Goal: Task Accomplishment & Management: Complete application form

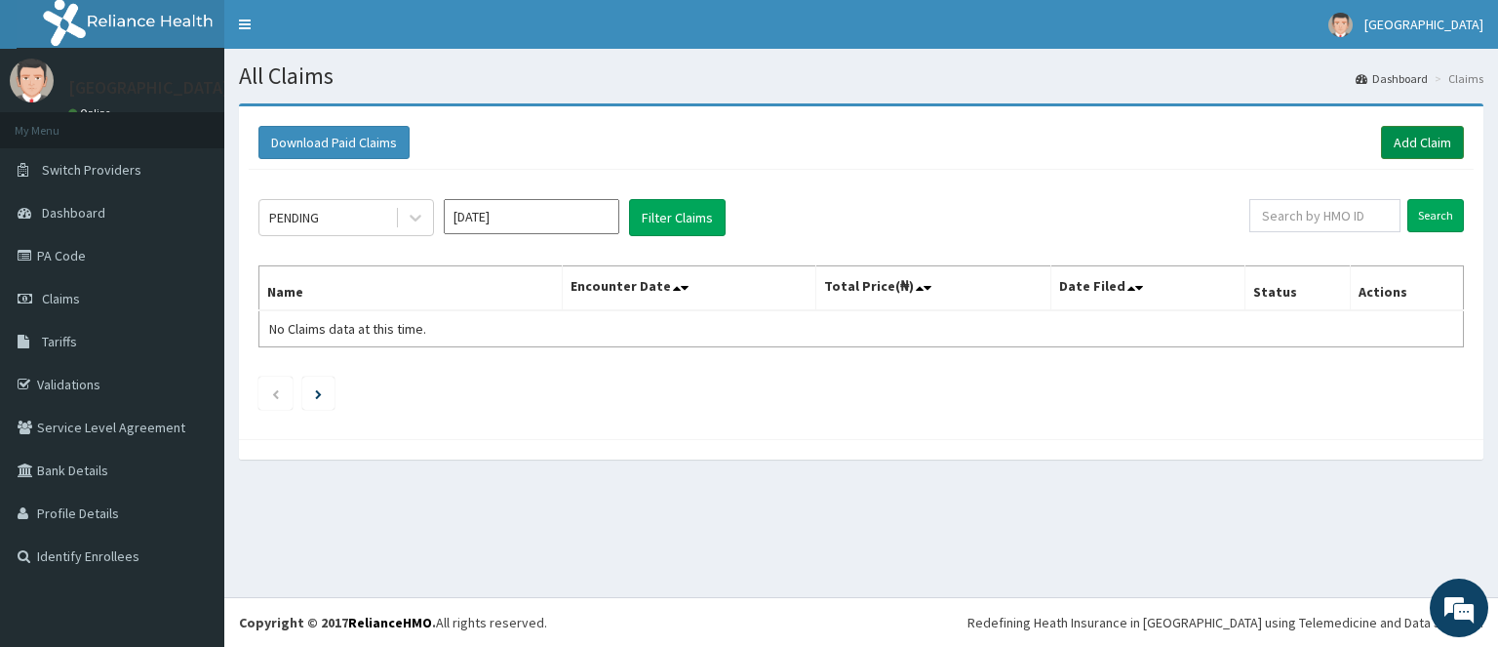
click at [1418, 142] on link "Add Claim" at bounding box center [1422, 142] width 83 height 33
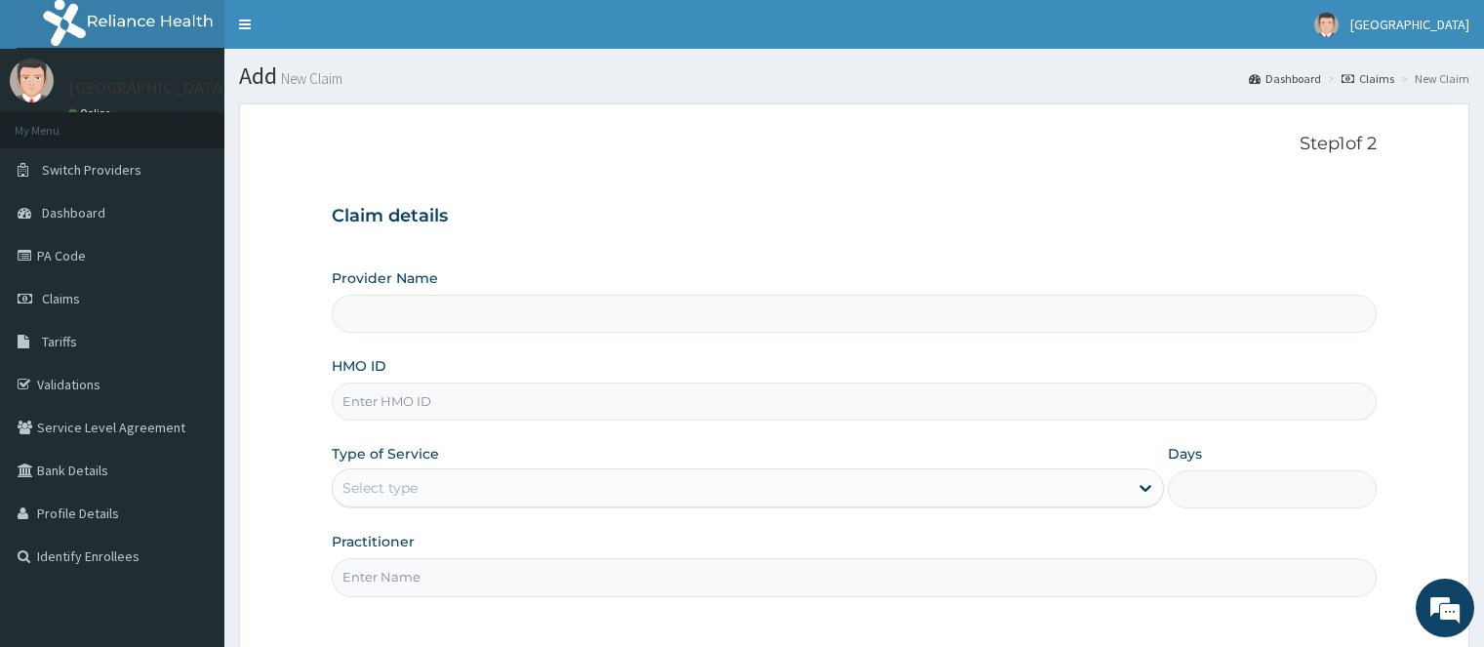
type input "Joedan Hospital Limited"
click at [397, 398] on input "HMO ID" at bounding box center [854, 401] width 1044 height 38
paste input "ITX/10594/B"
click at [363, 401] on input "ITX/10594/B" at bounding box center [854, 401] width 1044 height 38
type input "ITX/10594/B"
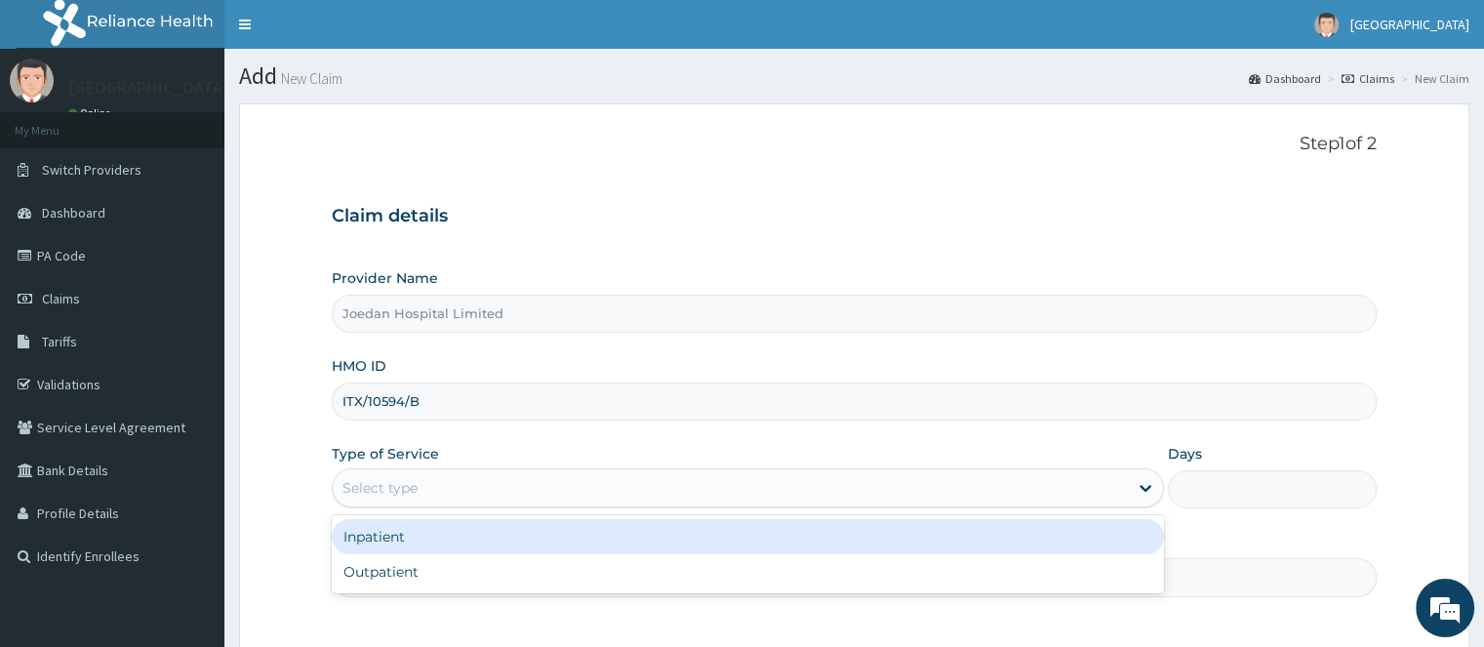
click at [395, 491] on div "Select type" at bounding box center [379, 488] width 75 height 20
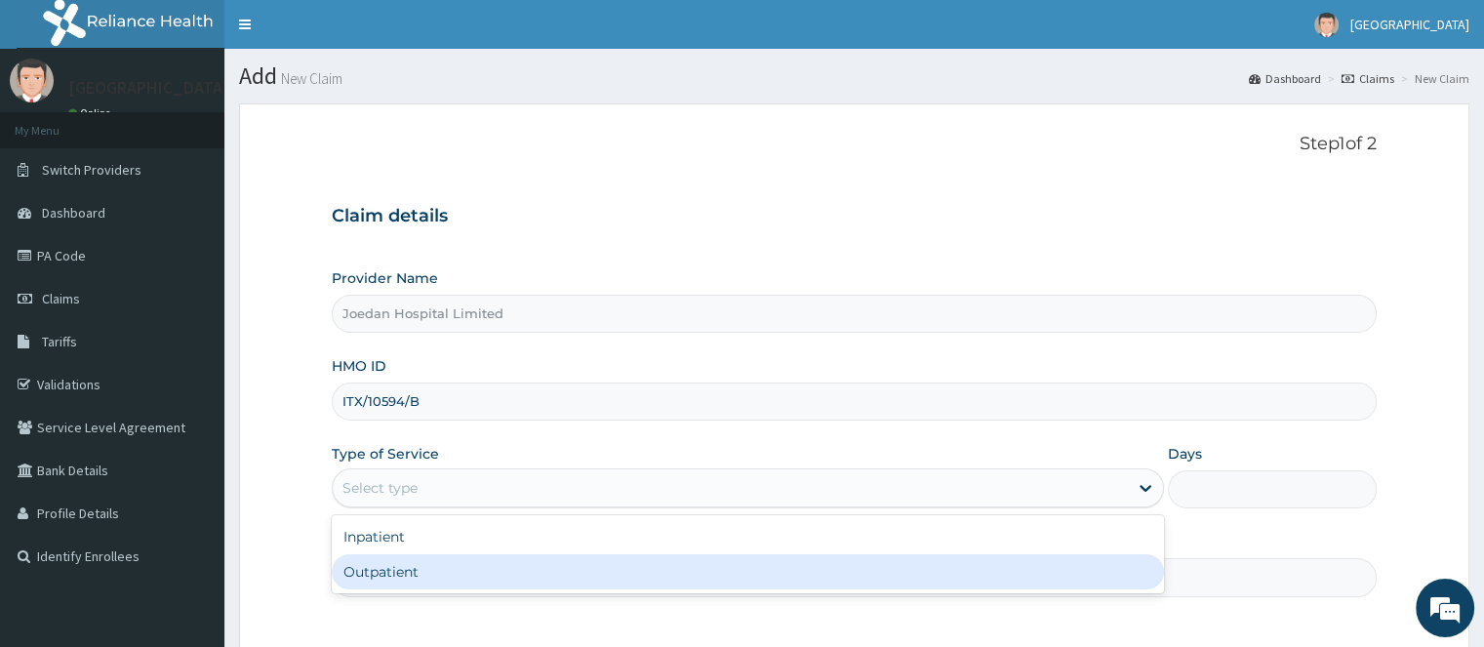
click at [387, 572] on div "Outpatient" at bounding box center [748, 571] width 832 height 35
type input "1"
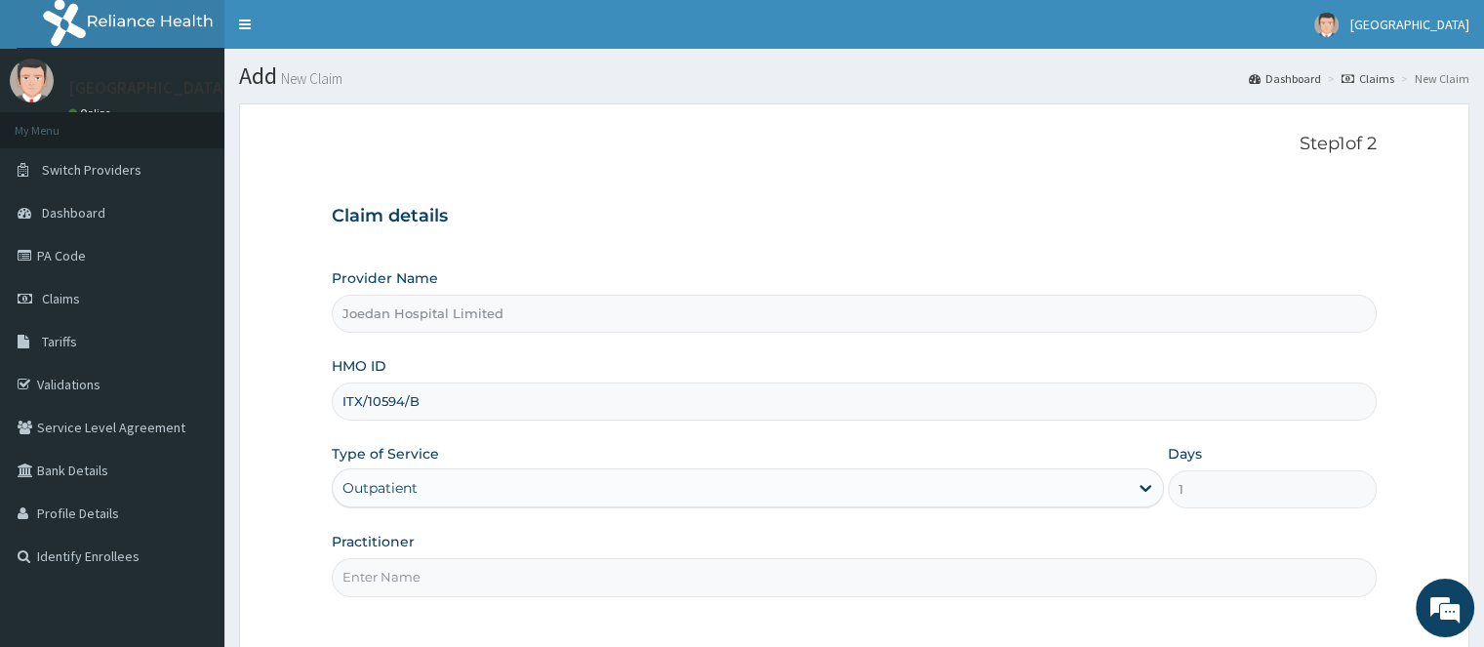
click at [394, 573] on input "Practitioner" at bounding box center [854, 577] width 1044 height 38
type input "Dr [PERSON_NAME]"
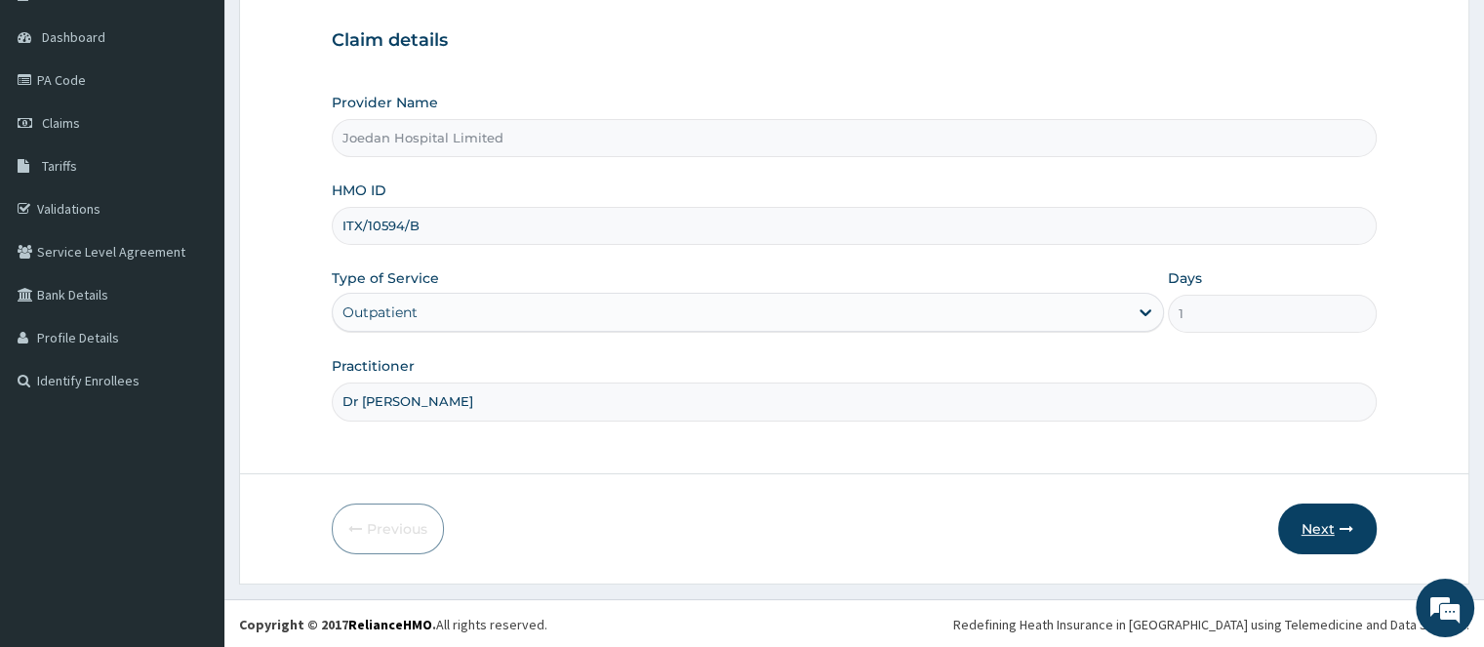
click at [1317, 529] on button "Next" at bounding box center [1327, 528] width 99 height 51
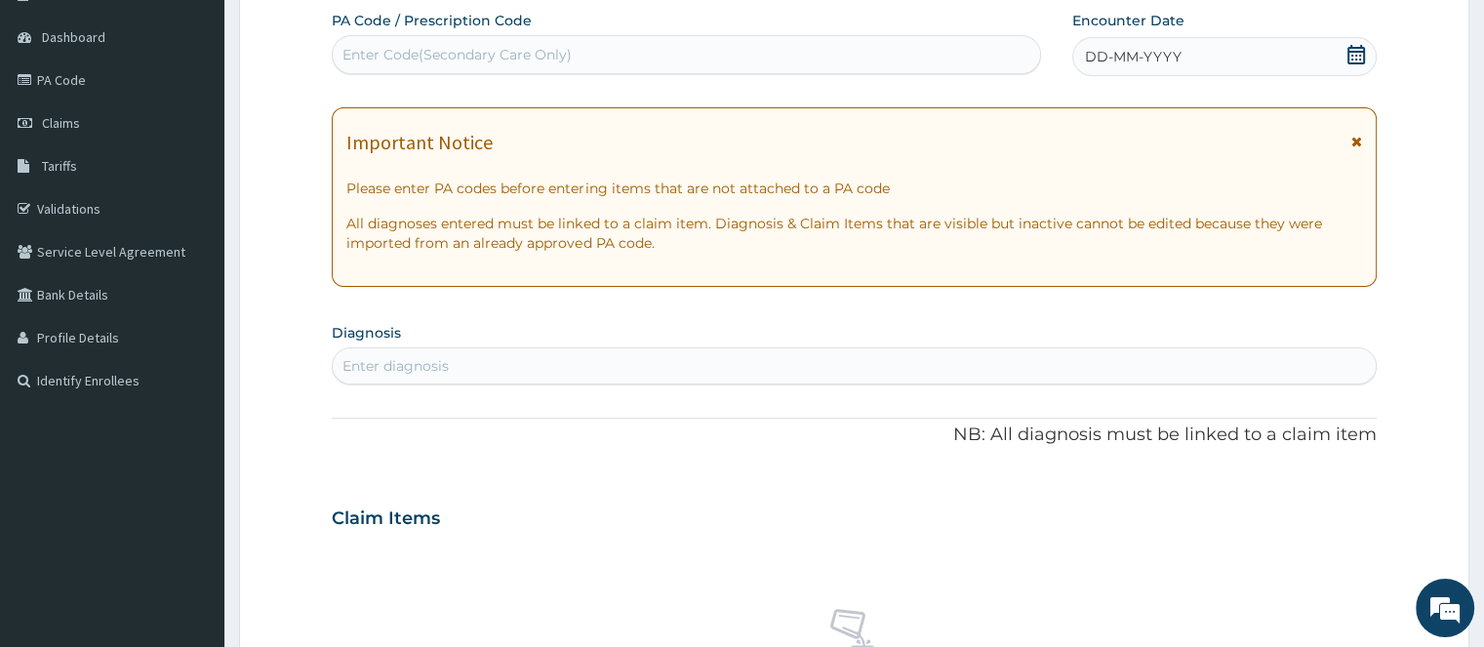
click at [1218, 66] on div "DD-MM-YYYY" at bounding box center [1223, 56] width 303 height 39
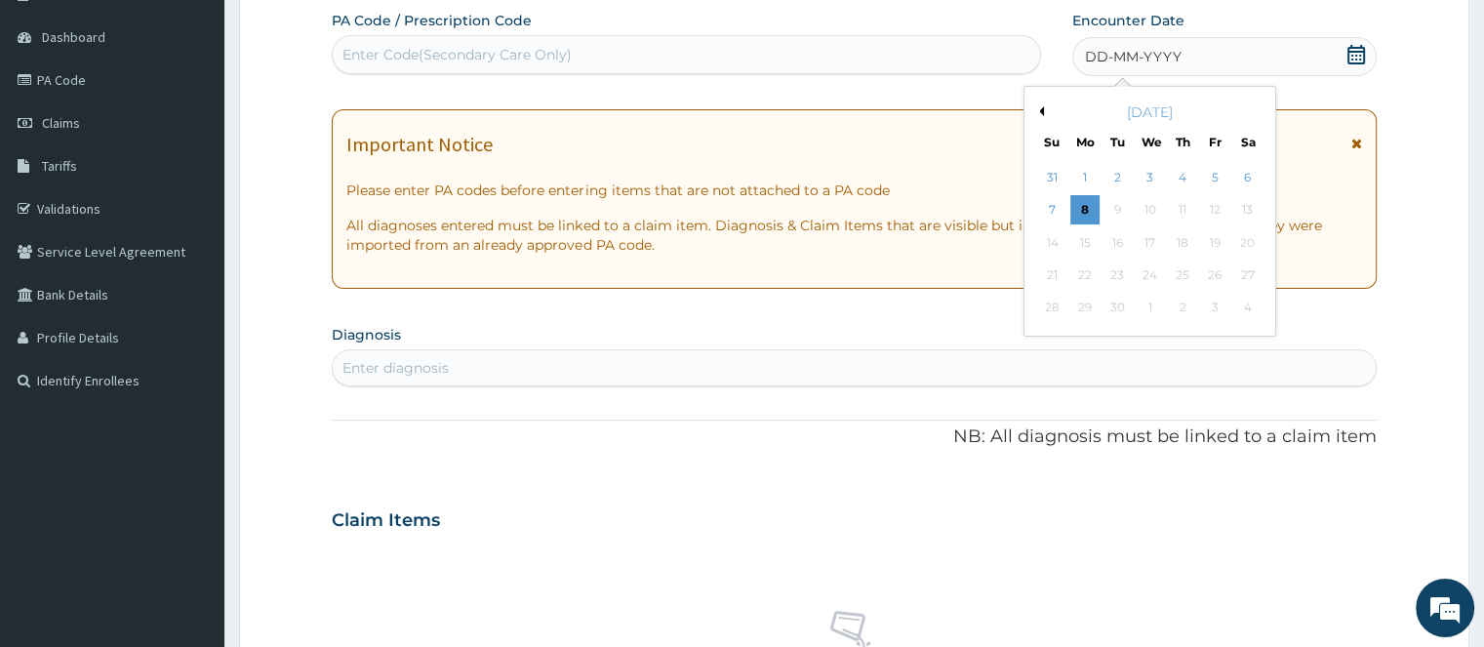
click at [1040, 109] on button "Previous Month" at bounding box center [1039, 111] width 10 height 10
click at [1210, 277] on div "22" at bounding box center [1214, 274] width 29 height 29
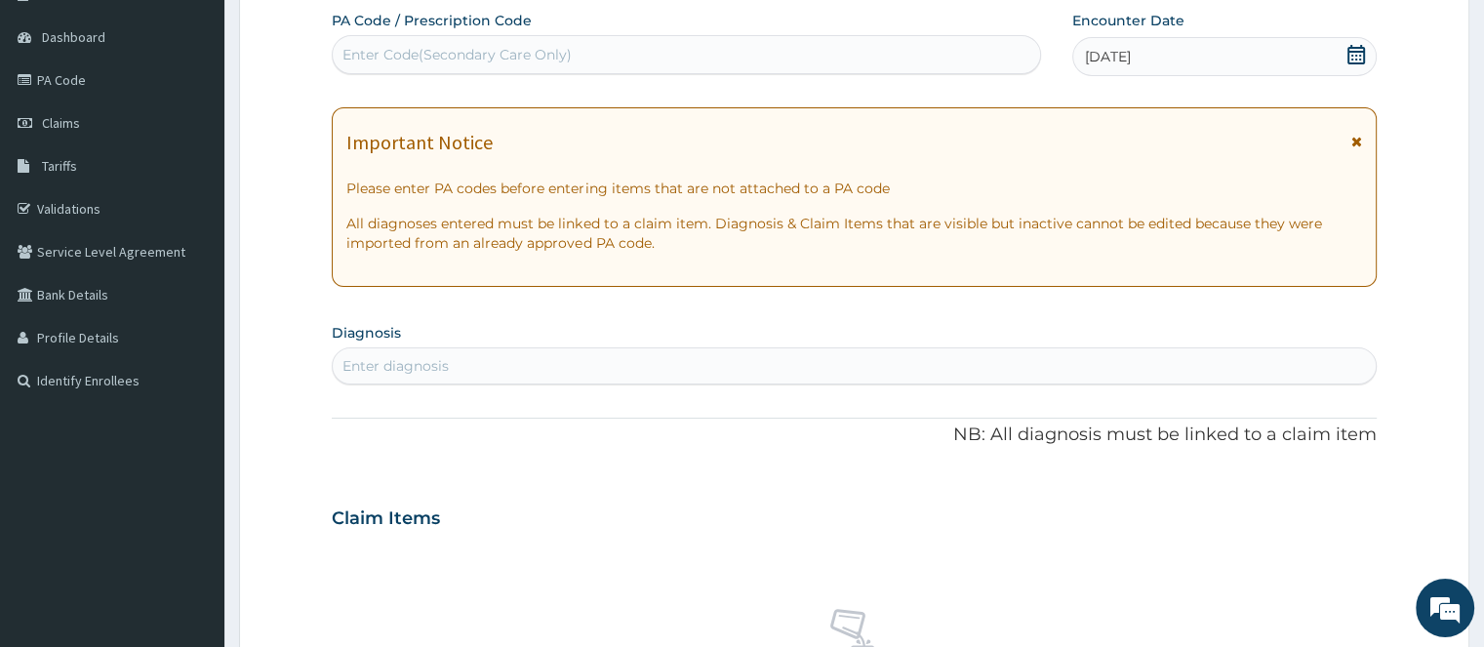
click at [443, 368] on div "Enter diagnosis" at bounding box center [395, 366] width 106 height 20
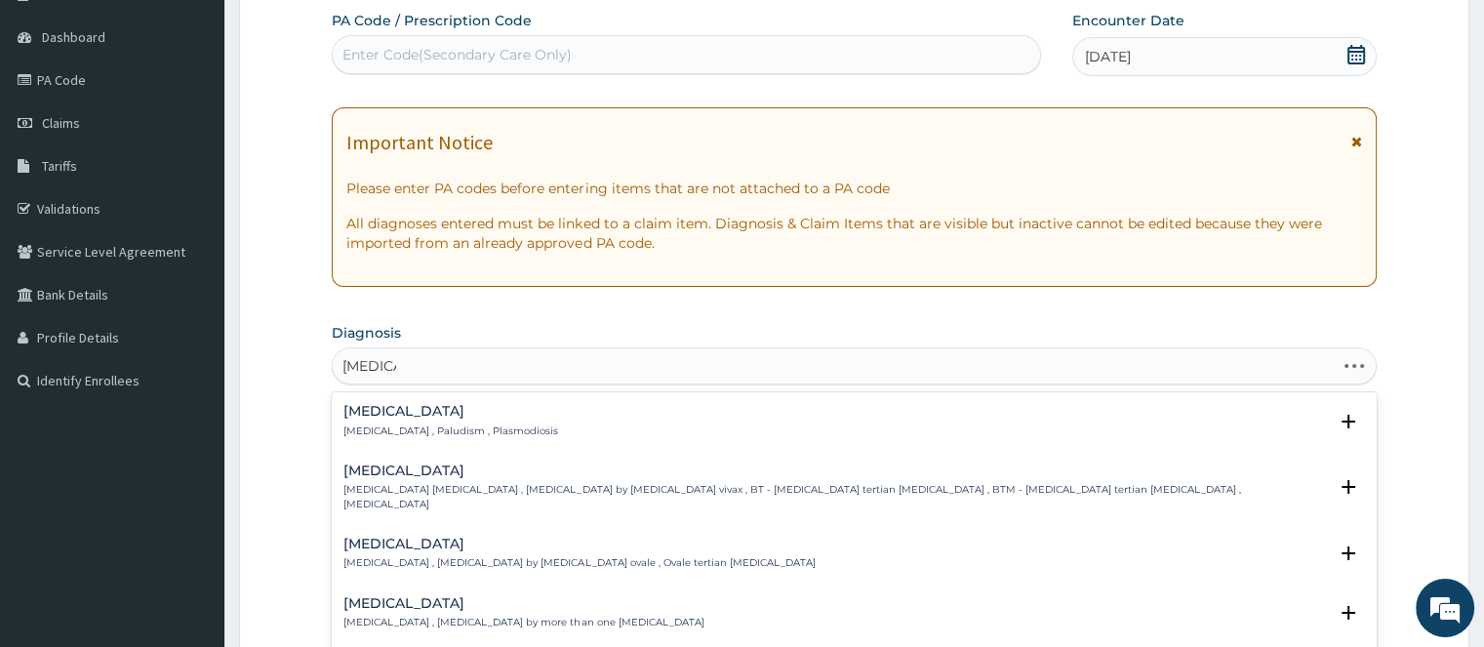
type input "[MEDICAL_DATA]"
click at [371, 411] on h4 "[MEDICAL_DATA]" at bounding box center [450, 411] width 215 height 15
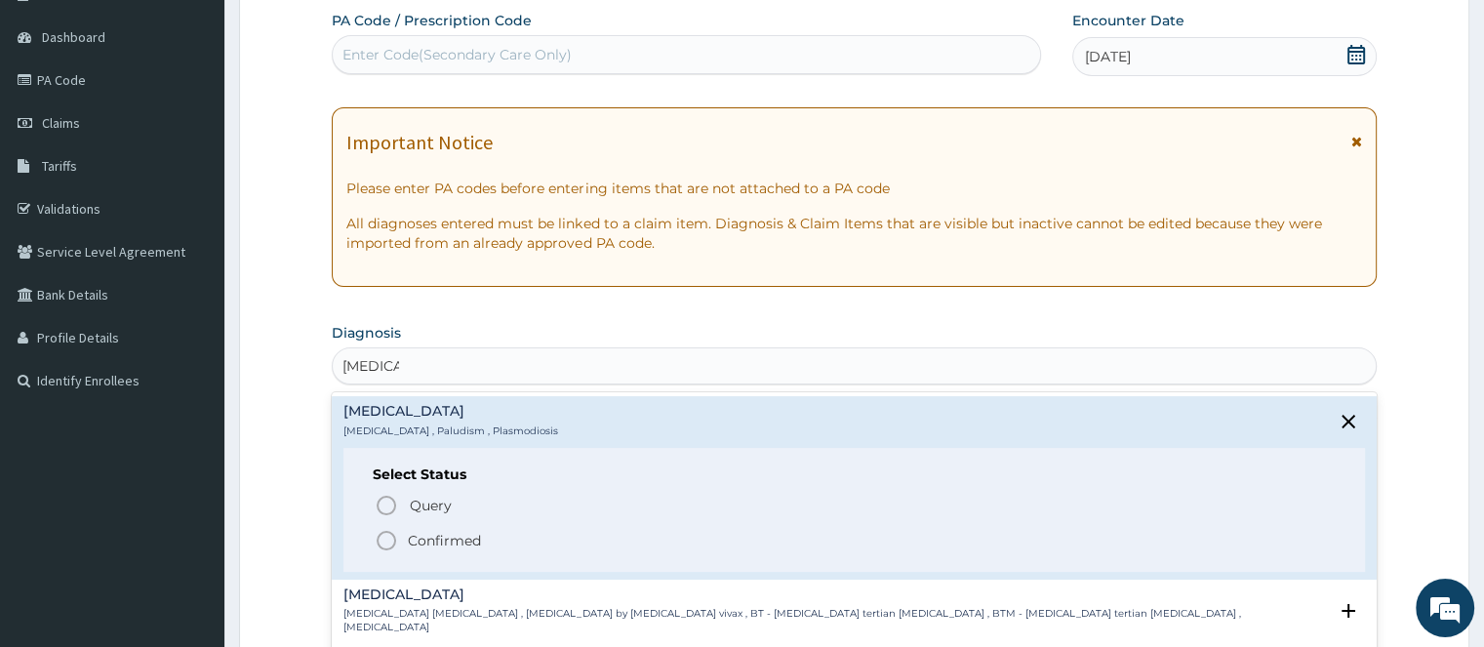
click at [390, 539] on icon "status option filled" at bounding box center [386, 540] width 23 height 23
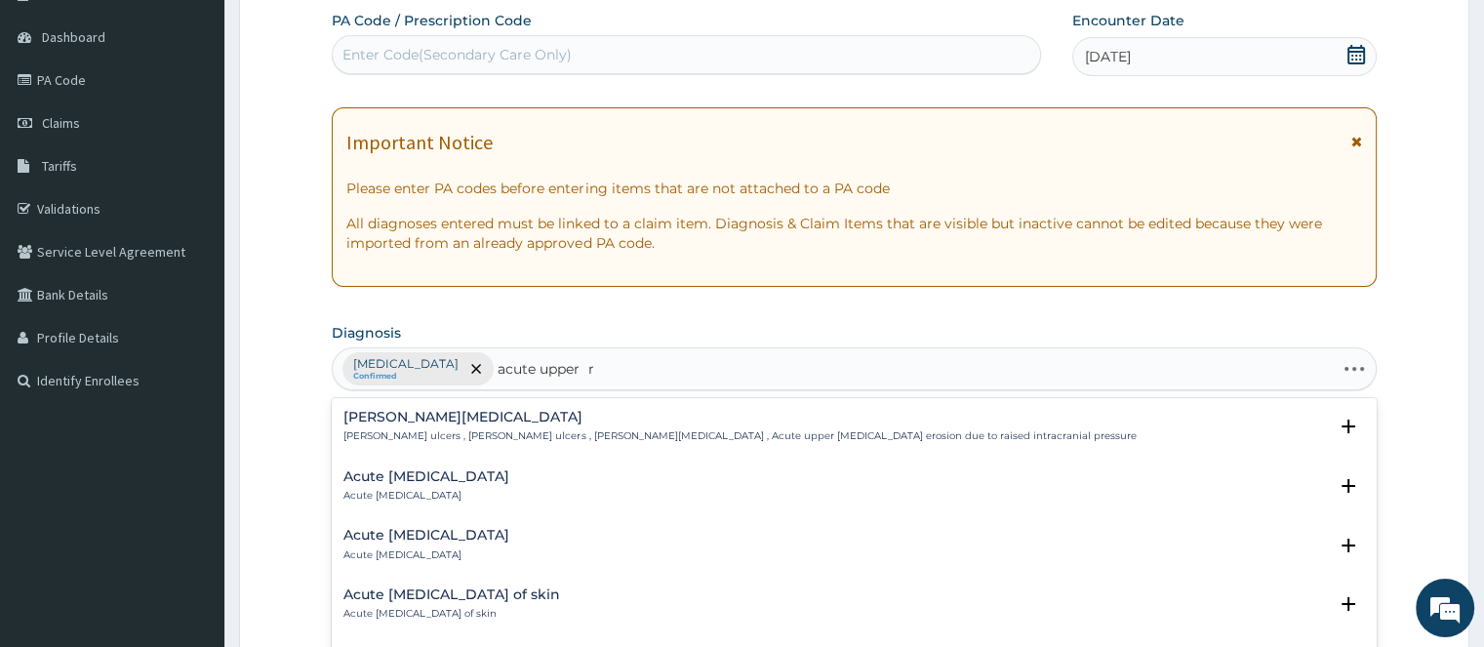
type input "acute upper re"
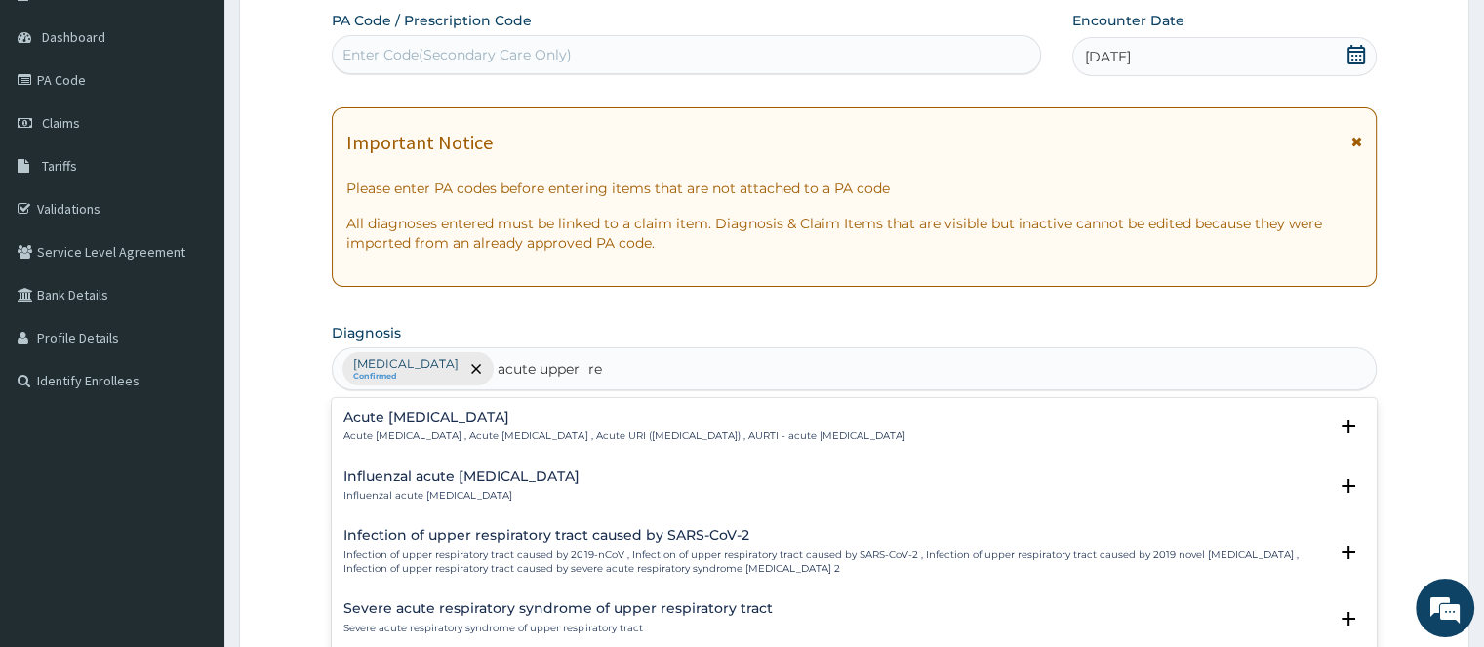
click at [461, 417] on h4 "Acute [MEDICAL_DATA]" at bounding box center [623, 417] width 561 height 15
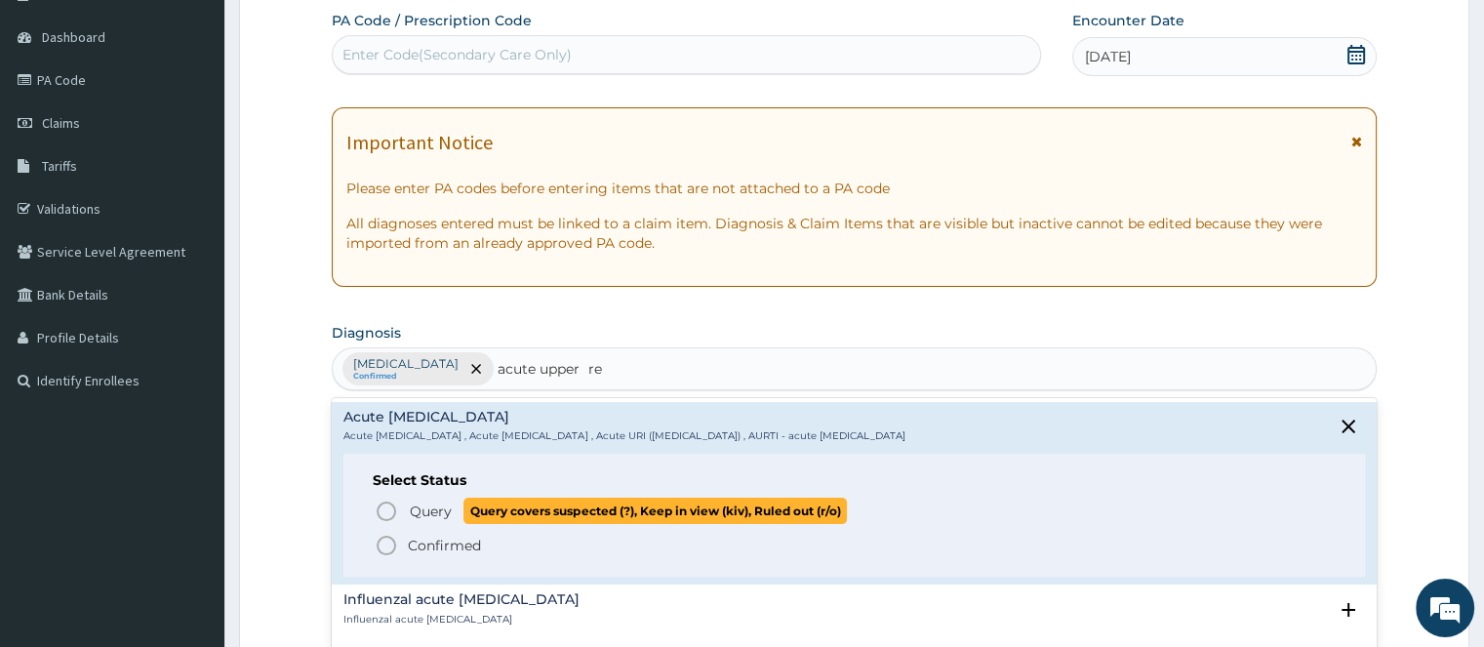
click at [392, 511] on icon "status option query" at bounding box center [386, 510] width 23 height 23
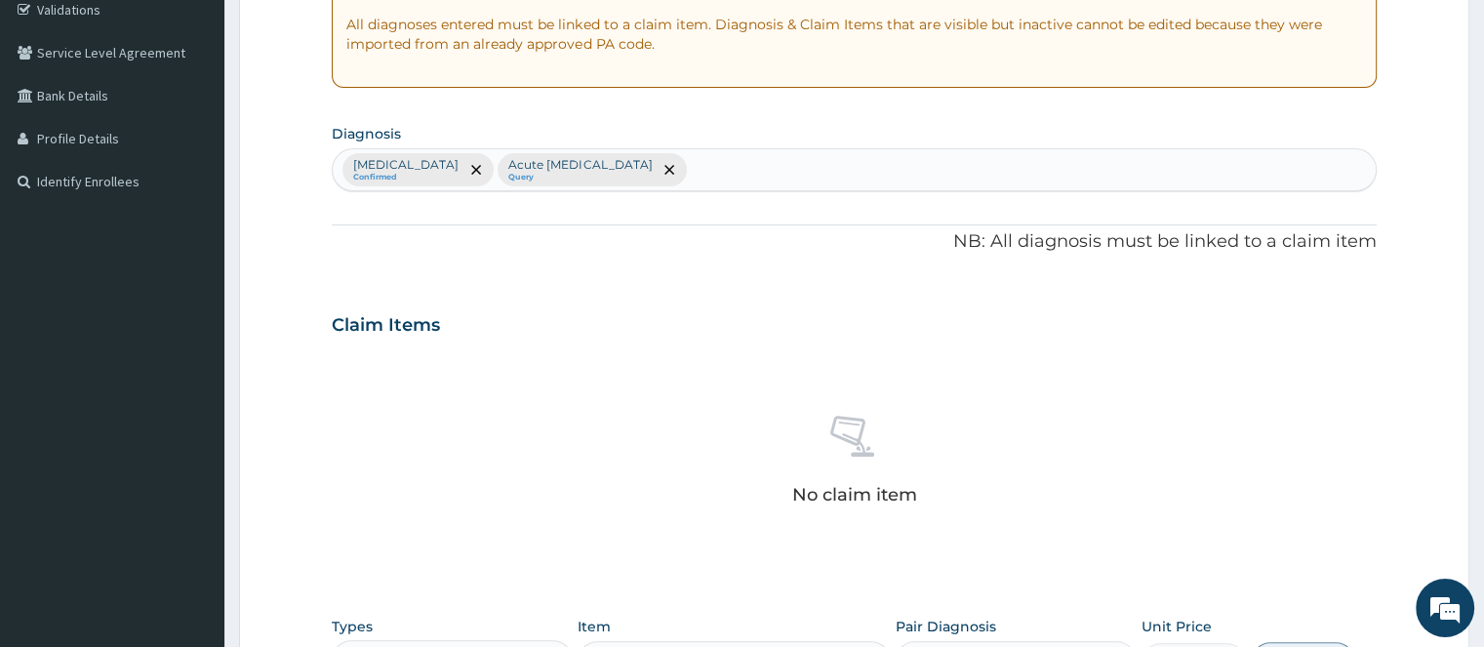
scroll to position [501, 0]
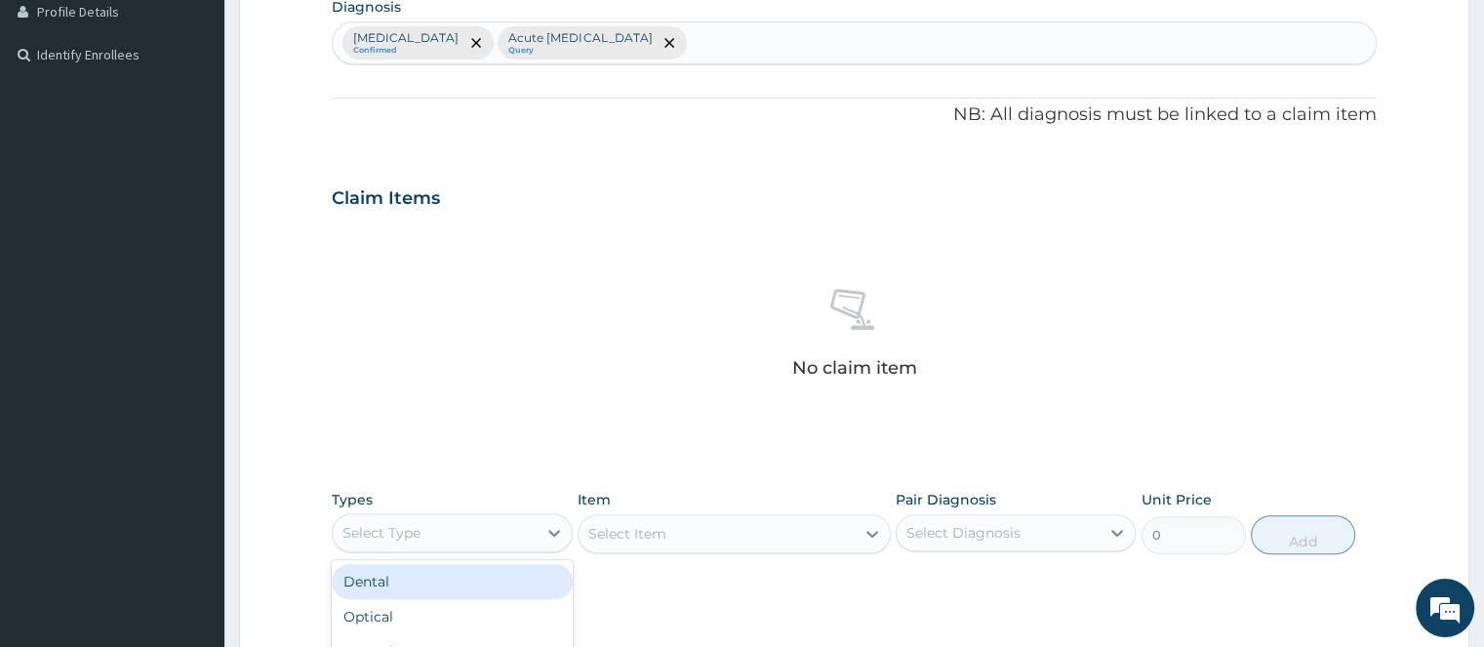
click at [509, 533] on div "Select Type" at bounding box center [434, 532] width 203 height 31
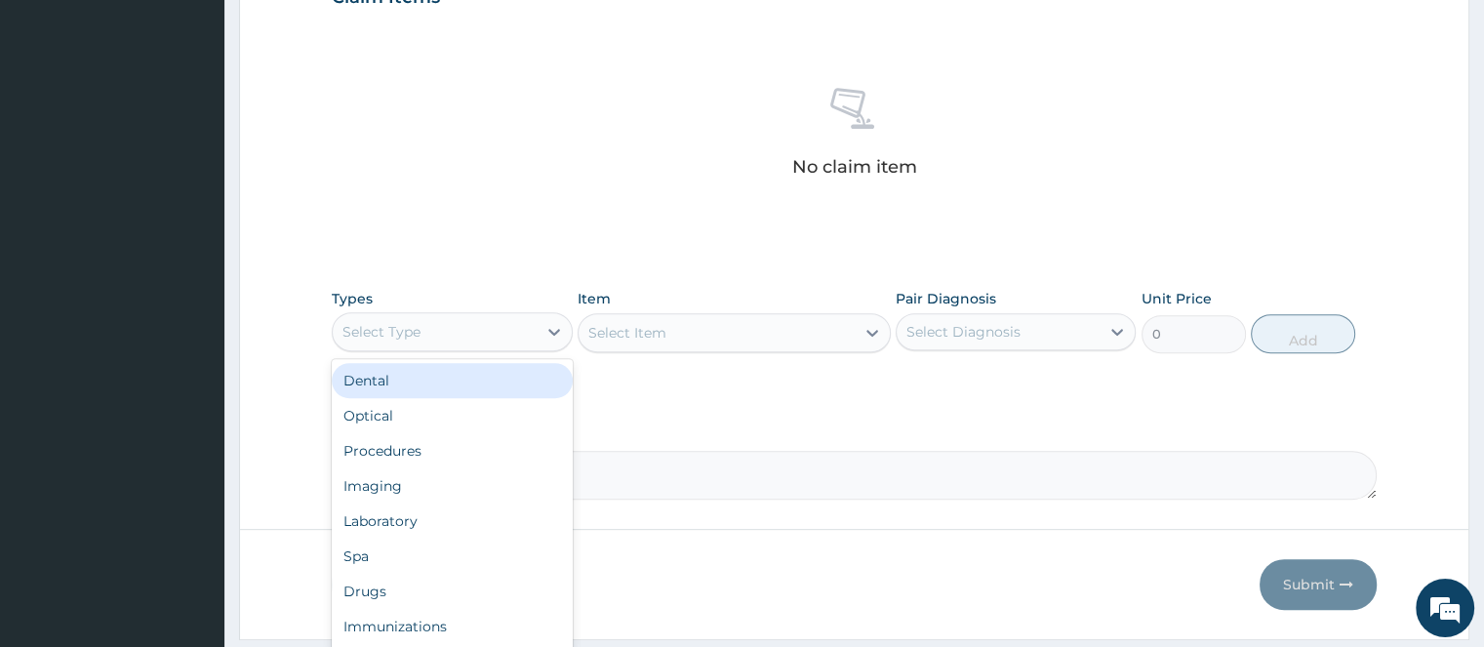
scroll to position [757, 0]
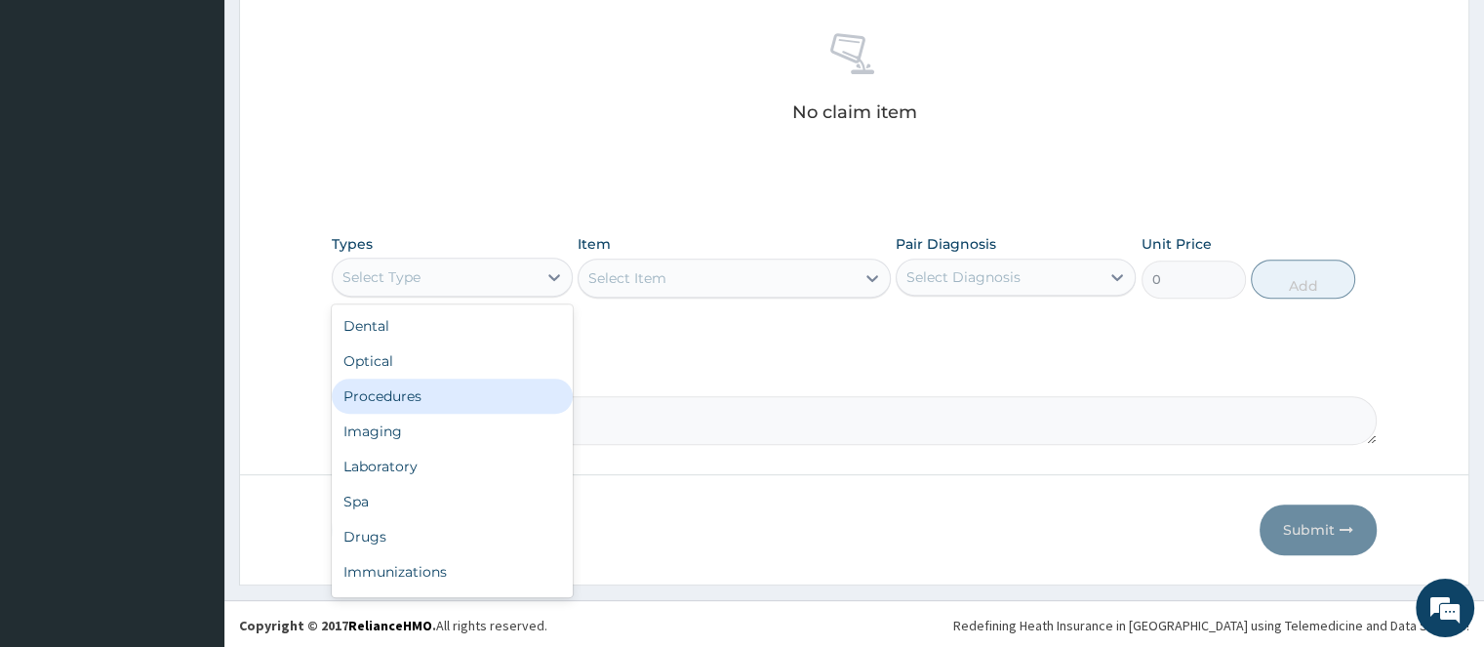
click at [398, 393] on div "Procedures" at bounding box center [452, 396] width 240 height 35
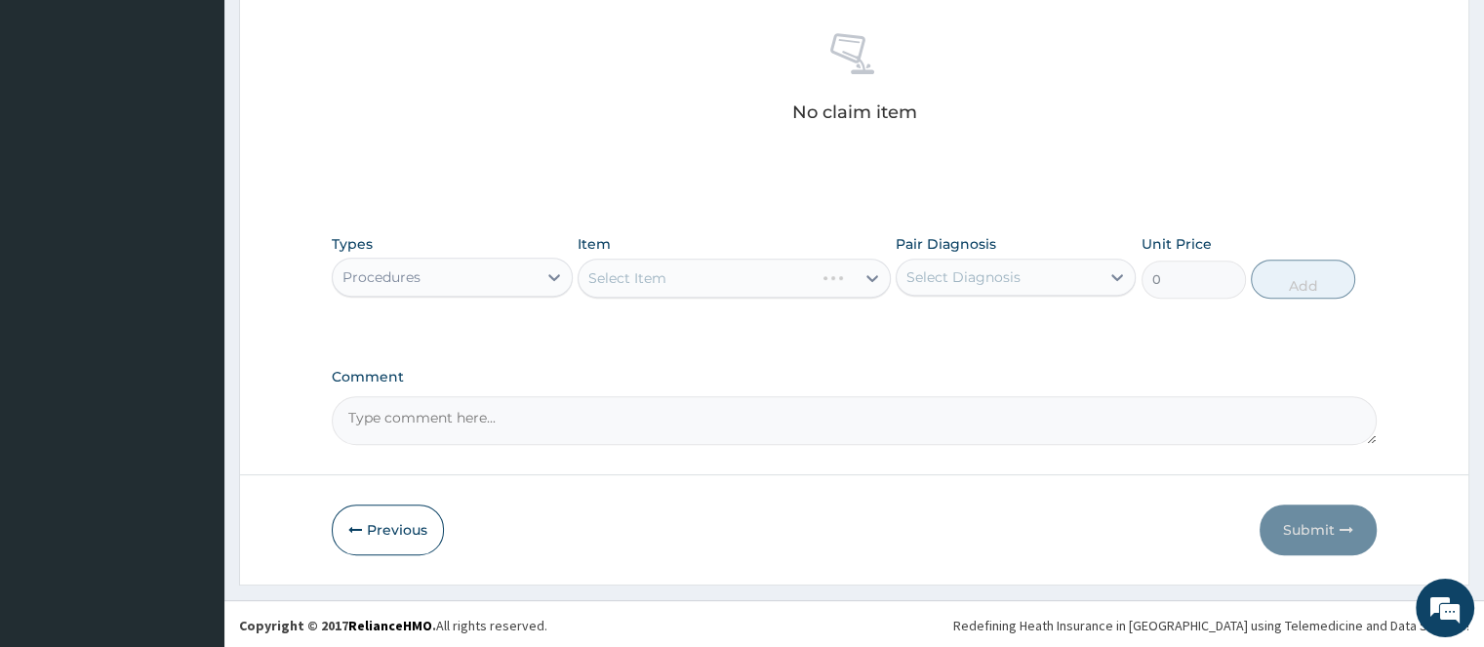
click at [669, 279] on div "Select Item" at bounding box center [734, 278] width 313 height 39
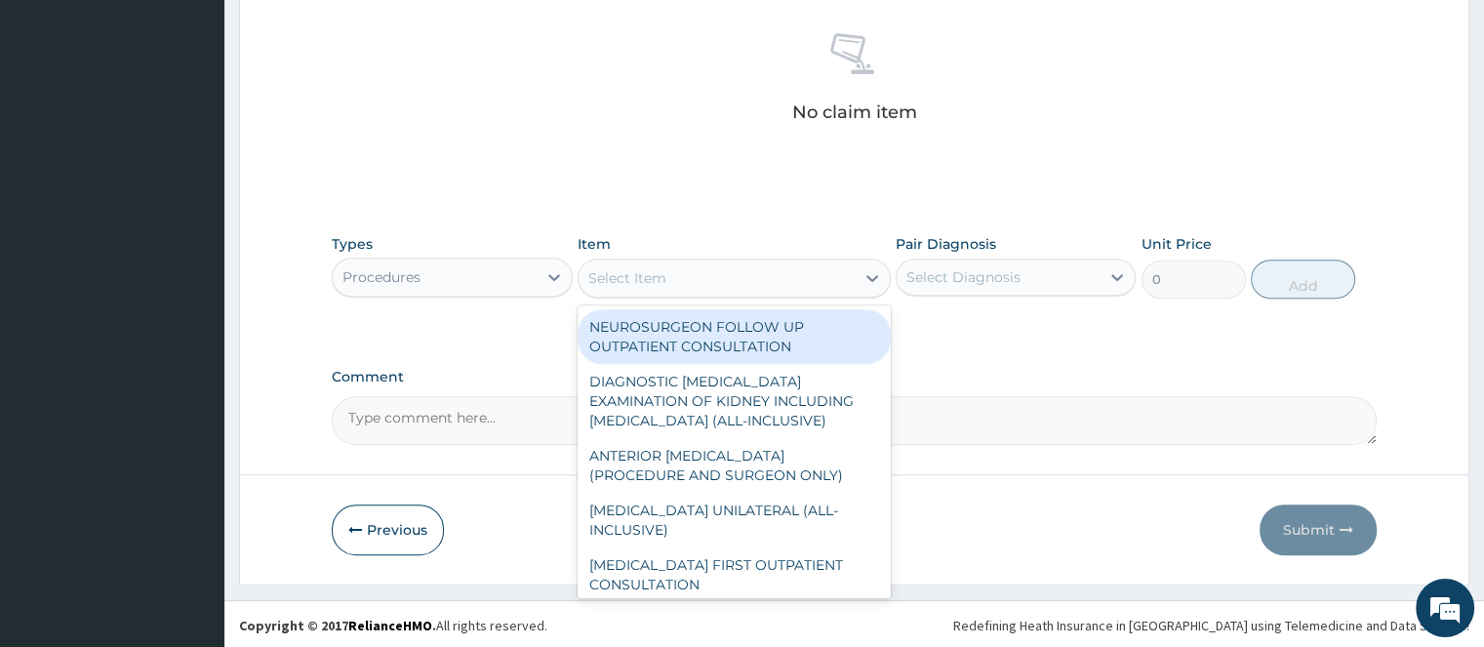
click at [669, 281] on div "Select Item" at bounding box center [717, 277] width 276 height 31
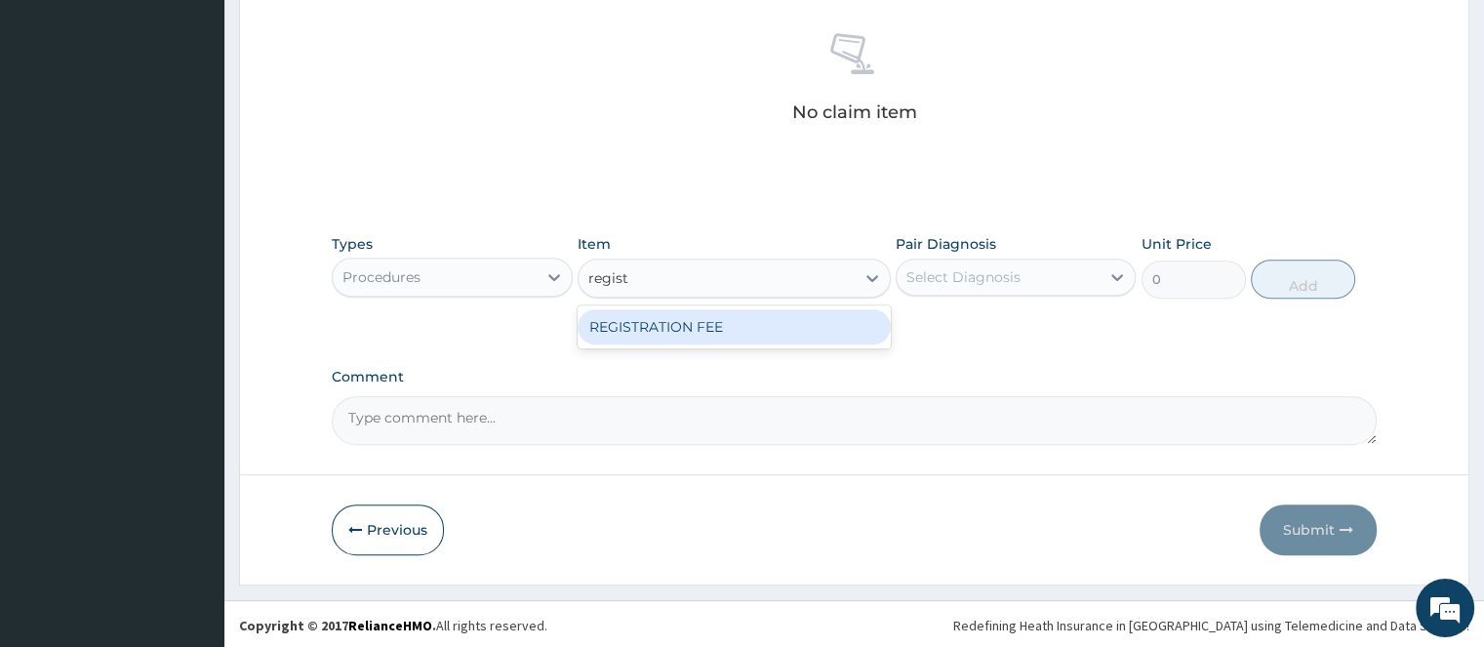
type input "registr"
click at [671, 331] on div "REGISTRATION FEE" at bounding box center [734, 326] width 313 height 35
type input "2500"
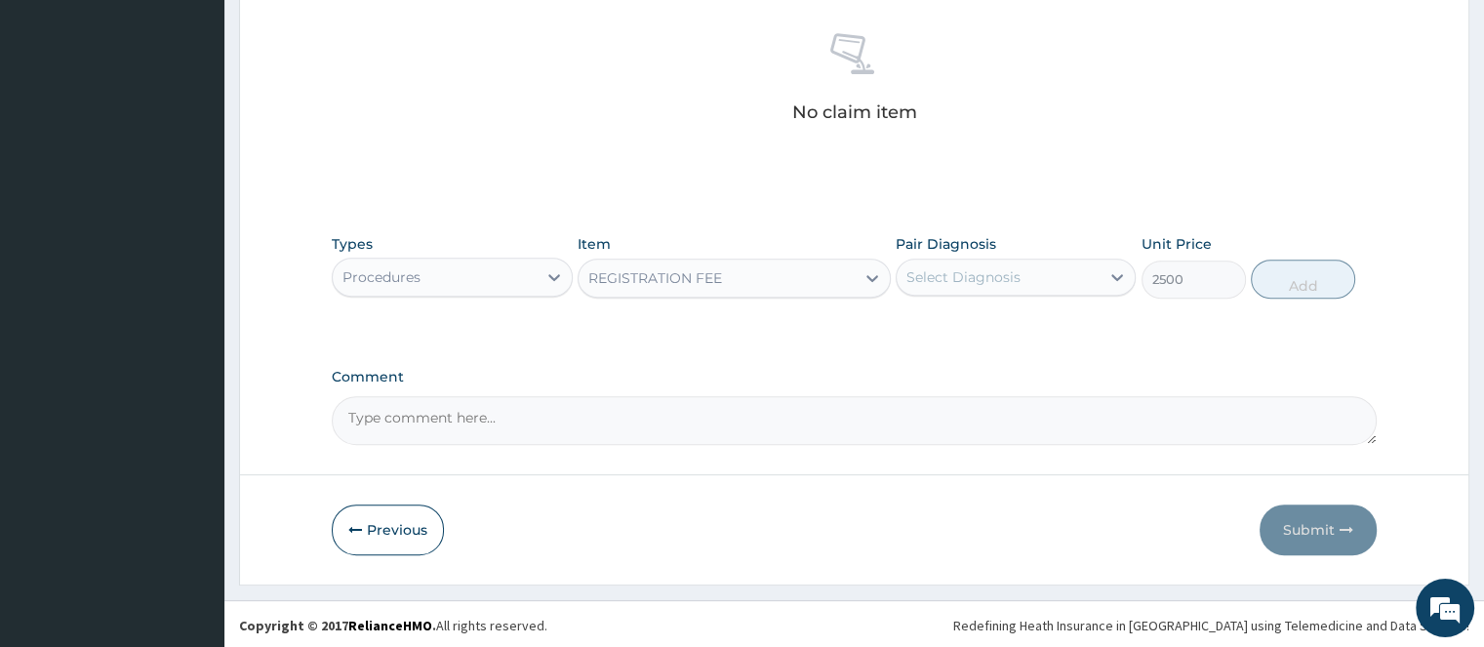
click at [942, 275] on div "Select Diagnosis" at bounding box center [963, 277] width 114 height 20
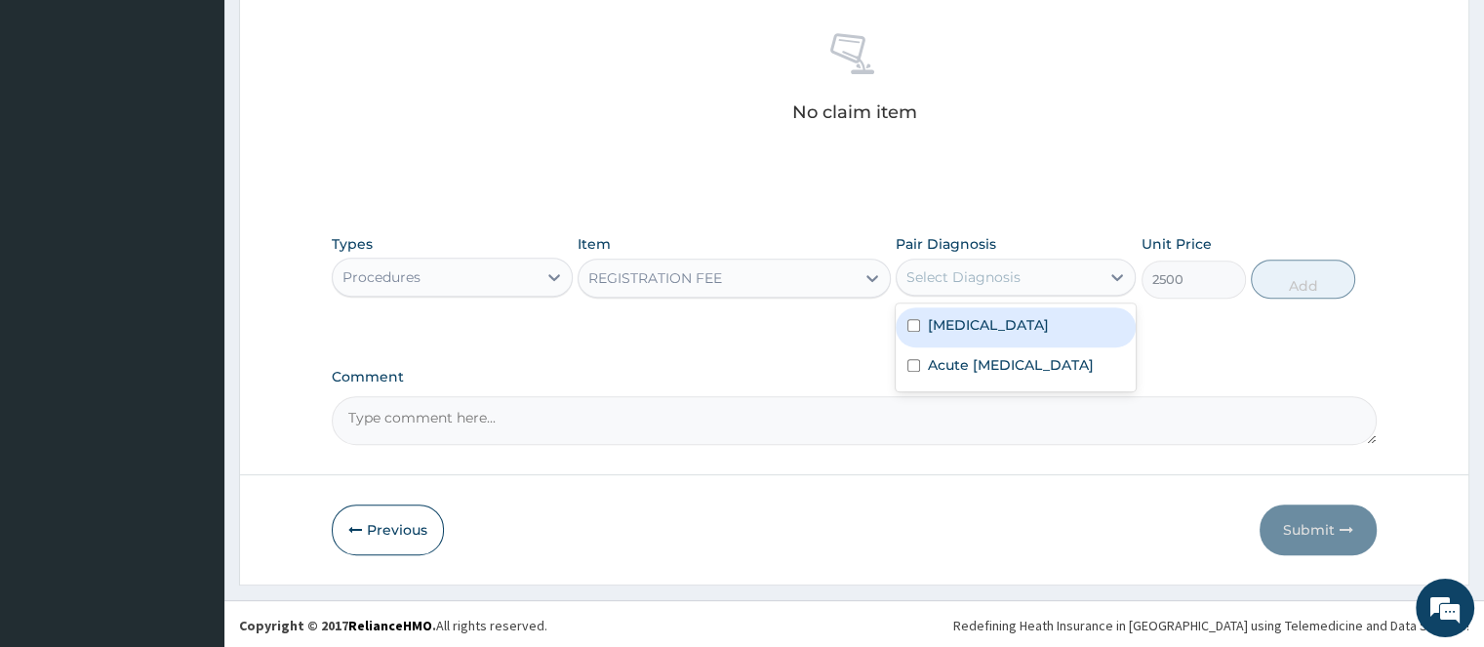
click at [944, 331] on label "[MEDICAL_DATA]" at bounding box center [988, 325] width 121 height 20
checkbox input "true"
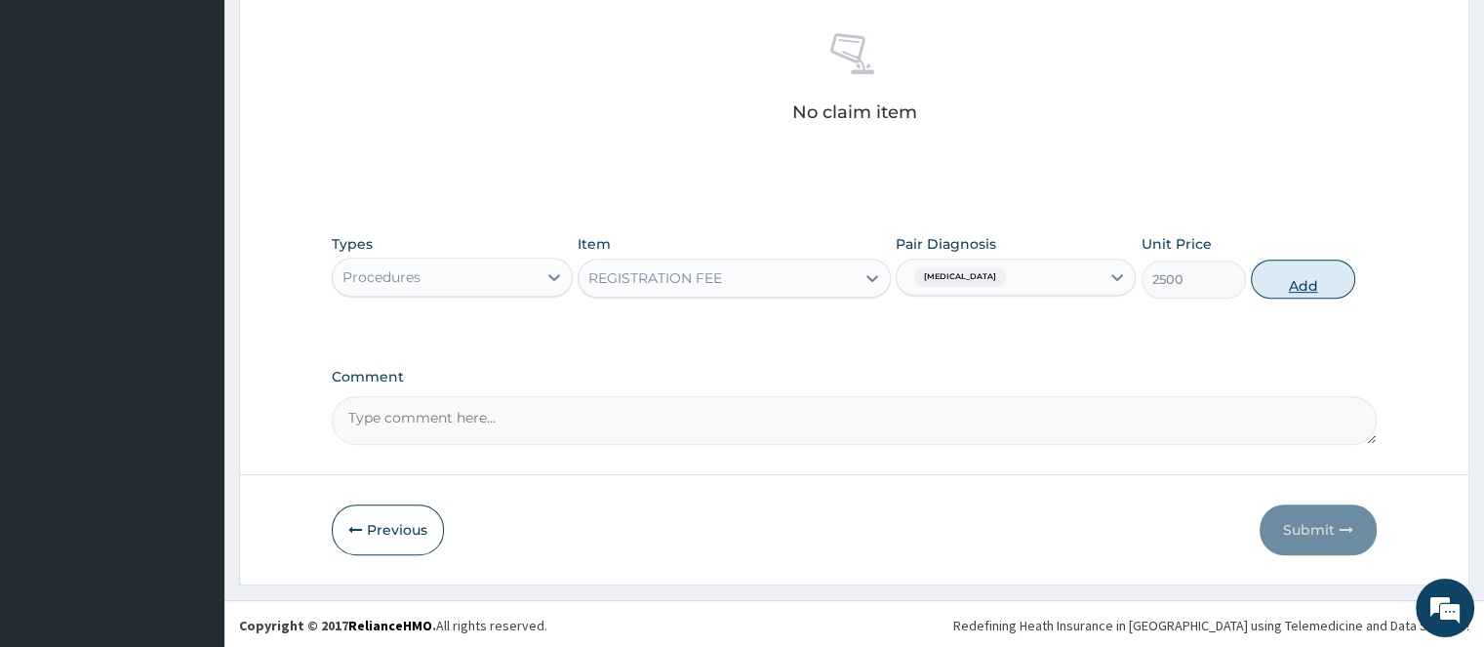
click at [1279, 282] on button "Add" at bounding box center [1303, 279] width 104 height 39
type input "0"
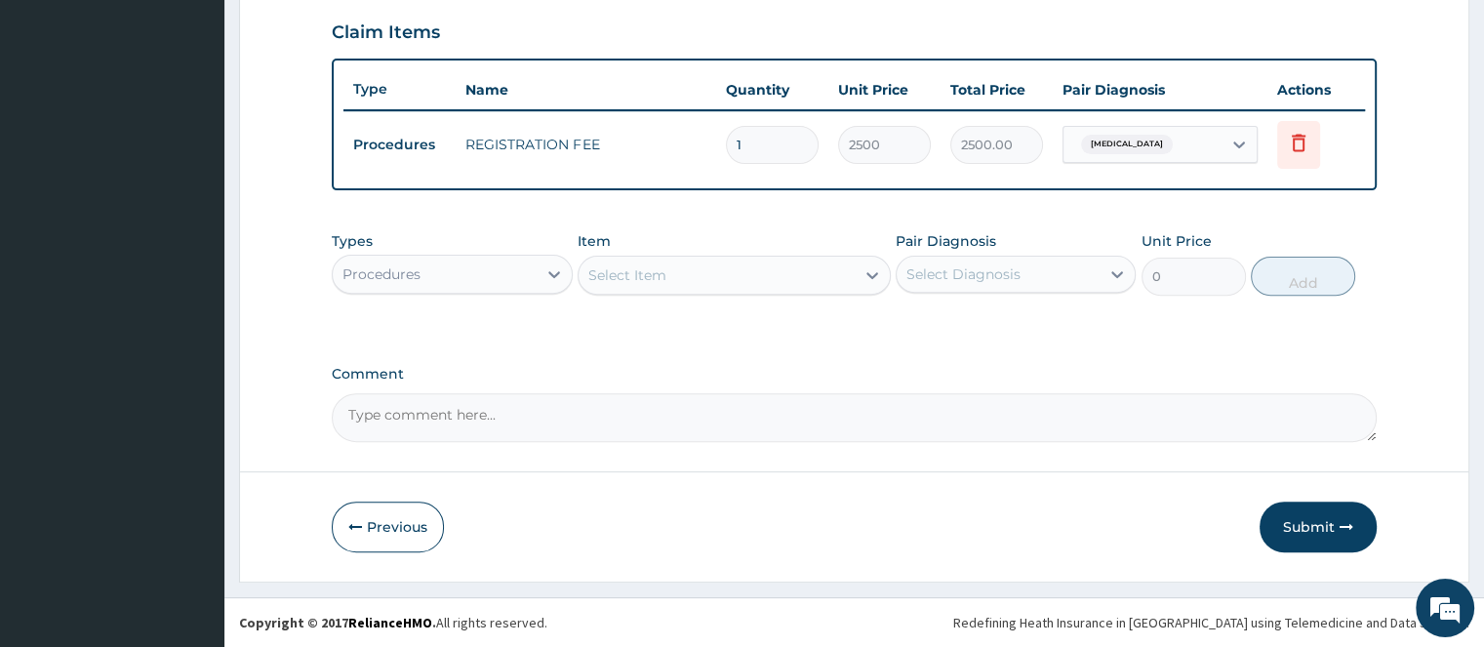
scroll to position [663, 0]
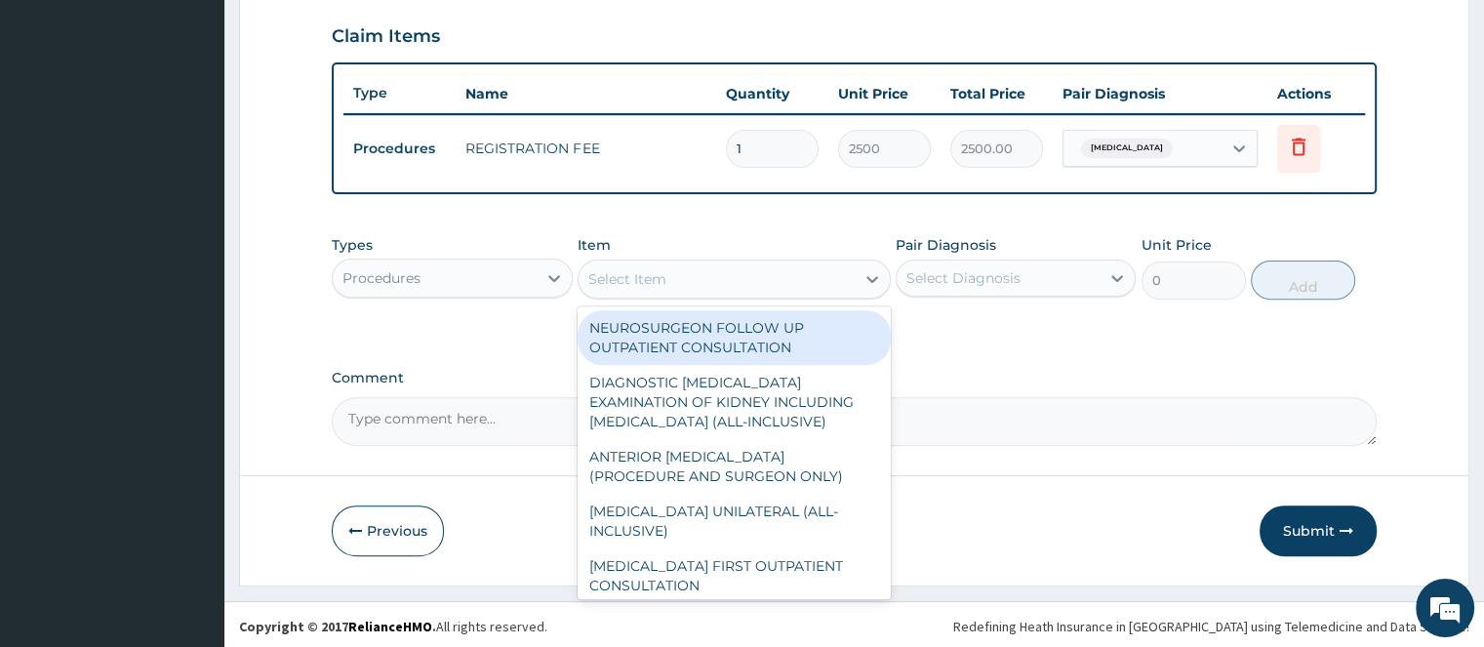
click at [631, 283] on div "Select Item" at bounding box center [627, 279] width 78 height 20
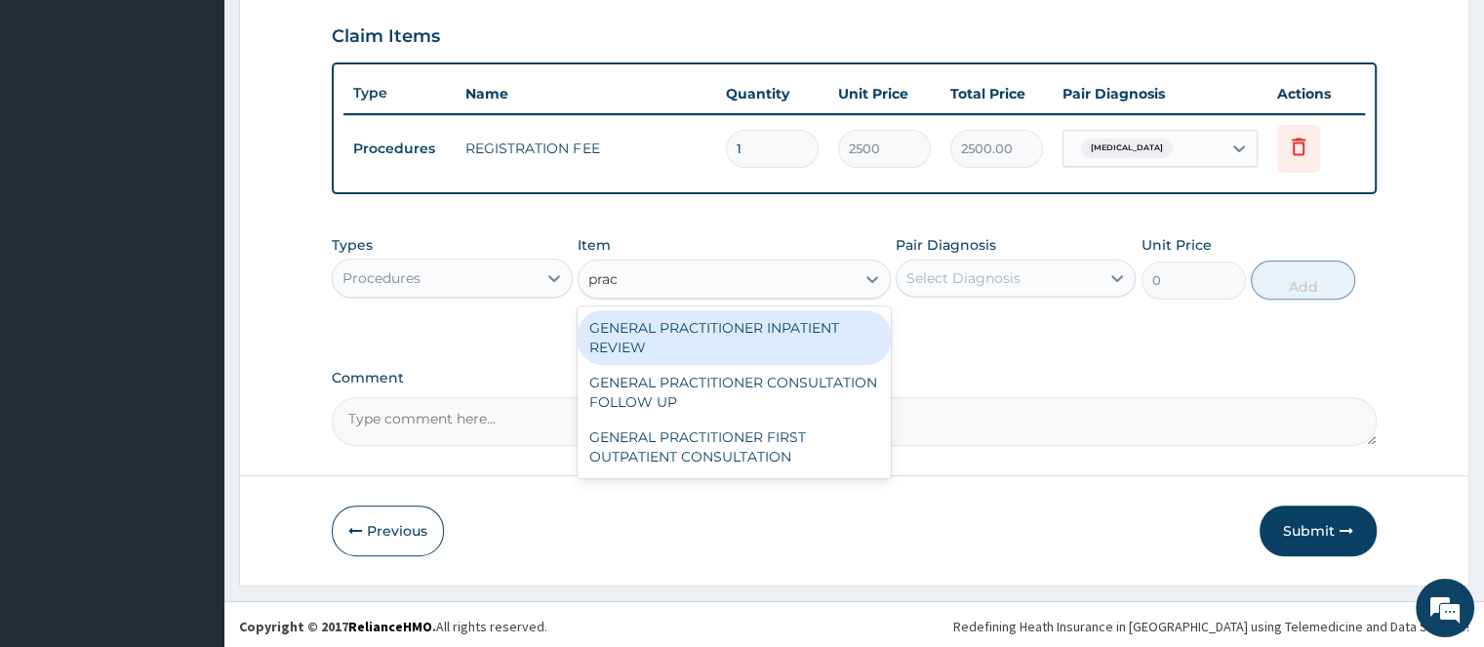
type input "pract"
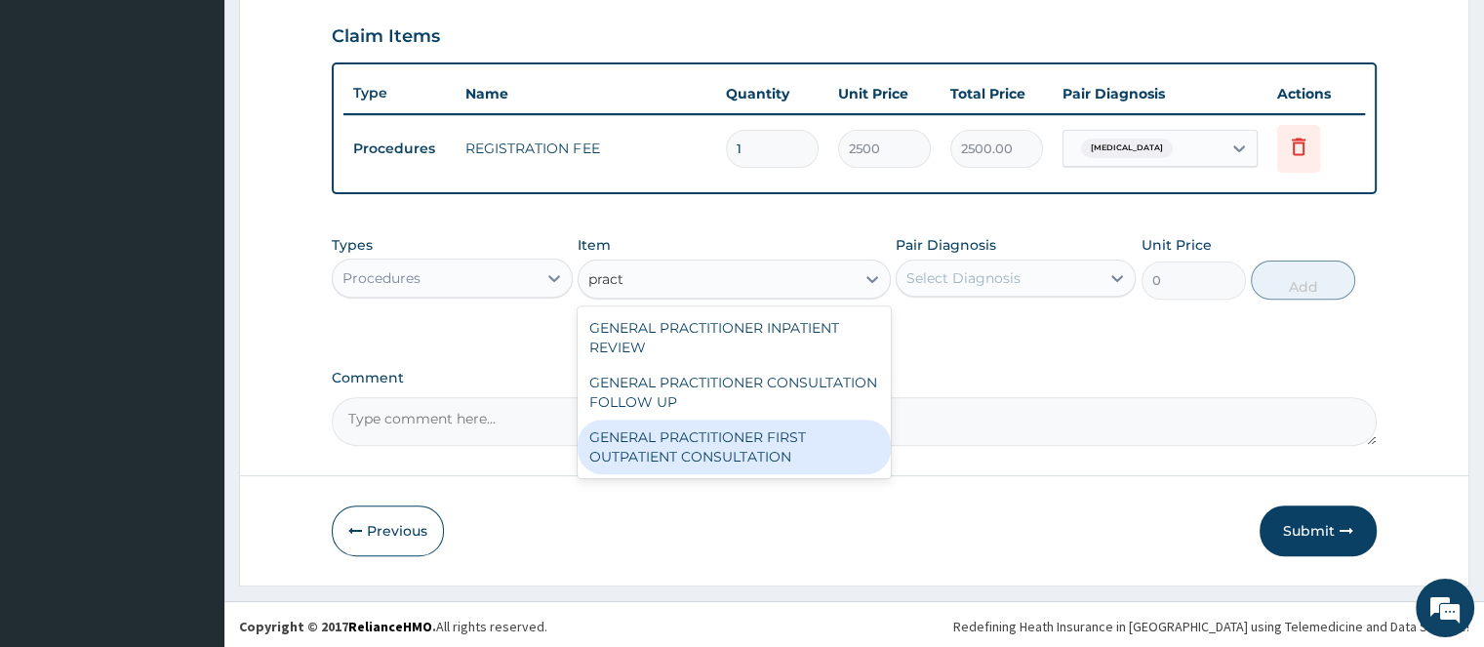
click at [664, 436] on div "GENERAL PRACTITIONER FIRST OUTPATIENT CONSULTATION" at bounding box center [734, 446] width 313 height 55
type input "3750"
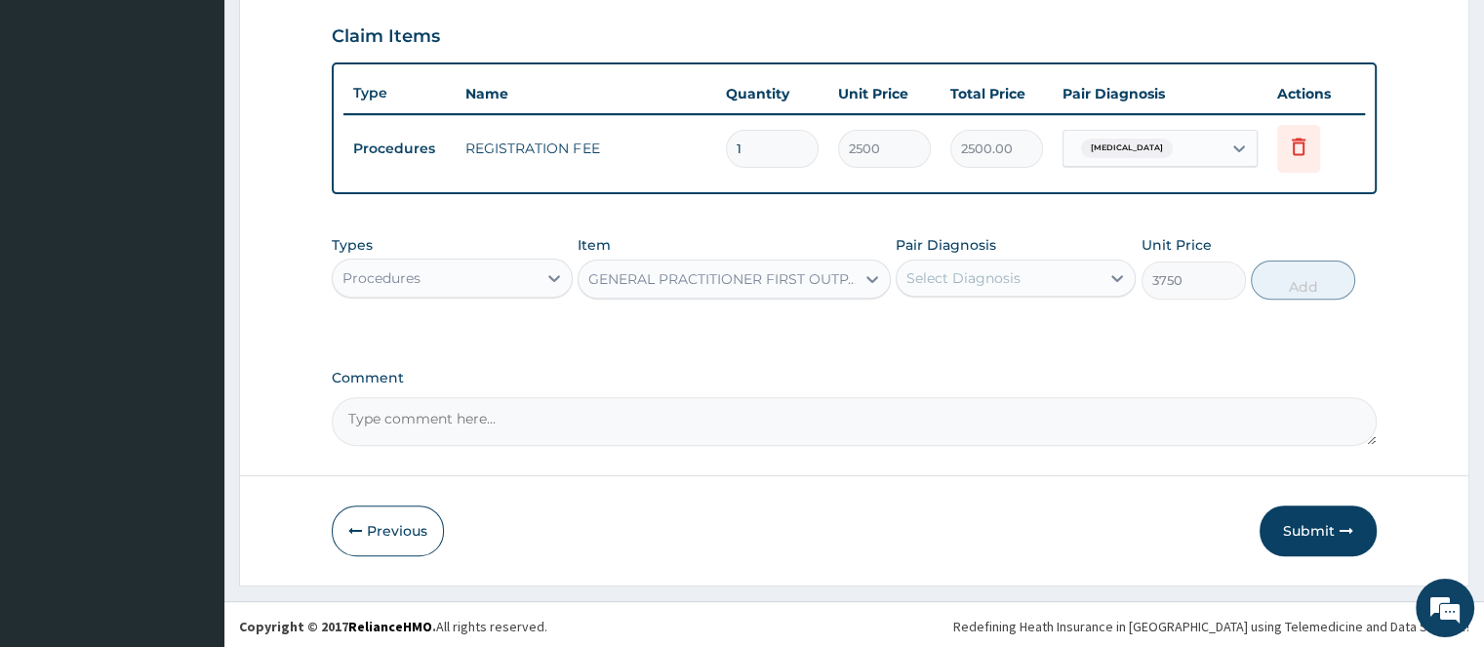
click at [925, 275] on div "Select Diagnosis" at bounding box center [963, 278] width 114 height 20
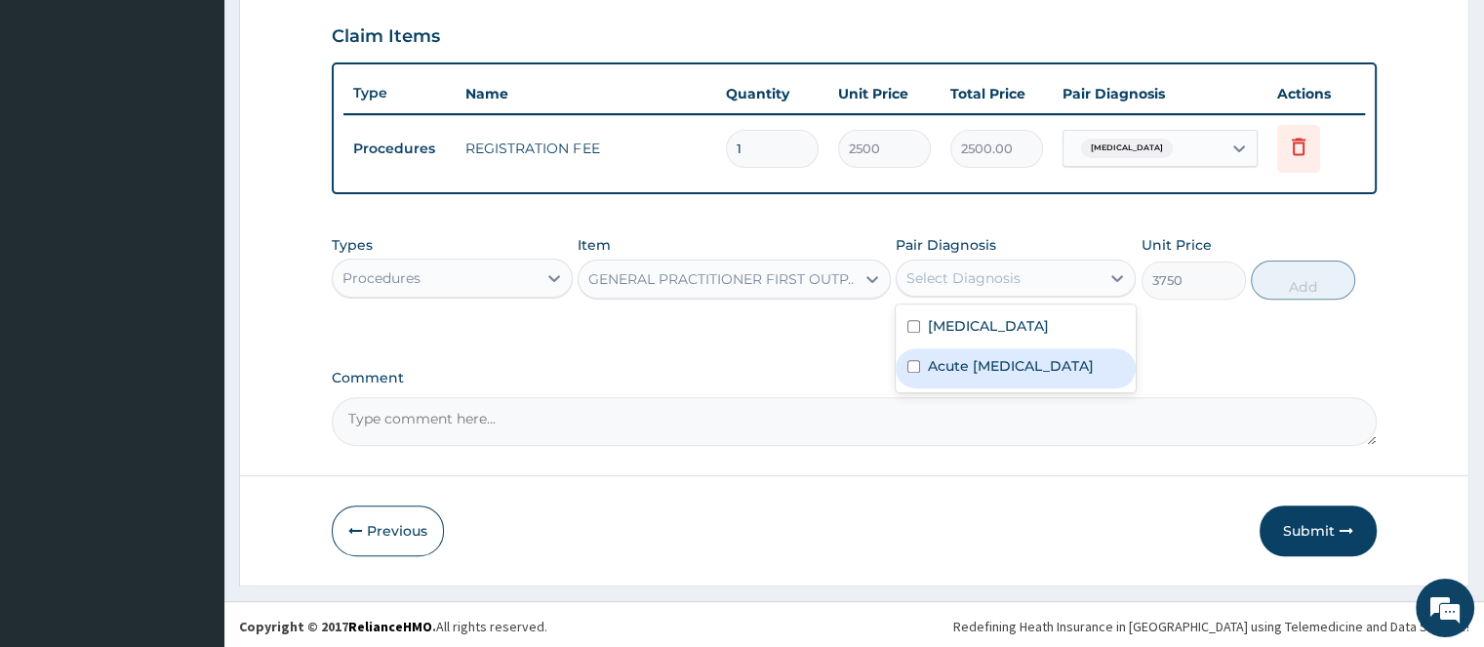
click at [939, 376] on label "Acute [MEDICAL_DATA]" at bounding box center [1011, 366] width 166 height 20
checkbox input "true"
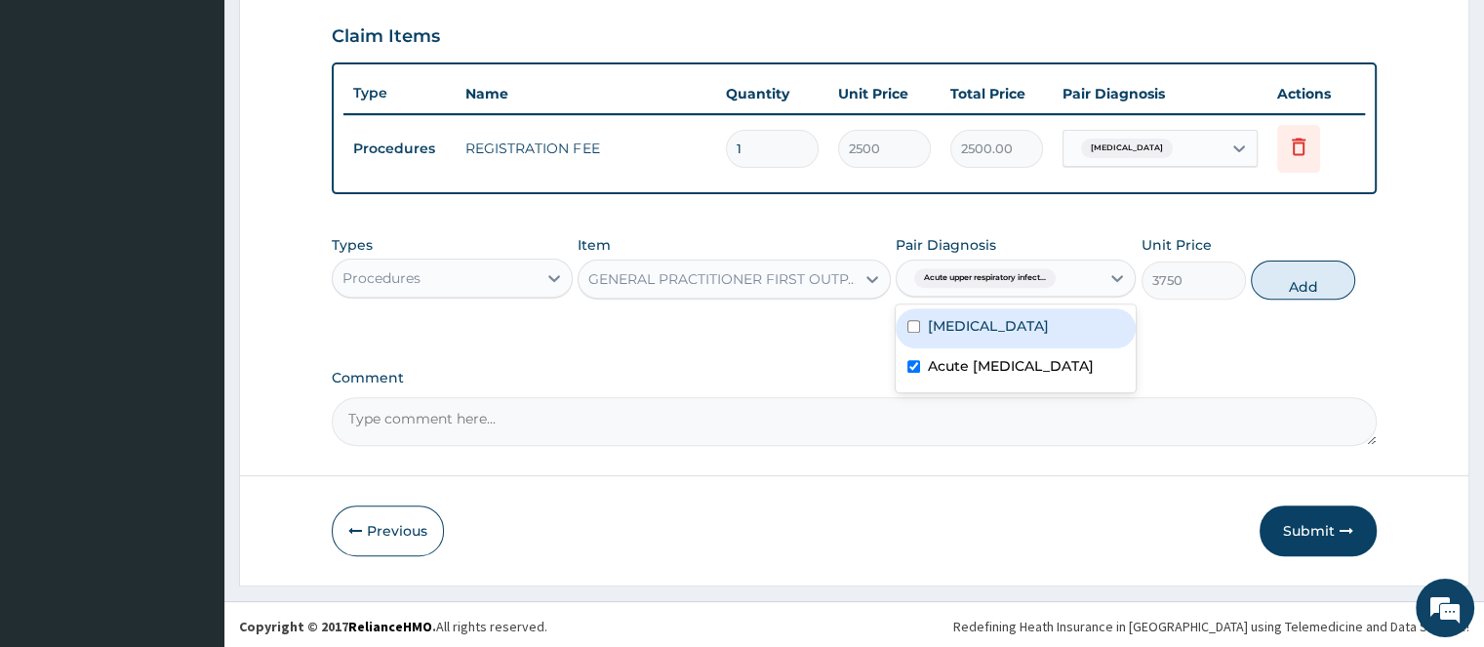
click at [937, 327] on label "[MEDICAL_DATA]" at bounding box center [988, 326] width 121 height 20
checkbox input "true"
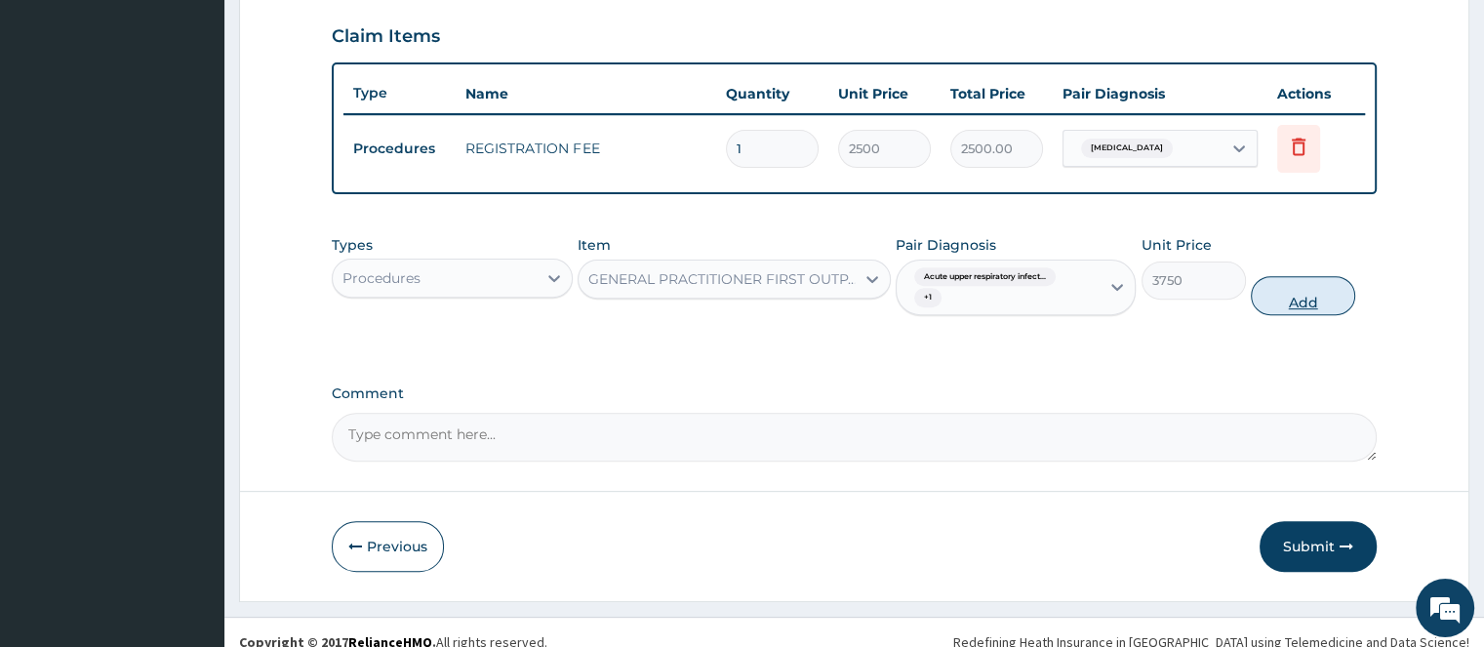
click at [1293, 308] on button "Add" at bounding box center [1303, 295] width 104 height 39
type input "0"
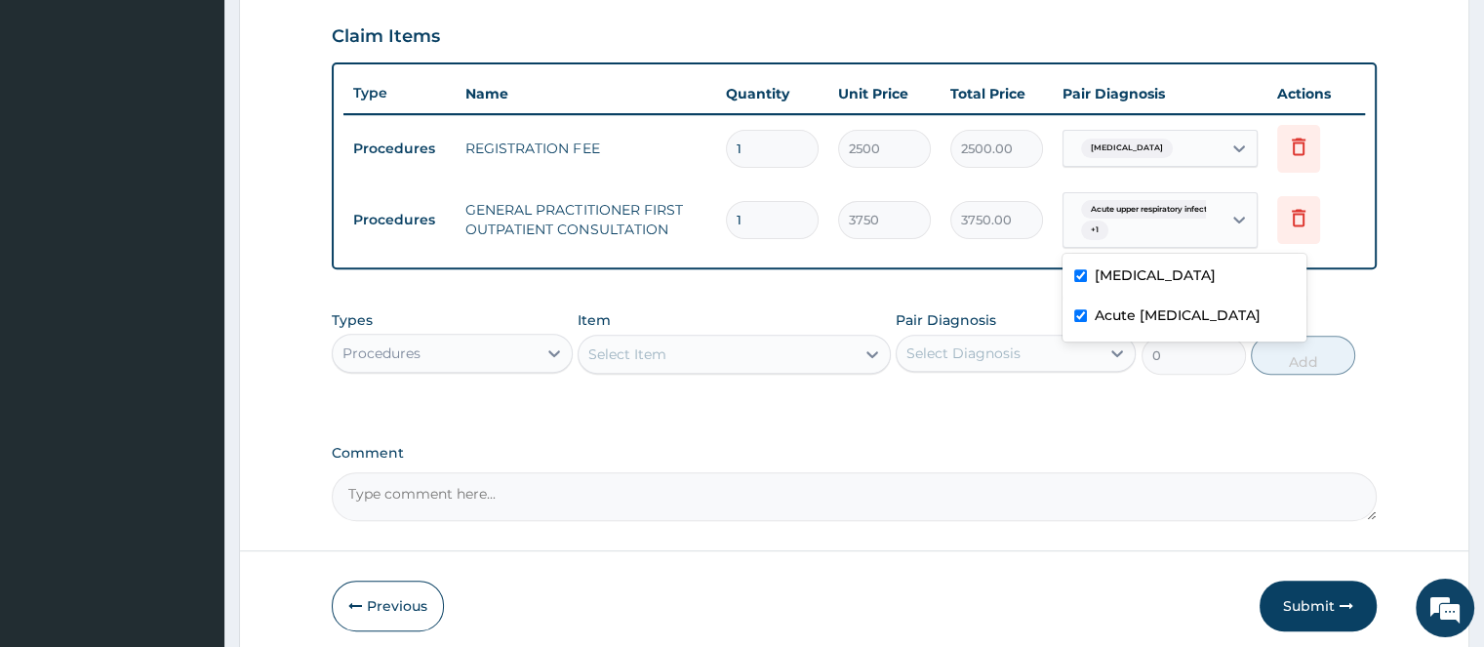
click at [1090, 229] on span "+ 1" at bounding box center [1094, 230] width 27 height 20
click at [1074, 322] on input "checkbox" at bounding box center [1080, 315] width 13 height 13
checkbox input "false"
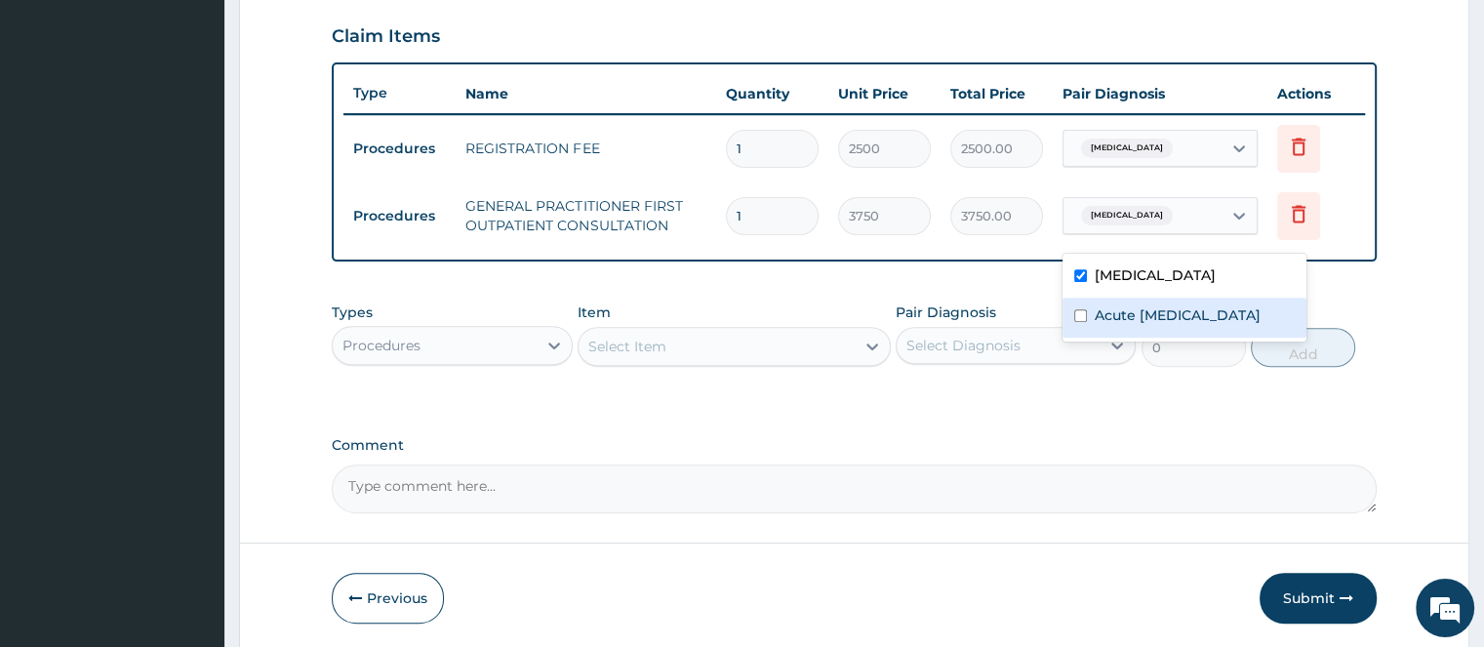
click at [862, 484] on textarea "Comment" at bounding box center [854, 488] width 1044 height 49
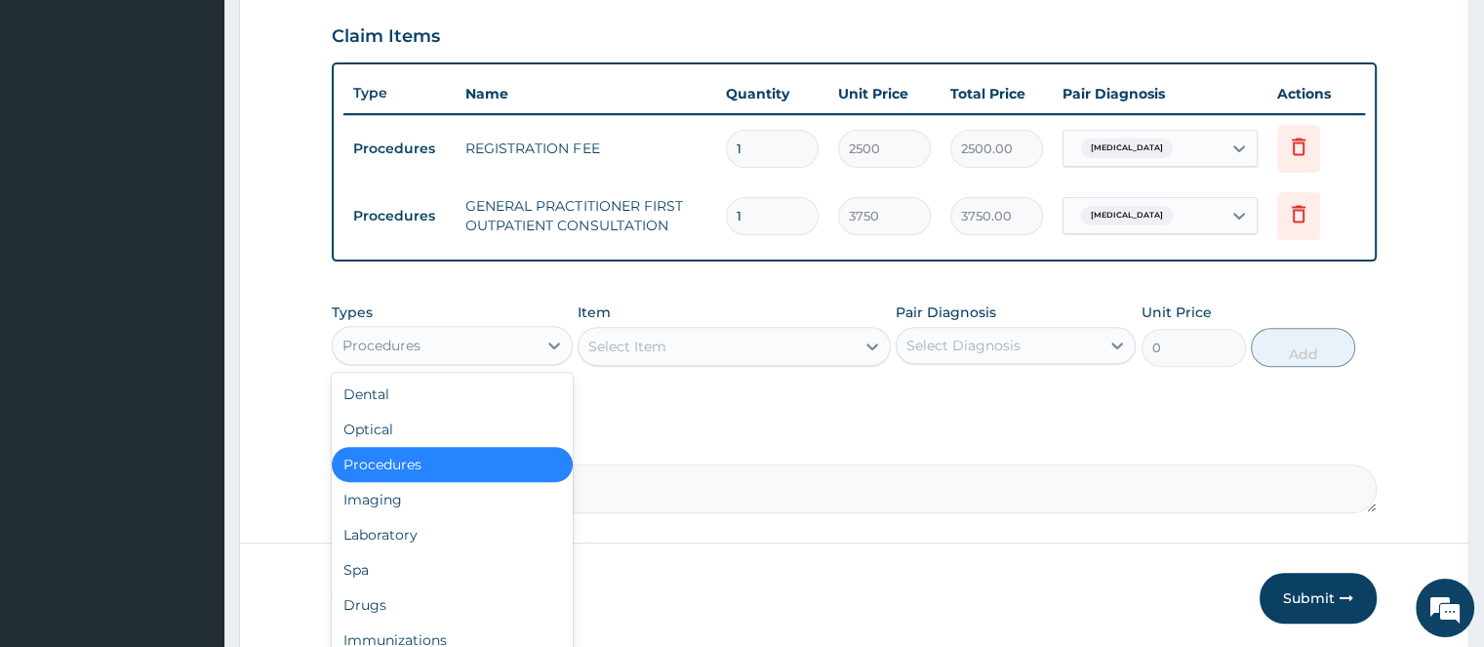
click at [506, 346] on div "Procedures" at bounding box center [434, 345] width 203 height 31
click at [403, 535] on div "Laboratory" at bounding box center [452, 534] width 240 height 35
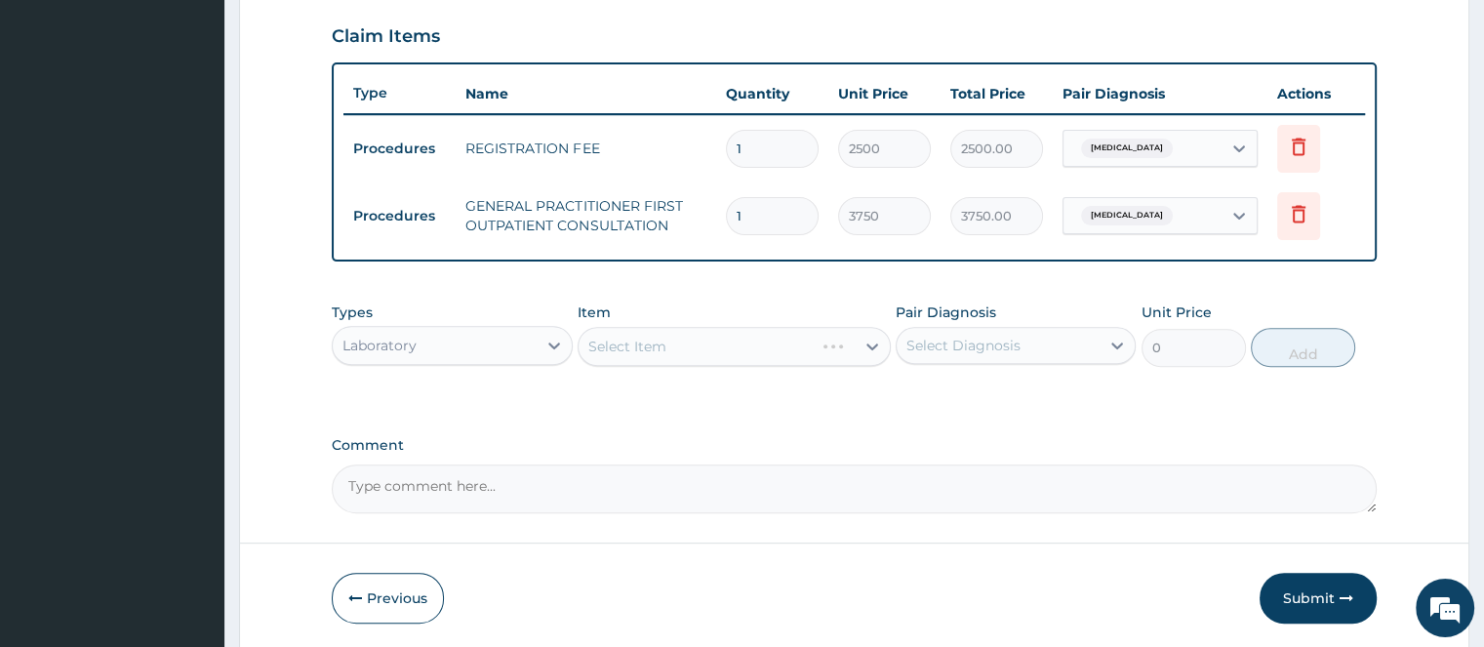
click at [617, 347] on div "Select Item" at bounding box center [734, 346] width 313 height 39
click at [526, 488] on textarea "Comment" at bounding box center [854, 488] width 1044 height 49
click at [456, 498] on textarea "Comment" at bounding box center [854, 488] width 1044 height 49
paste textarea "Complaints Fever, [MEDICAL_DATA], loss of appetite and [MEDICAL_DATA] 2/7. Seen…"
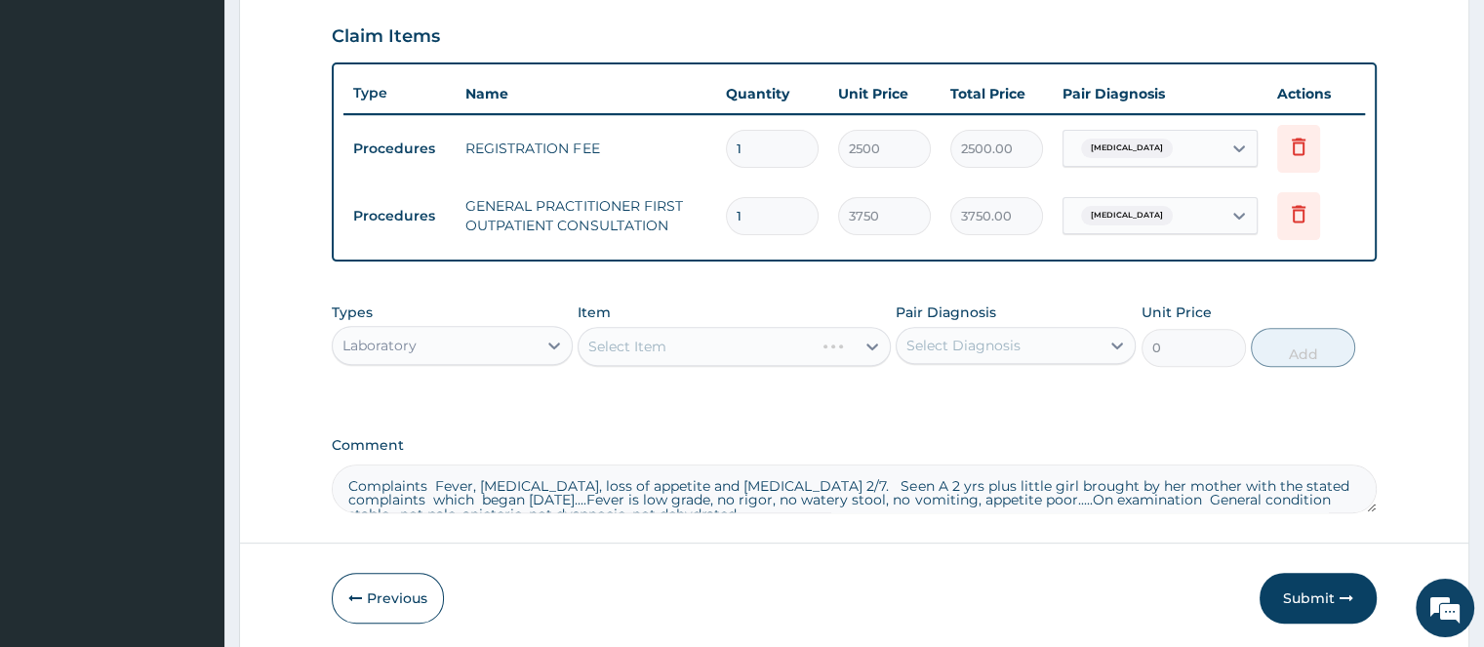
scroll to position [10, 0]
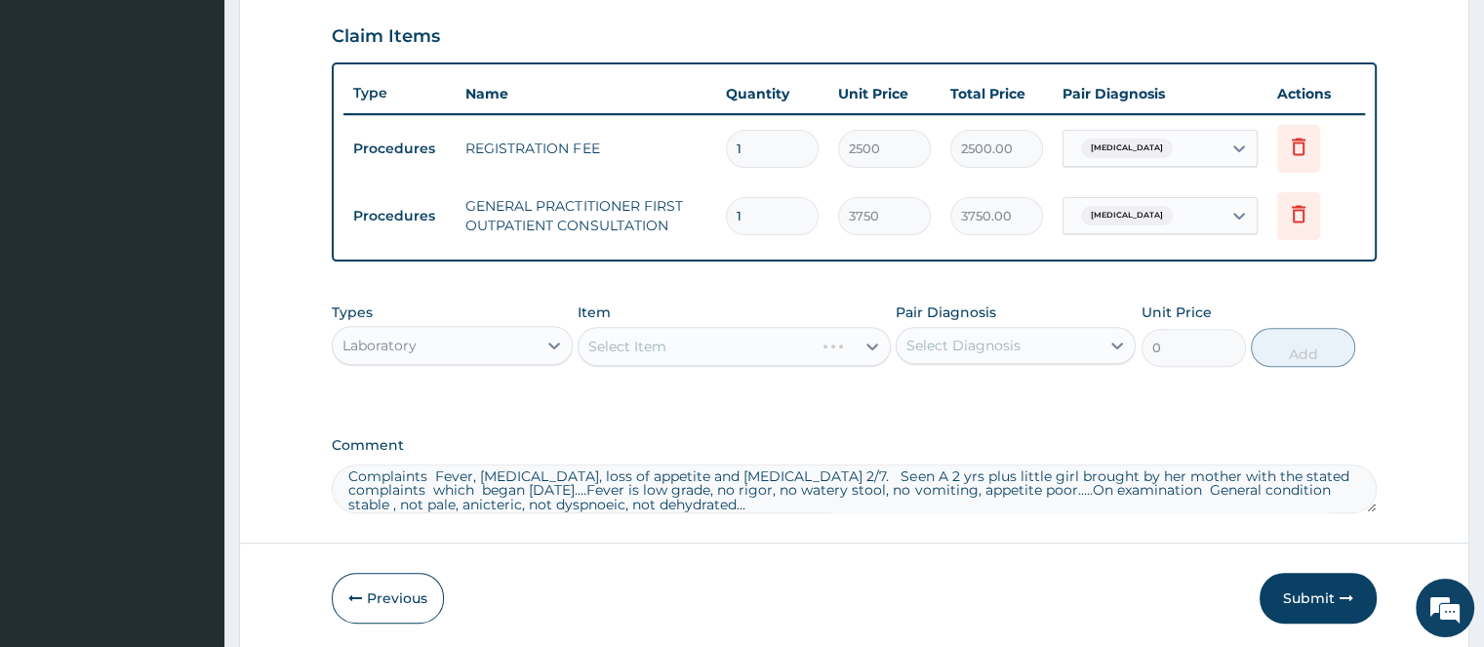
type textarea "Complaints Fever, [MEDICAL_DATA], loss of appetite and [MEDICAL_DATA] 2/7. Seen…"
click at [602, 342] on div "Select Item" at bounding box center [734, 346] width 313 height 39
click at [662, 344] on div "Select Item" at bounding box center [627, 347] width 78 height 20
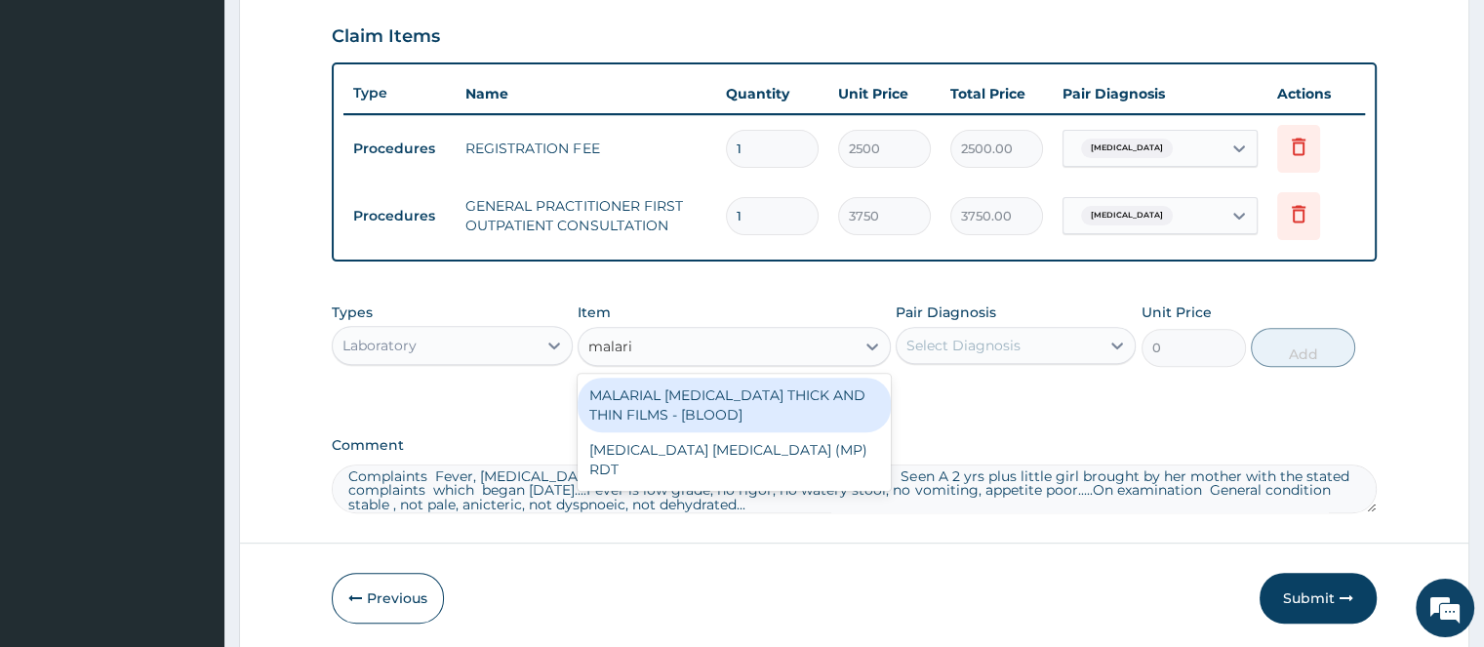
type input "[MEDICAL_DATA]"
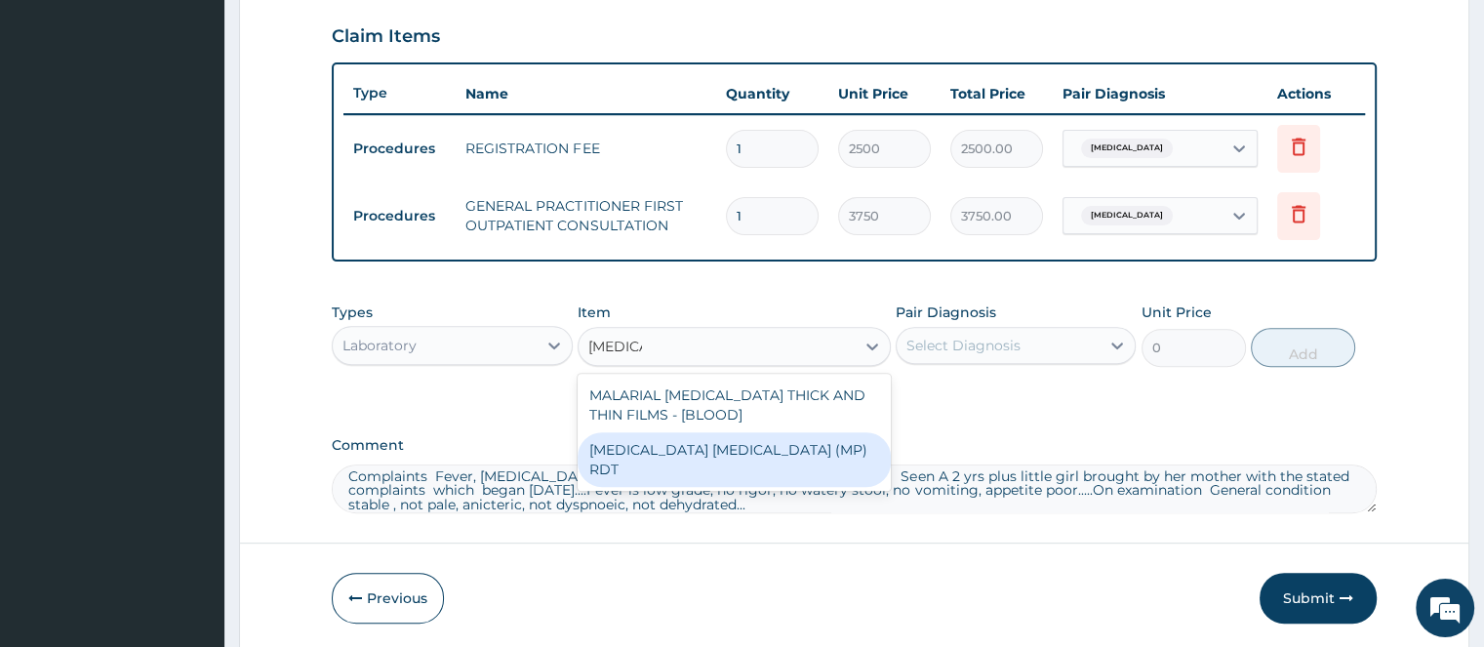
click at [693, 452] on div "[MEDICAL_DATA] [MEDICAL_DATA] (MP) RDT" at bounding box center [734, 459] width 313 height 55
type input "2000"
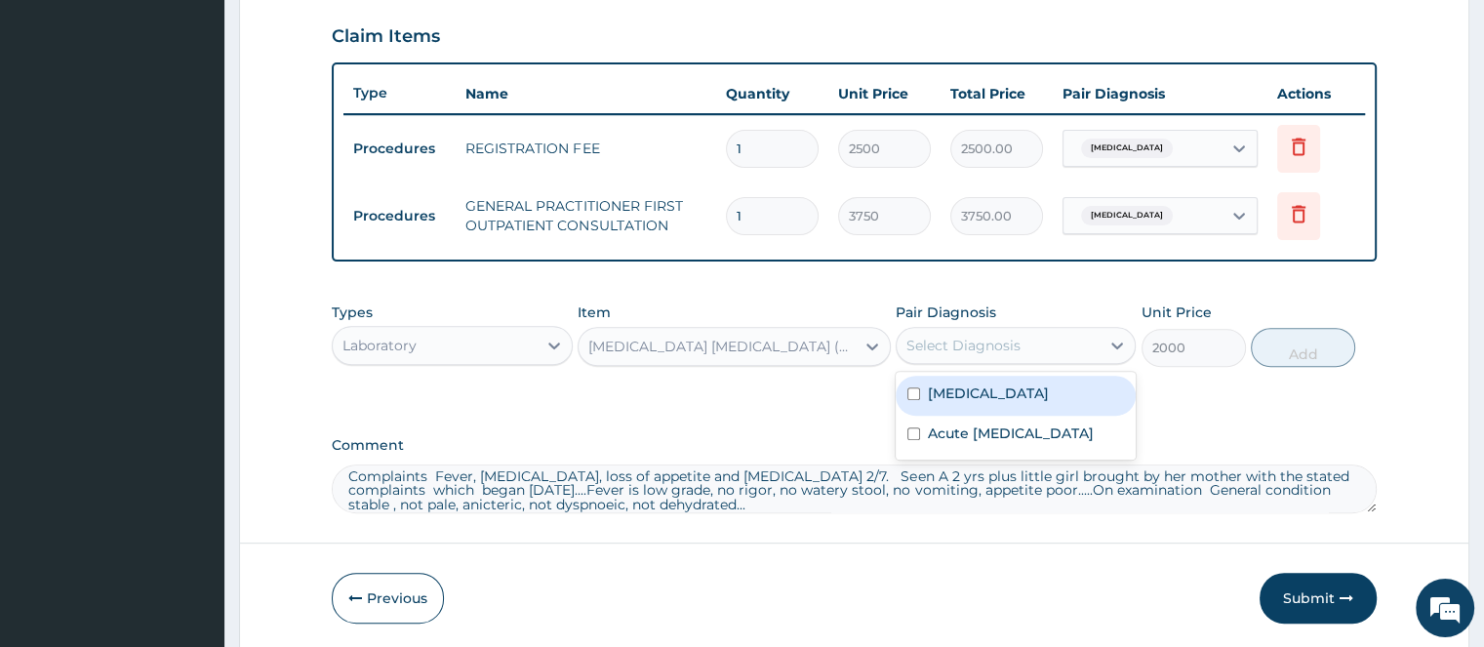
click at [939, 342] on div "Select Diagnosis" at bounding box center [963, 346] width 114 height 20
click at [941, 393] on label "[MEDICAL_DATA]" at bounding box center [988, 393] width 121 height 20
checkbox input "true"
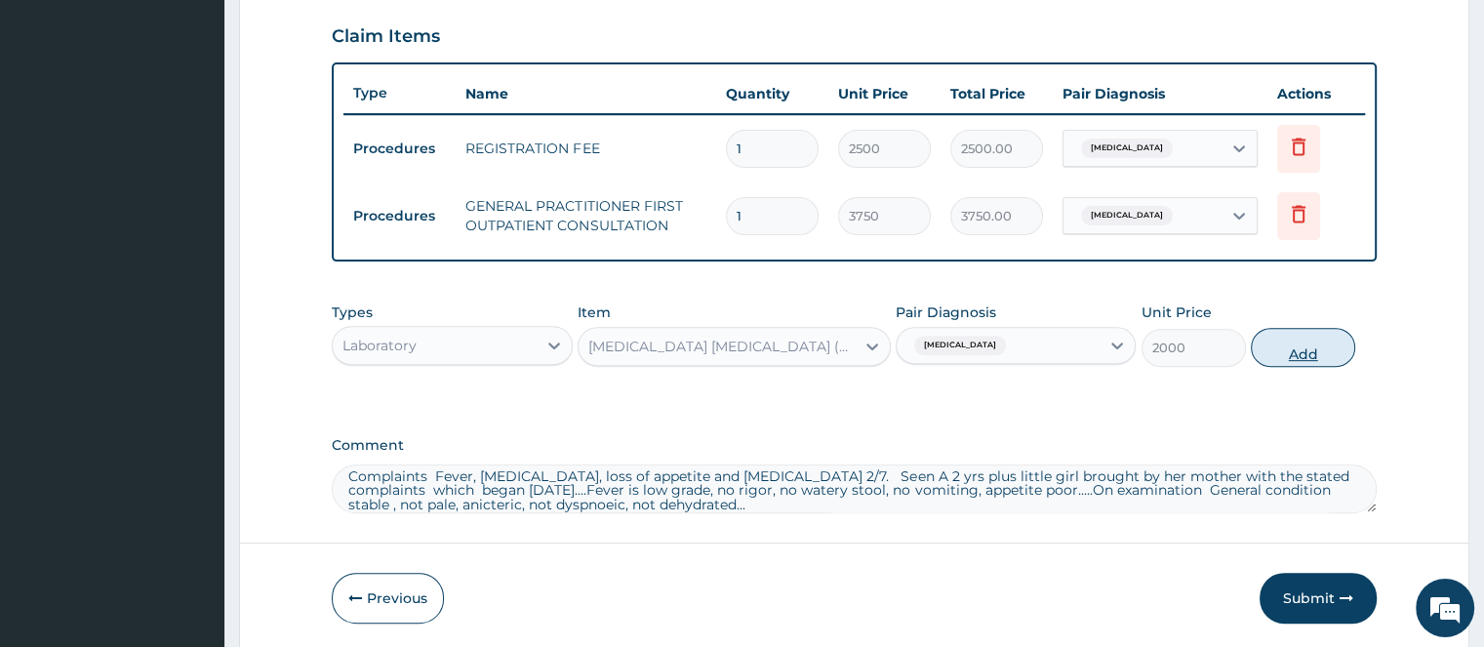
click at [1303, 349] on button "Add" at bounding box center [1303, 347] width 104 height 39
type input "0"
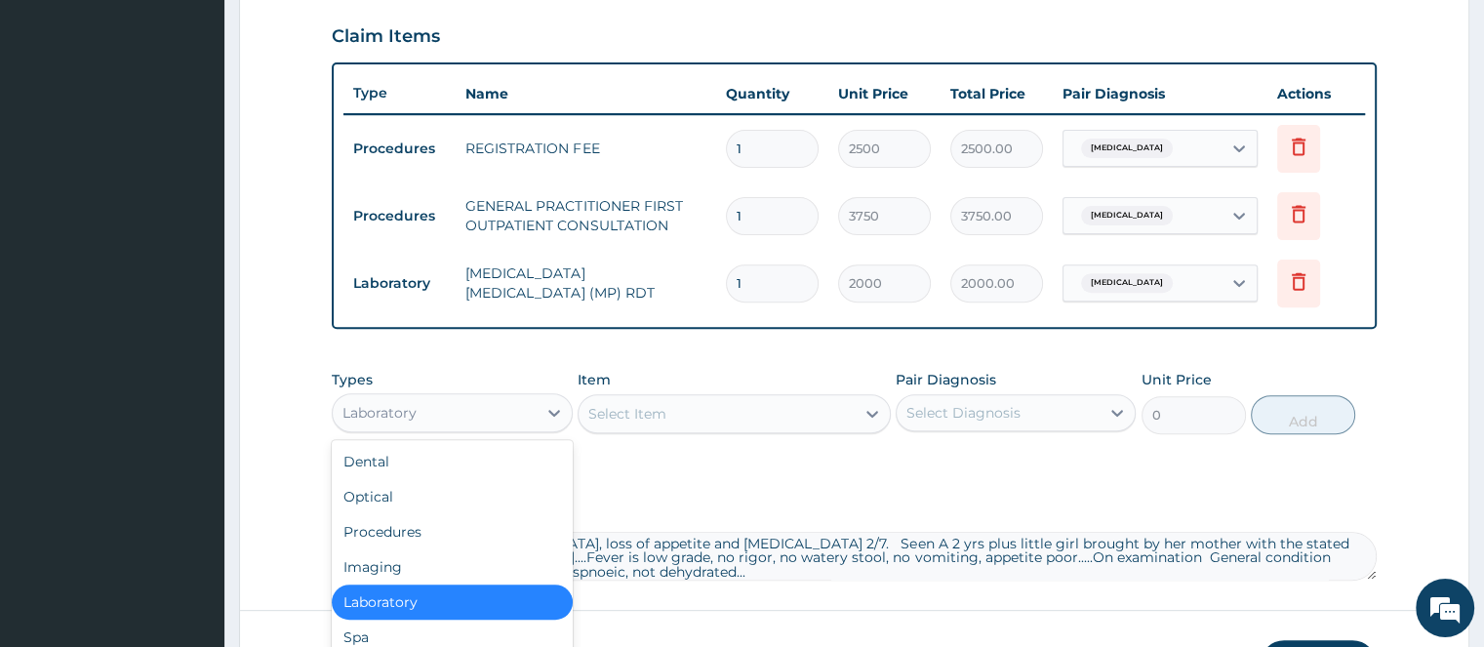
click at [431, 419] on div "Laboratory" at bounding box center [434, 412] width 203 height 31
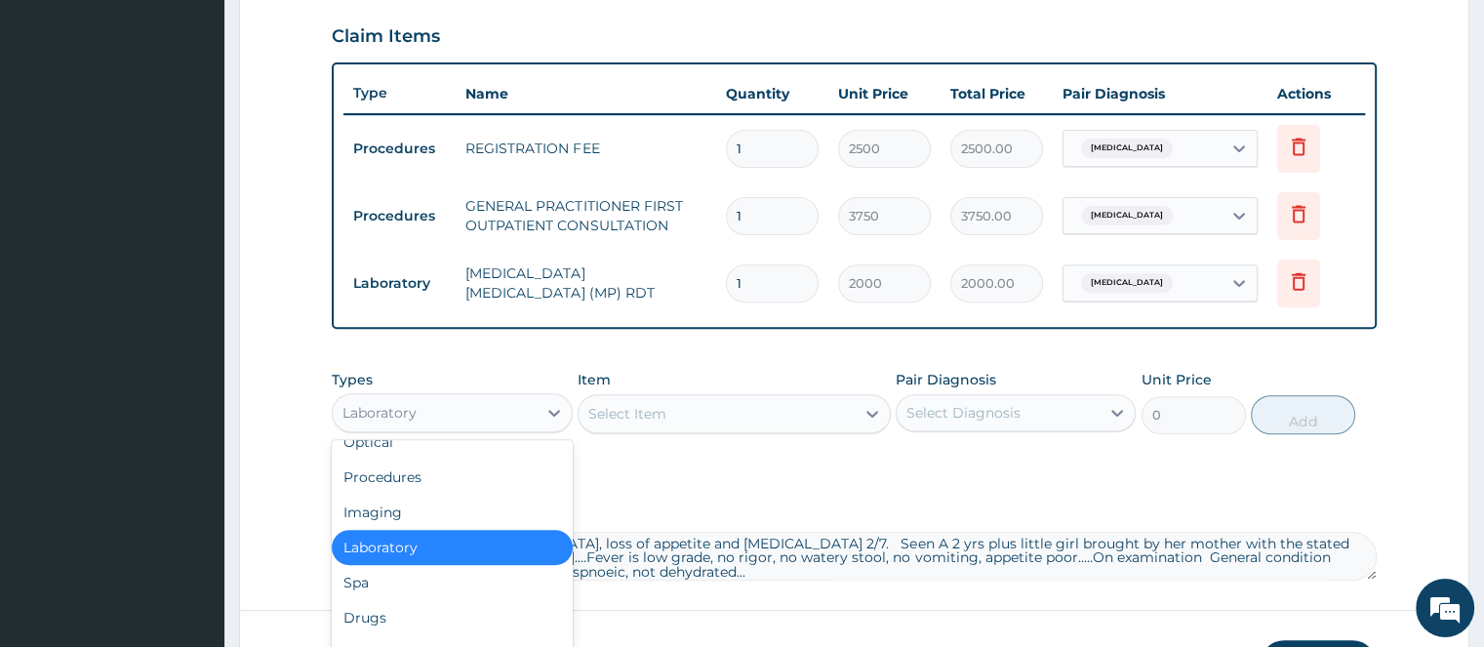
scroll to position [62, 0]
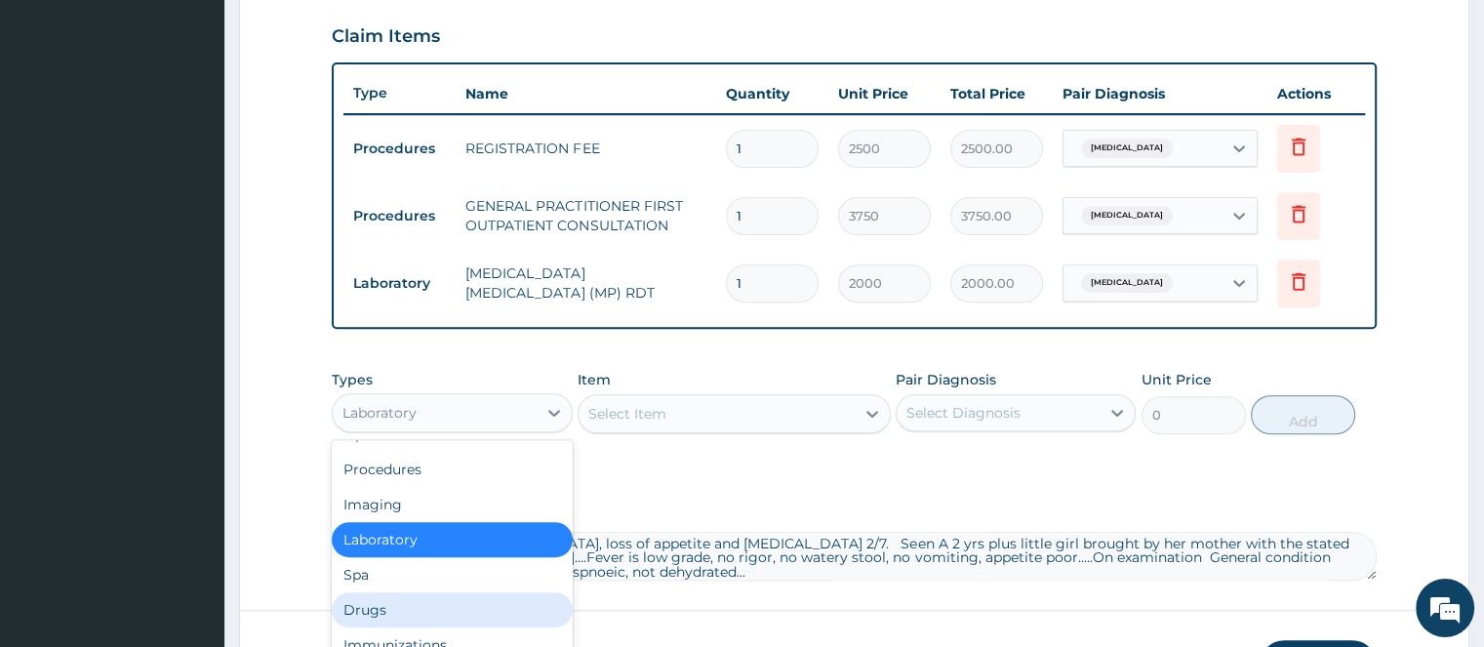
click at [382, 606] on div "Drugs" at bounding box center [452, 609] width 240 height 35
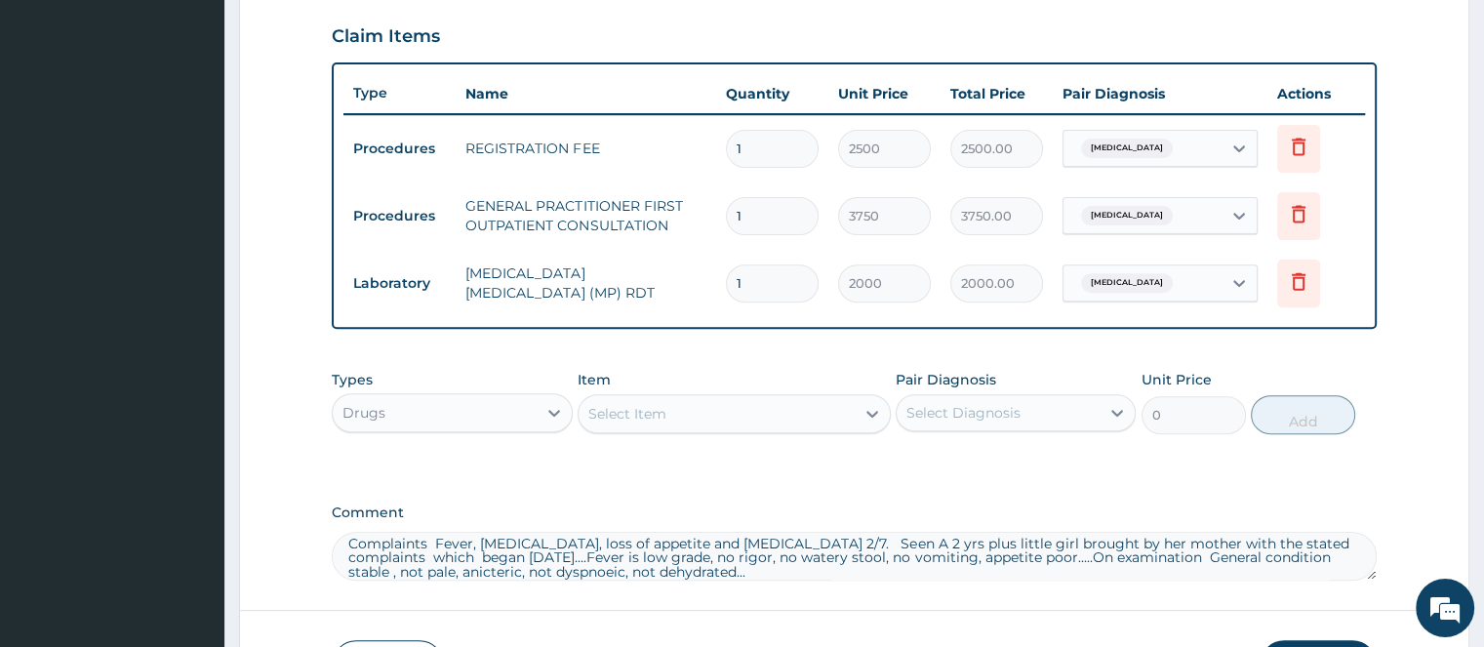
click at [642, 404] on div "Select Item" at bounding box center [627, 414] width 78 height 20
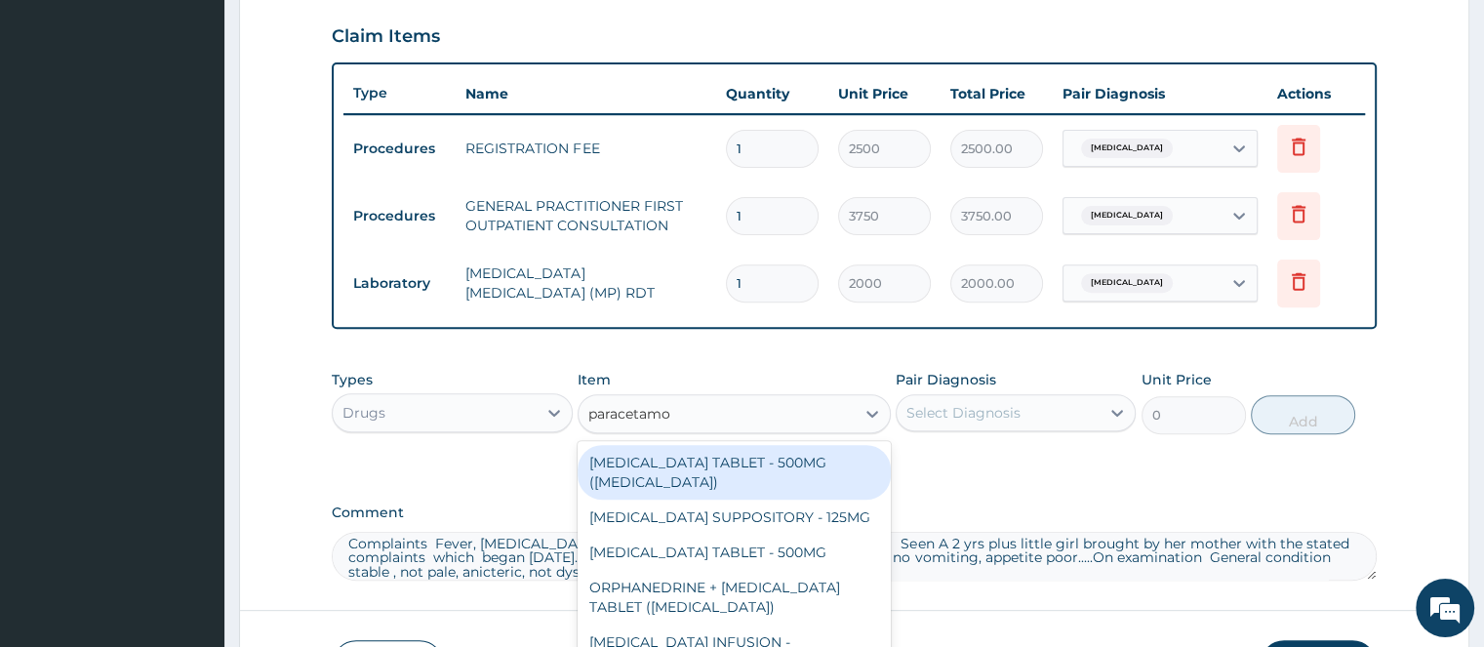
type input "[MEDICAL_DATA]"
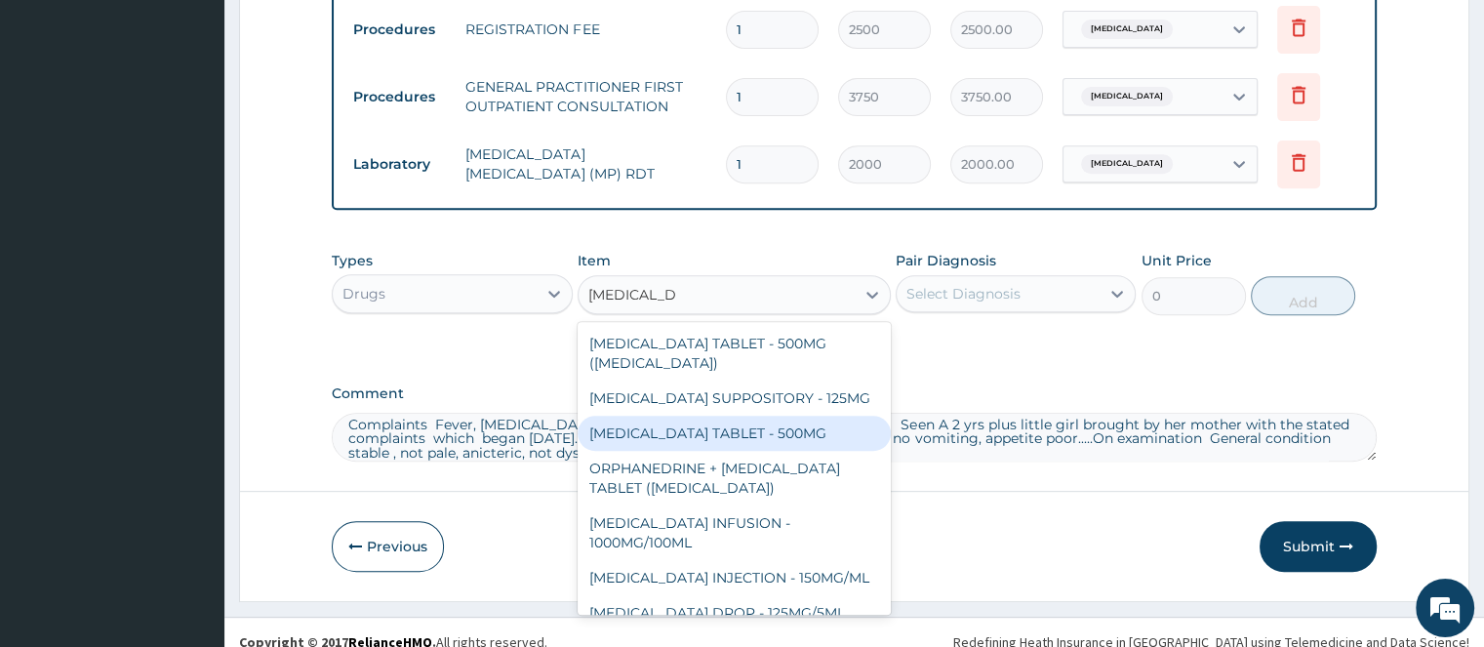
scroll to position [795, 0]
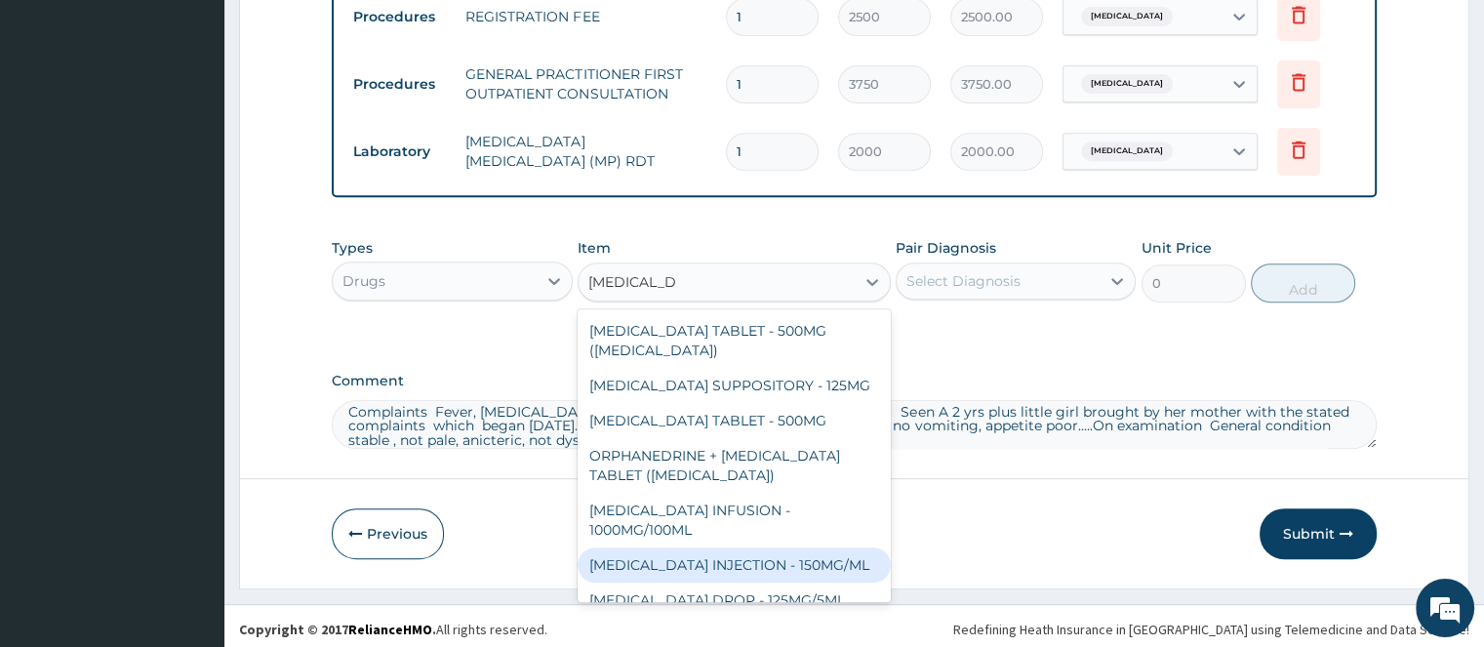
click at [825, 565] on div "[MEDICAL_DATA] INJECTION - 150MG/ML" at bounding box center [734, 564] width 313 height 35
type input "560"
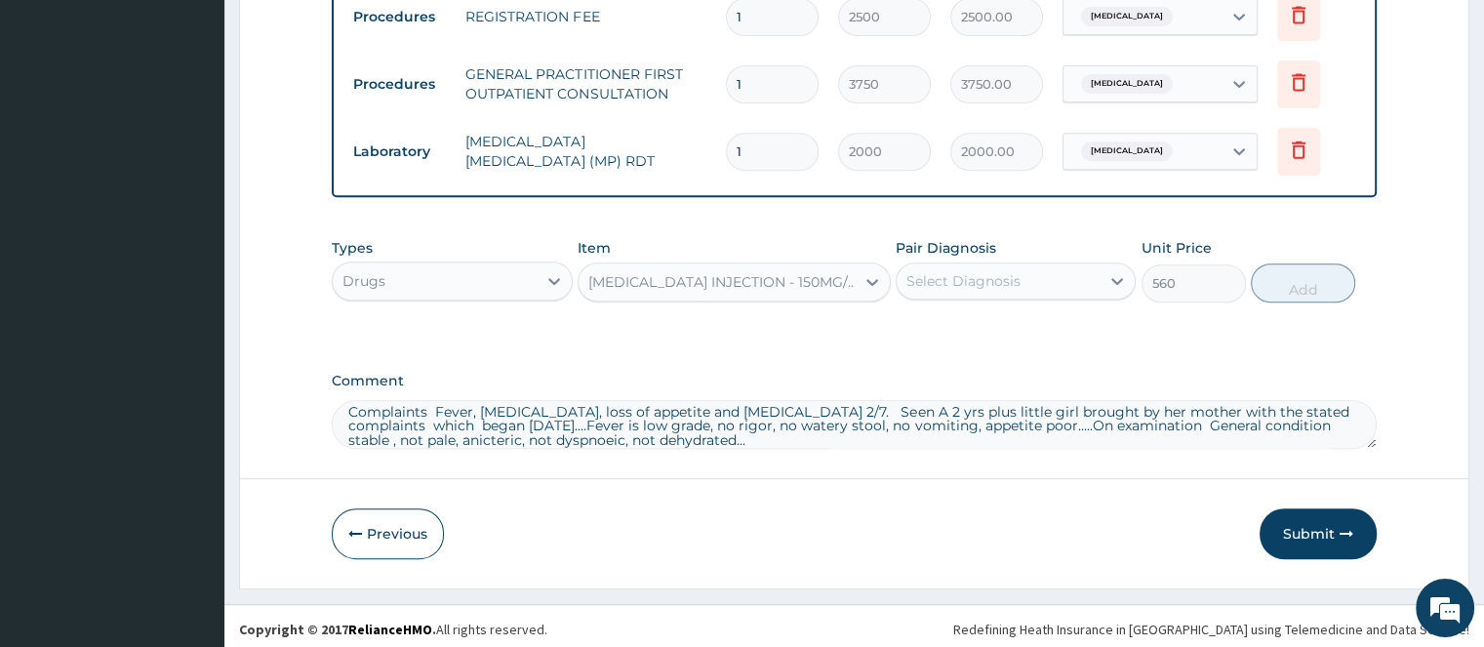
click at [958, 274] on div "Select Diagnosis" at bounding box center [963, 281] width 114 height 20
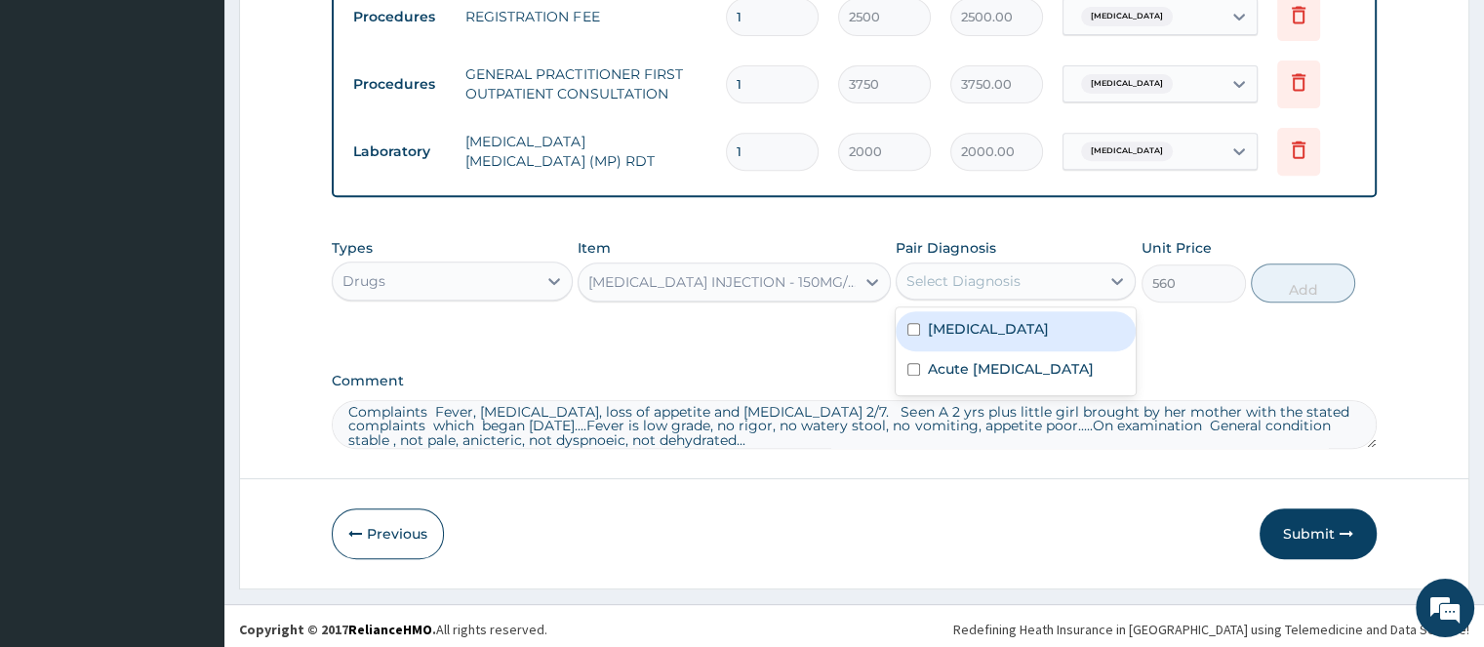
click at [972, 330] on label "[MEDICAL_DATA]" at bounding box center [988, 329] width 121 height 20
checkbox input "true"
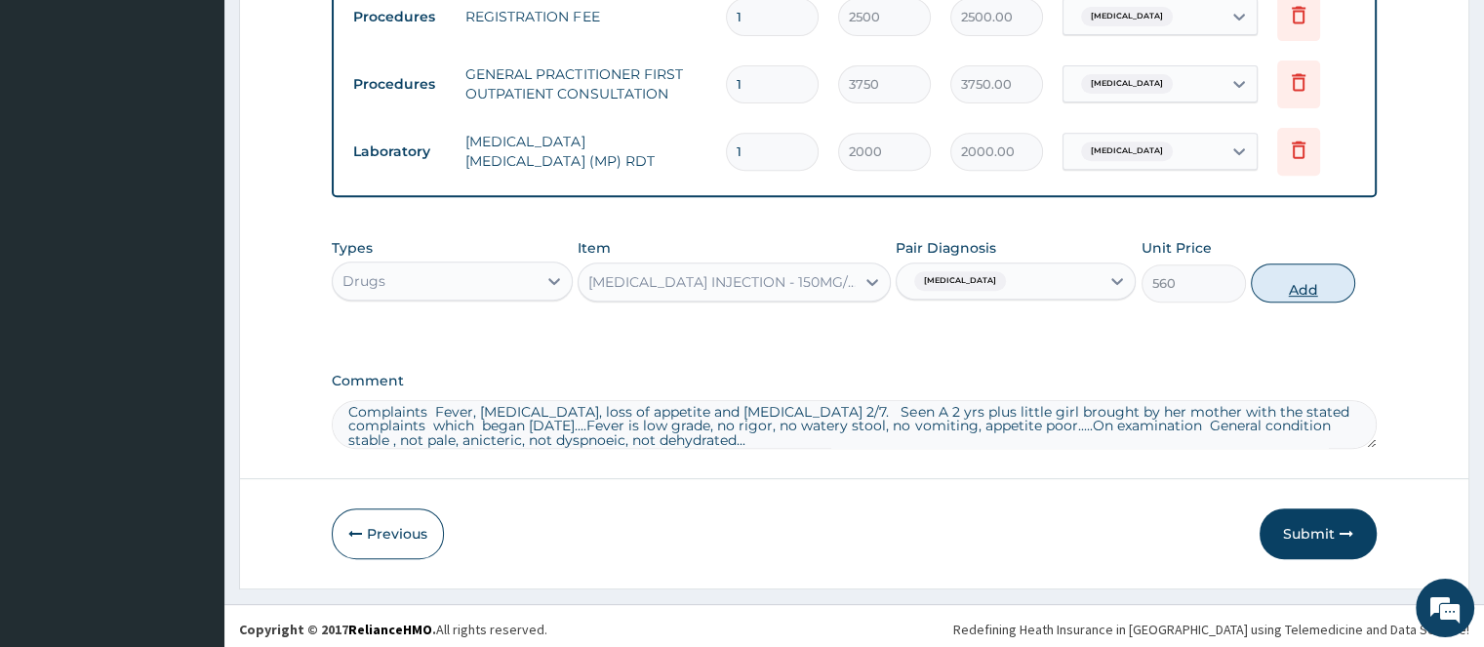
click at [1291, 284] on button "Add" at bounding box center [1303, 282] width 104 height 39
type input "0"
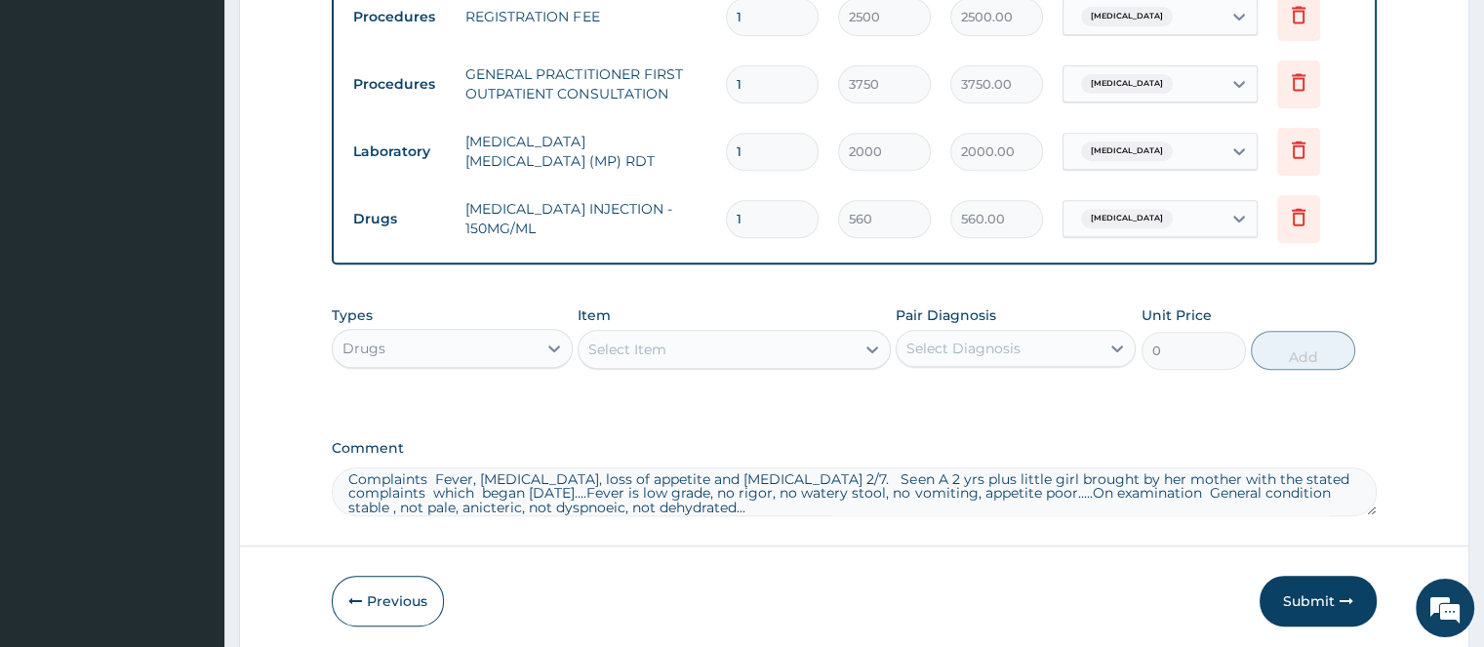
click at [662, 350] on div "Select Item" at bounding box center [627, 349] width 78 height 20
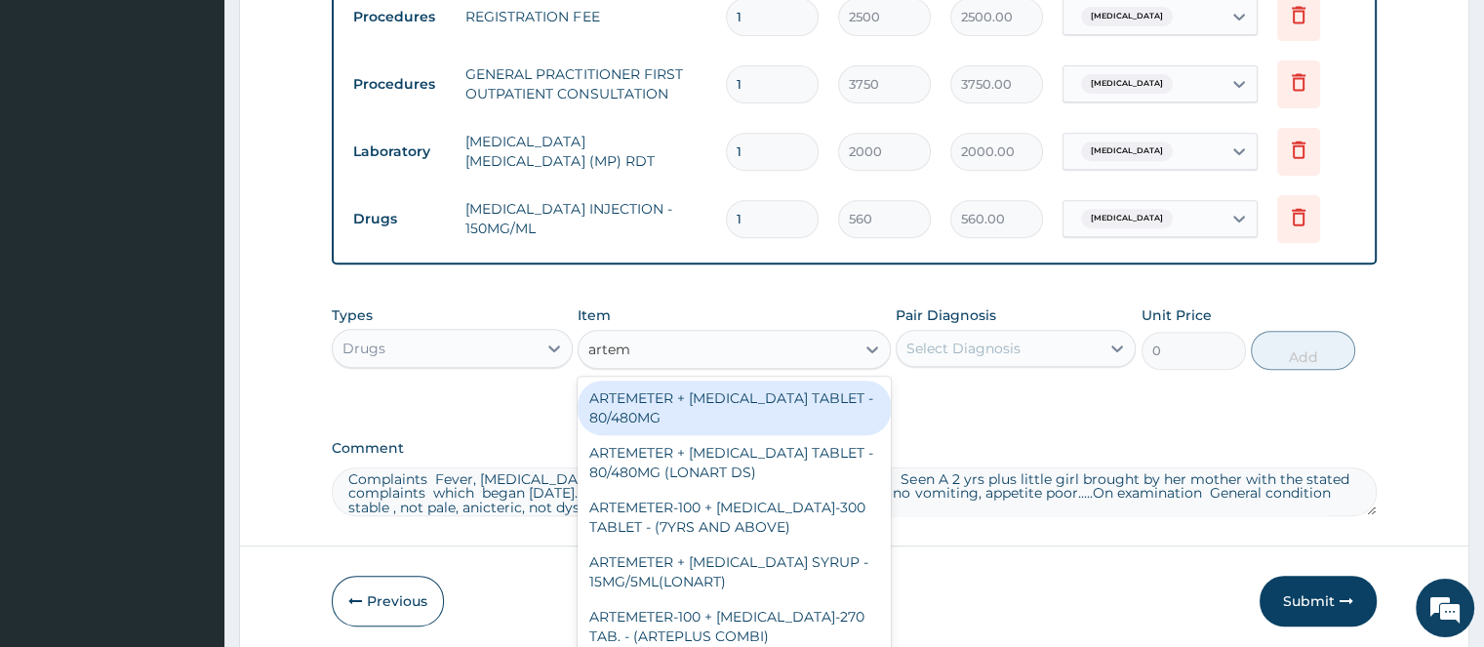
type input "arteme"
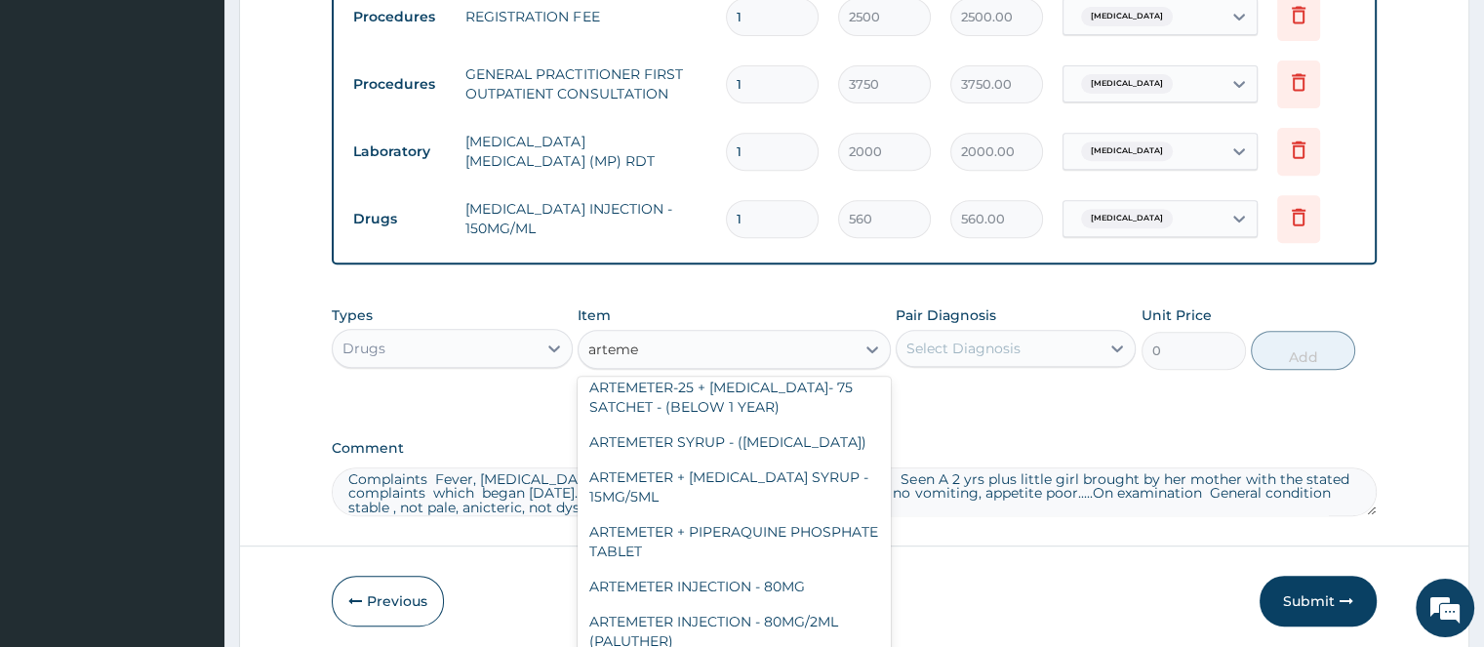
scroll to position [560, 0]
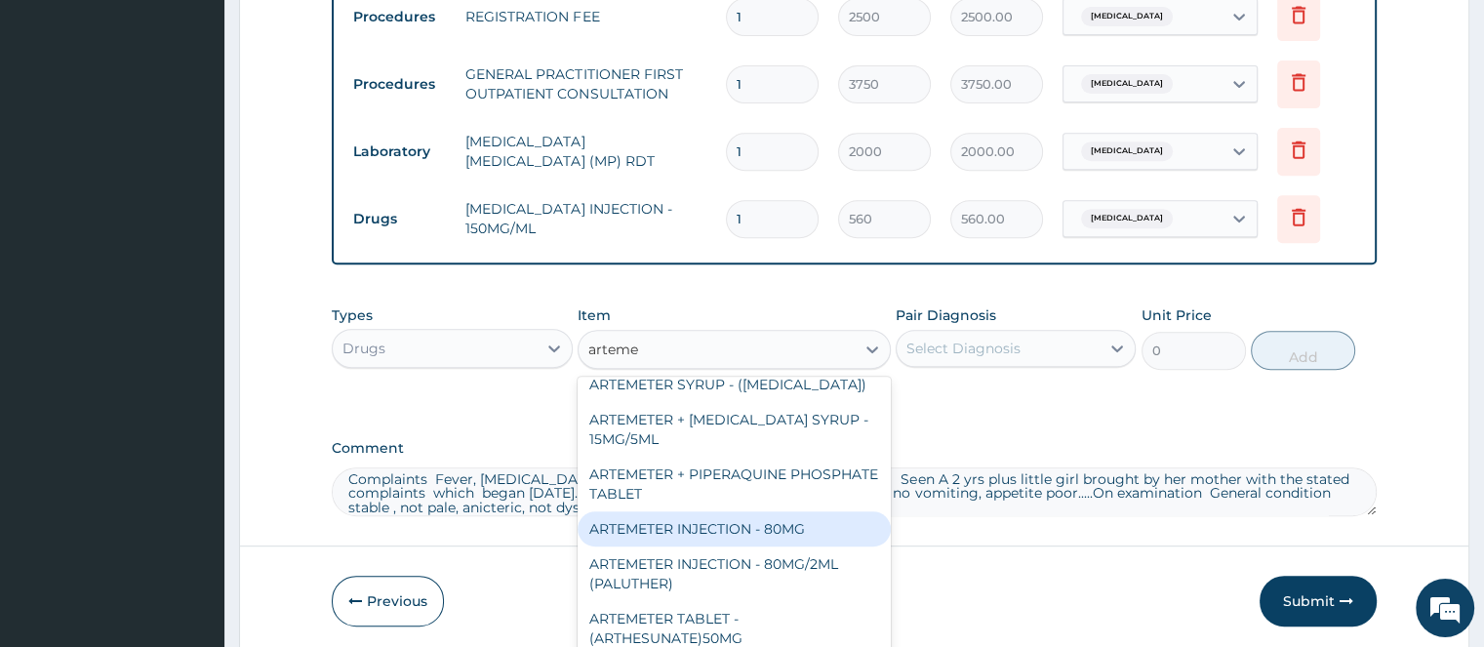
click at [808, 546] on div "ARTEMETER INJECTION - 80MG" at bounding box center [734, 528] width 313 height 35
type input "475.99999999999994"
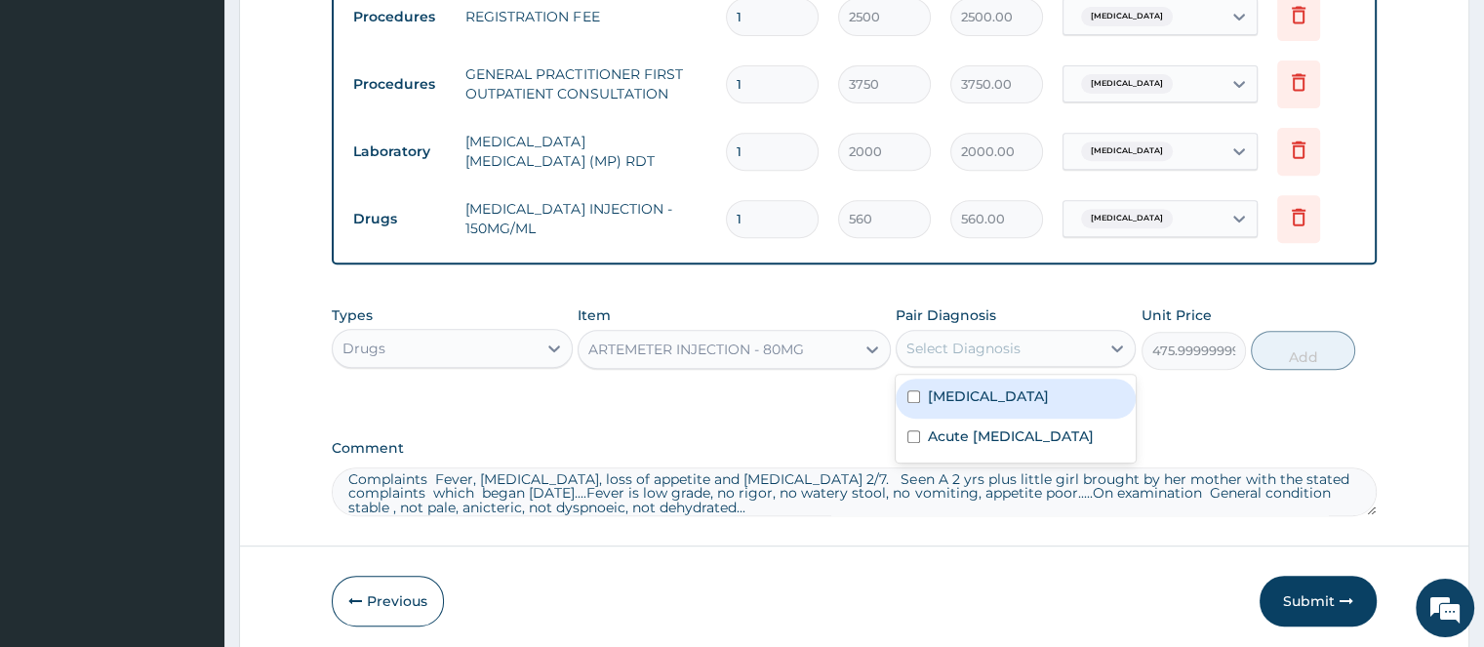
click at [1016, 346] on div "Select Diagnosis" at bounding box center [963, 349] width 114 height 20
click at [959, 393] on label "[MEDICAL_DATA]" at bounding box center [988, 396] width 121 height 20
checkbox input "true"
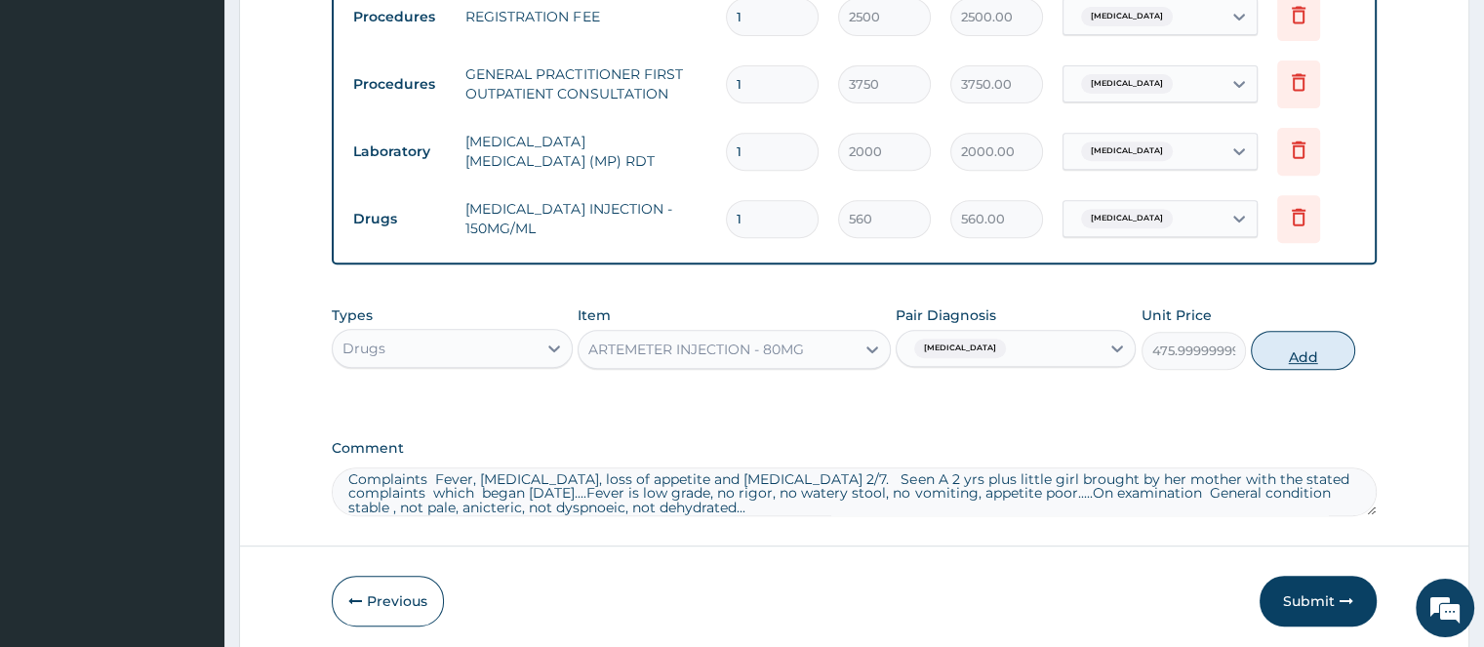
click at [1310, 357] on button "Add" at bounding box center [1303, 350] width 104 height 39
type input "0"
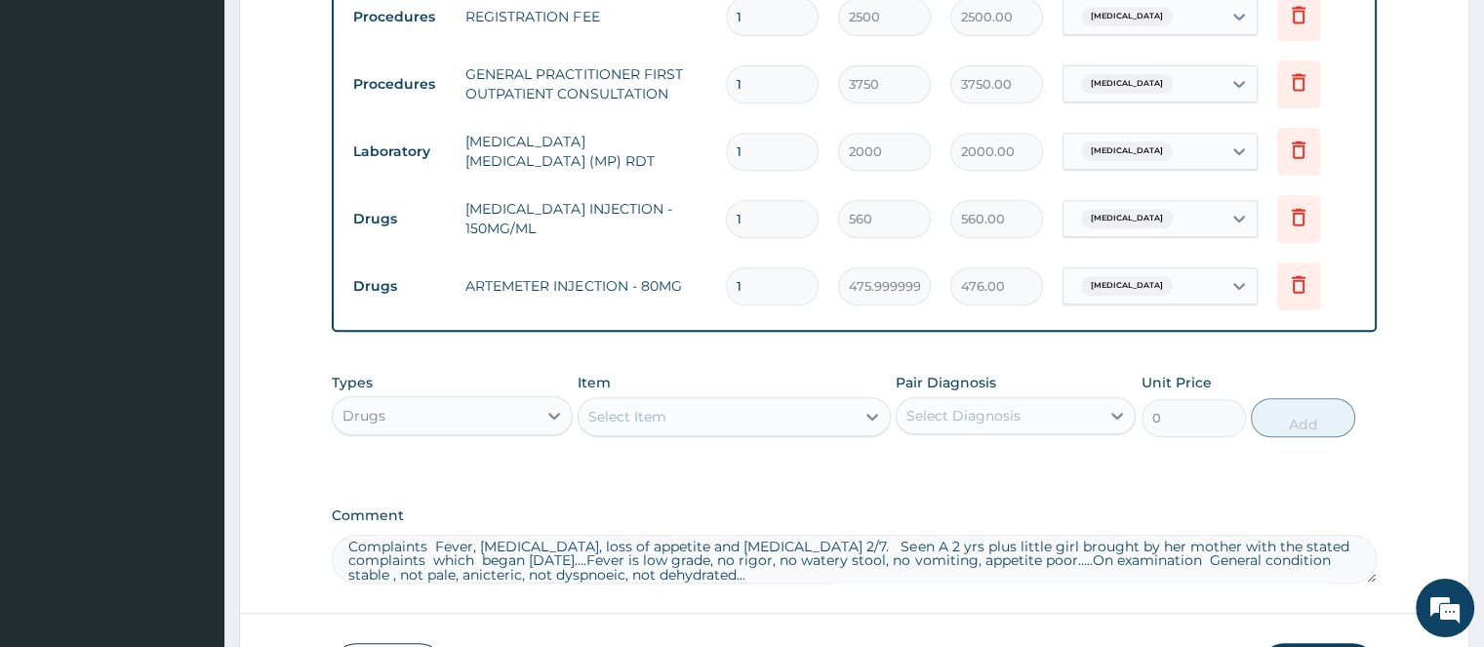
click at [671, 420] on div "Select Item" at bounding box center [717, 416] width 276 height 31
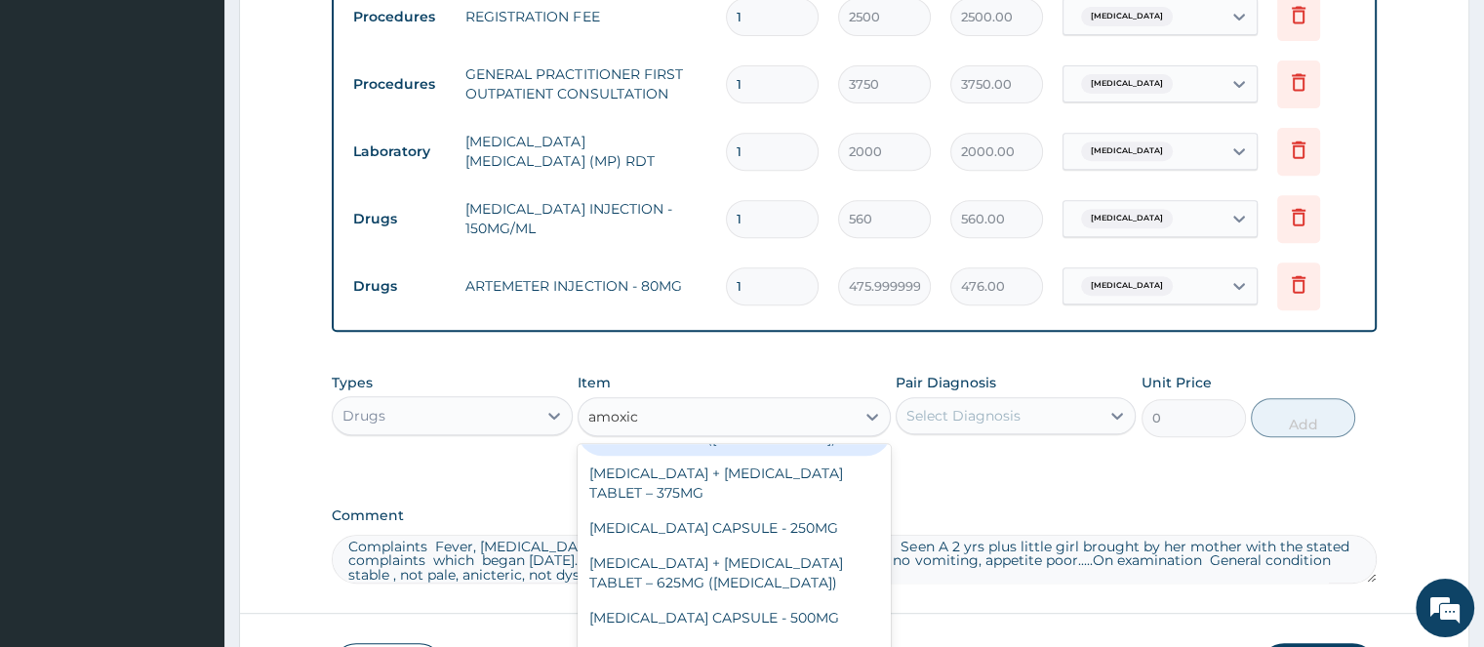
scroll to position [0, 0]
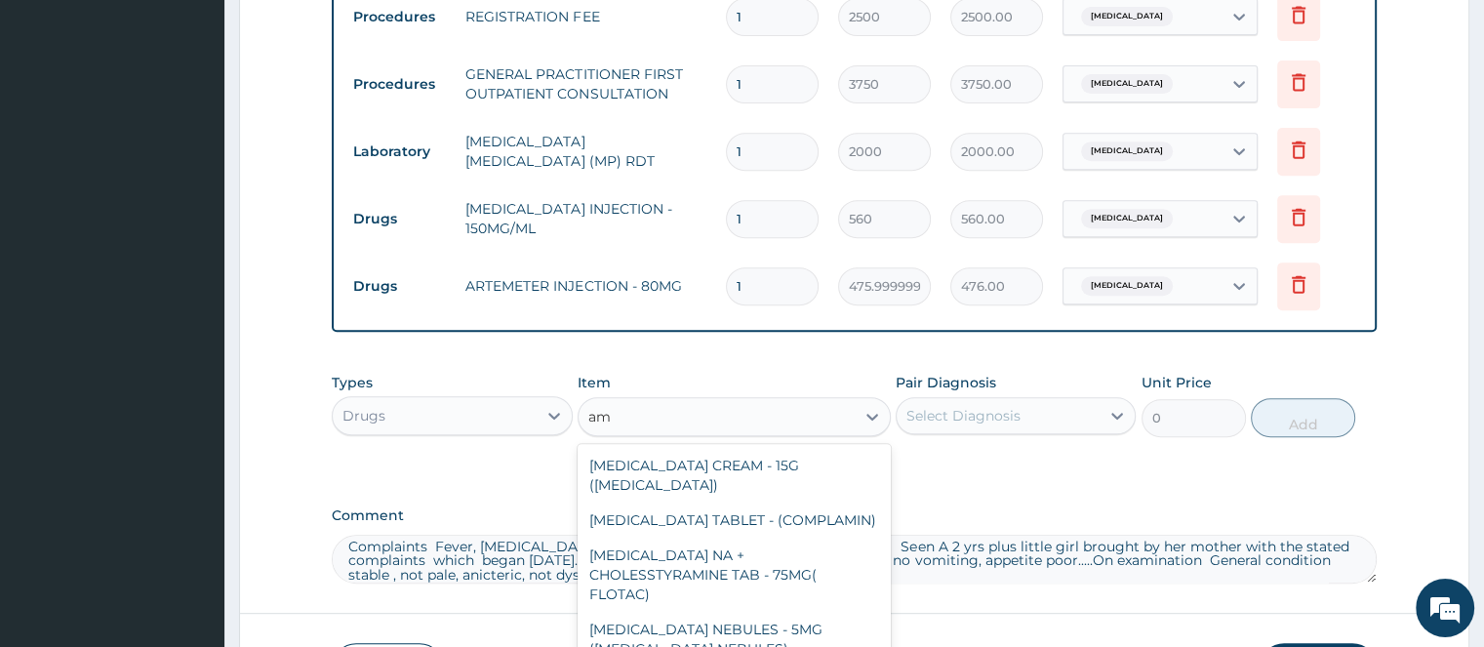
type input "a"
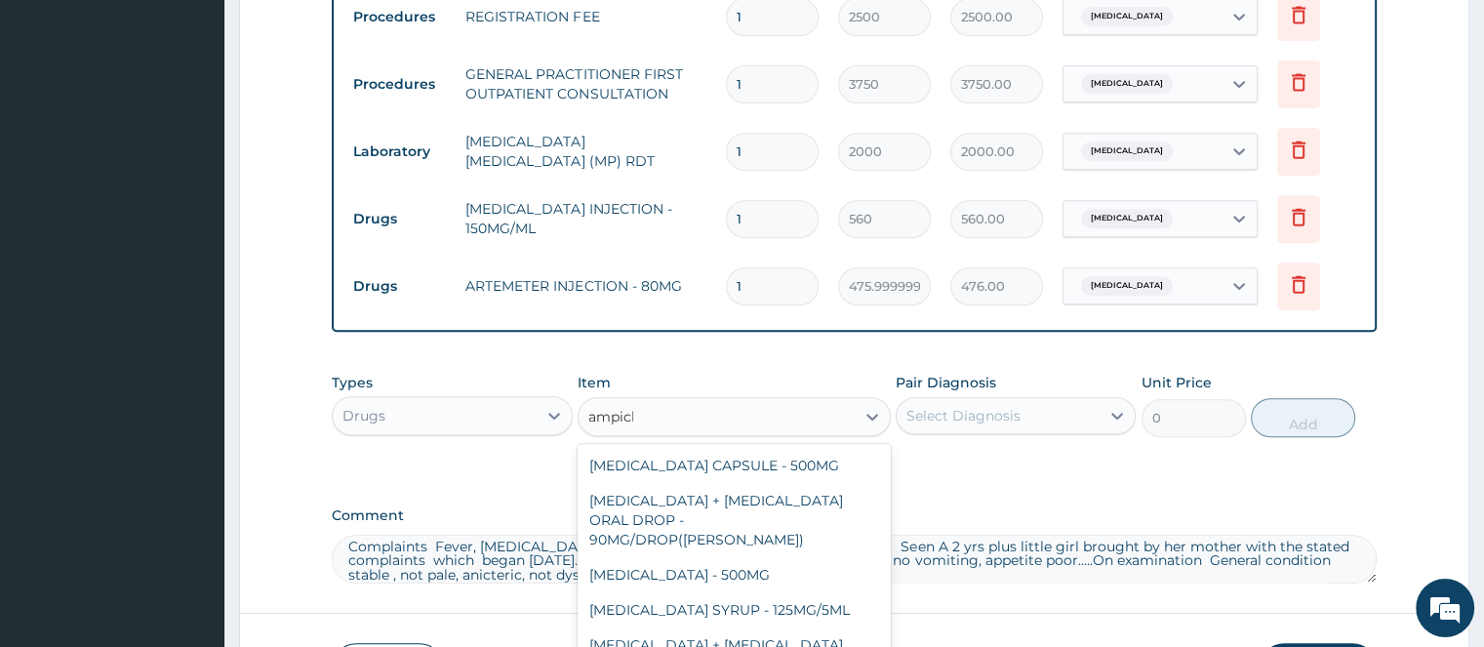
type input "ampic"
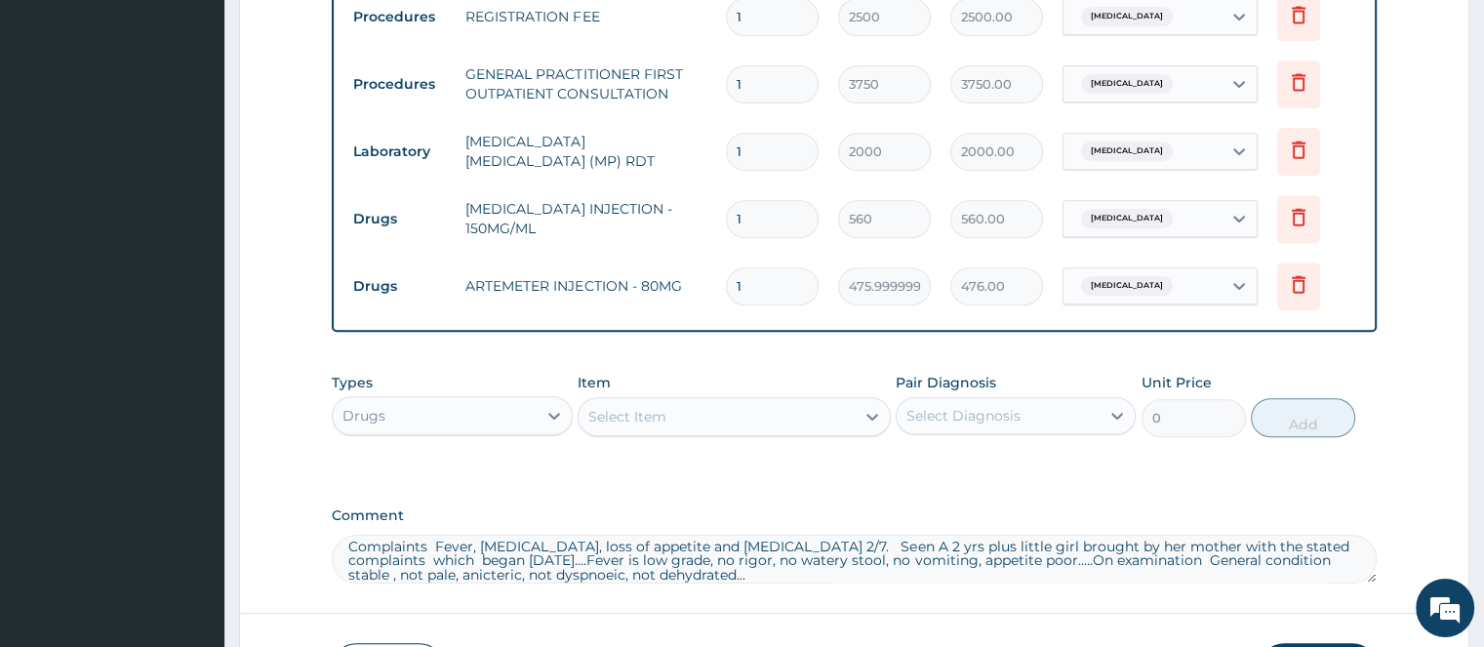
drag, startPoint x: 651, startPoint y: 415, endPoint x: 632, endPoint y: 420, distance: 19.4
click at [633, 420] on div "Select Item" at bounding box center [717, 416] width 276 height 31
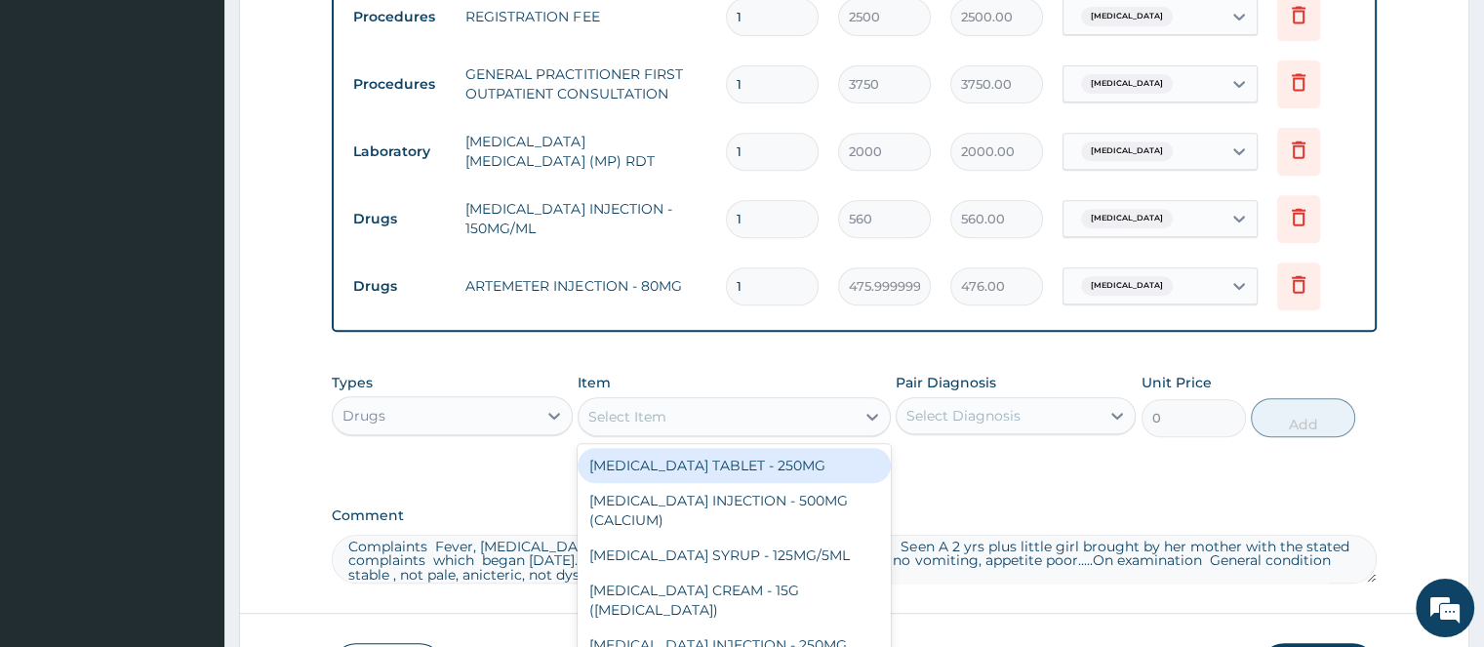
click at [632, 419] on div "Select Item" at bounding box center [627, 417] width 78 height 20
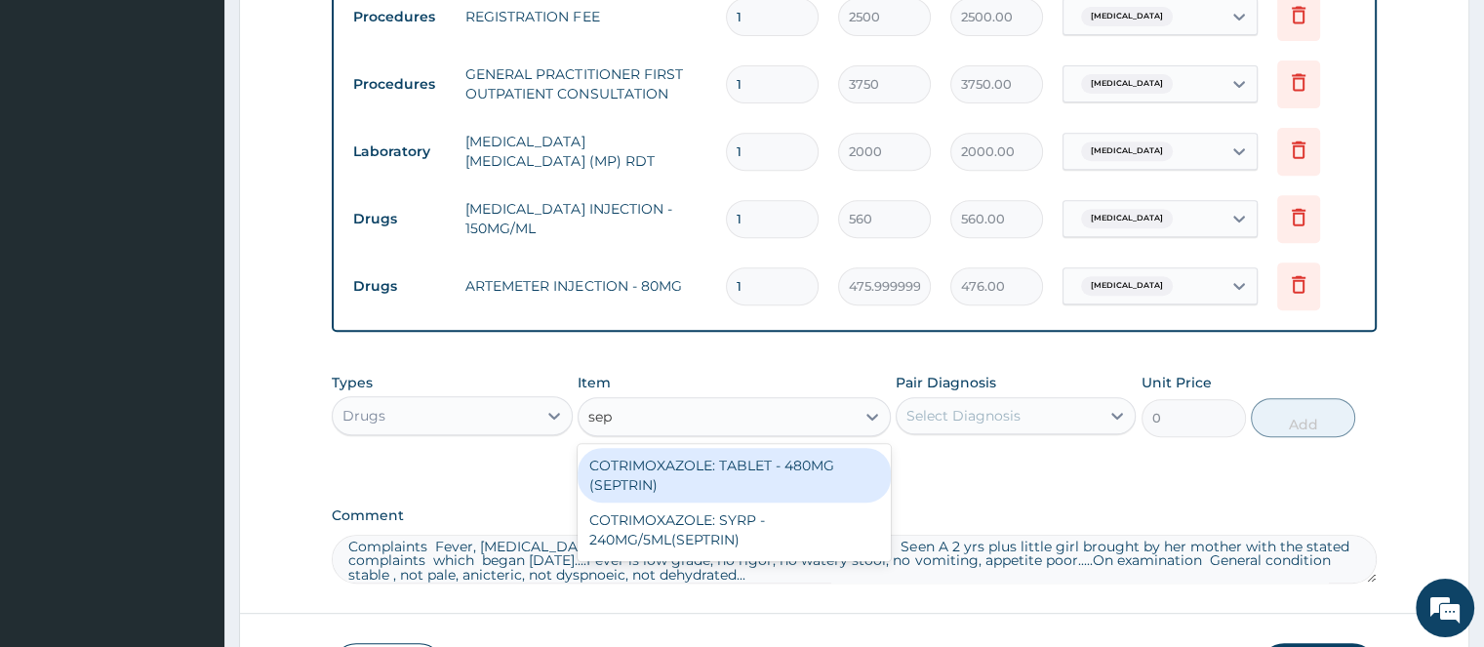
type input "sept"
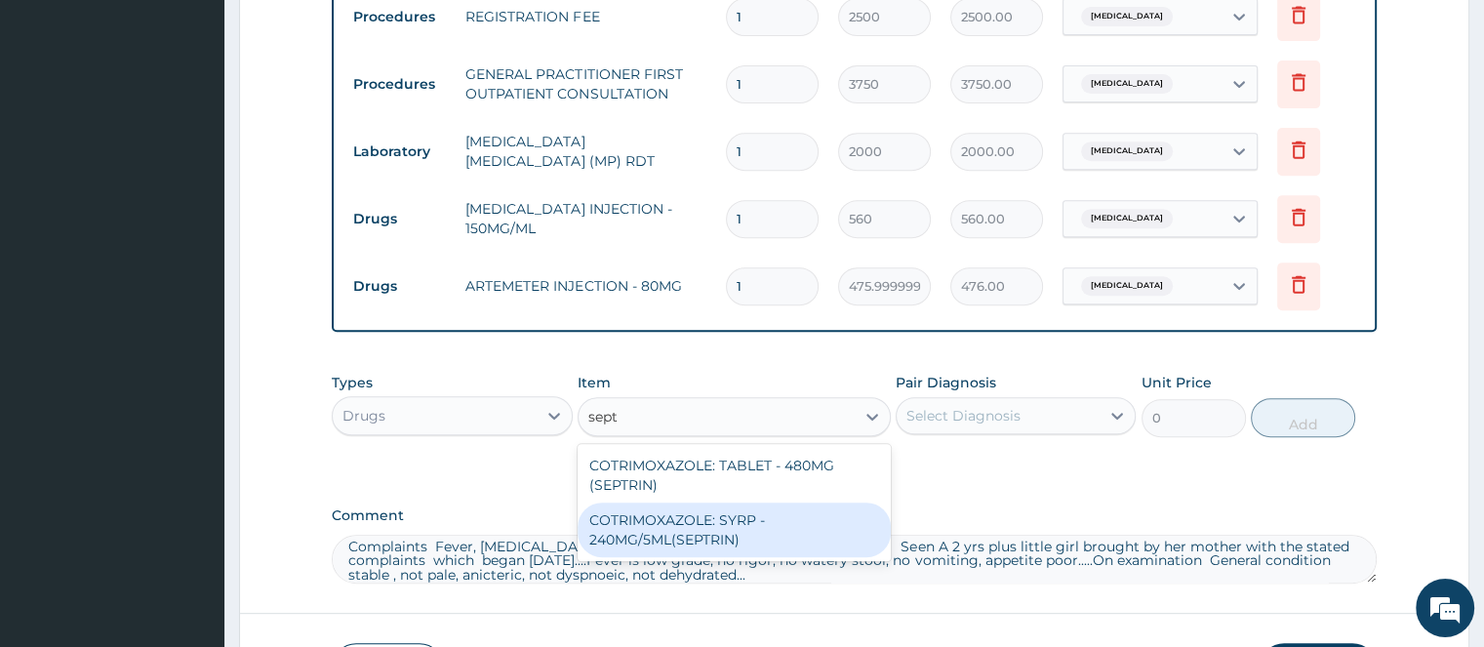
click at [652, 518] on div "COTRIMOXAZOLE: SYRP - 240MG/5ML(SEPTRIN)" at bounding box center [734, 529] width 313 height 55
type input "700"
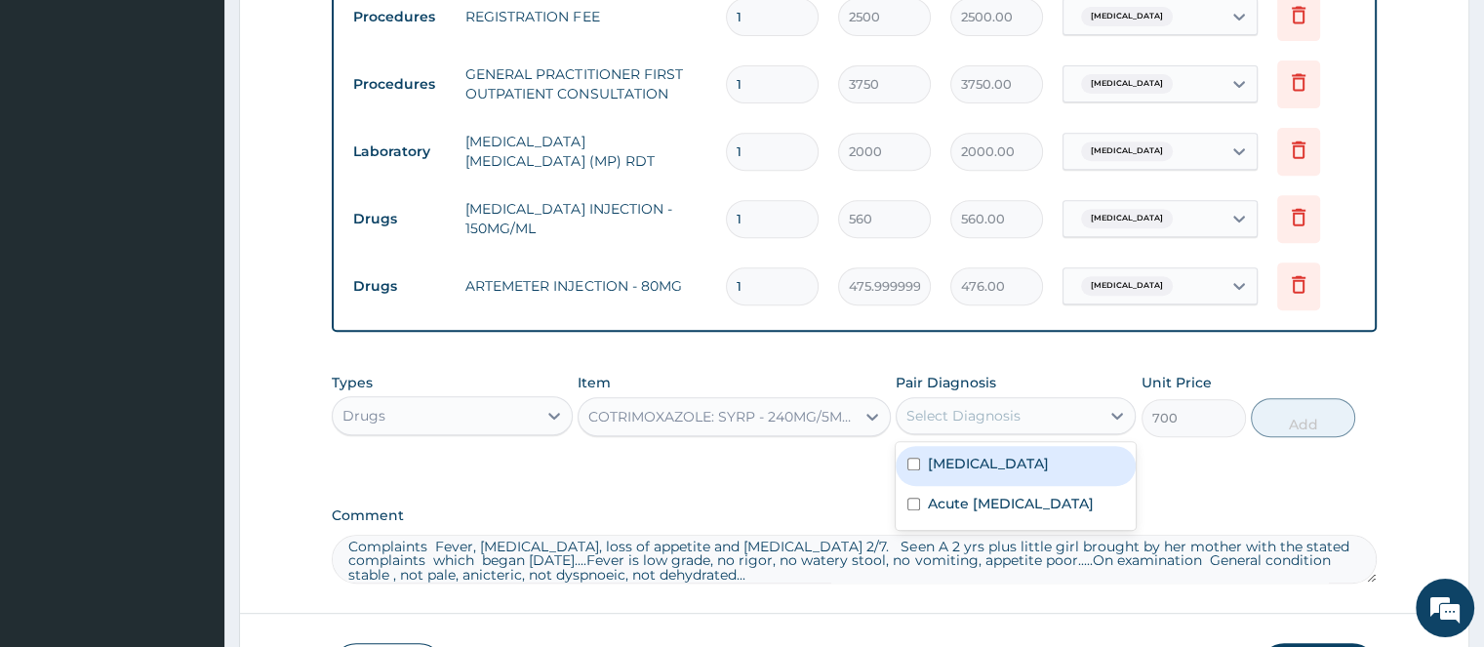
click at [944, 406] on div "Select Diagnosis" at bounding box center [963, 416] width 114 height 20
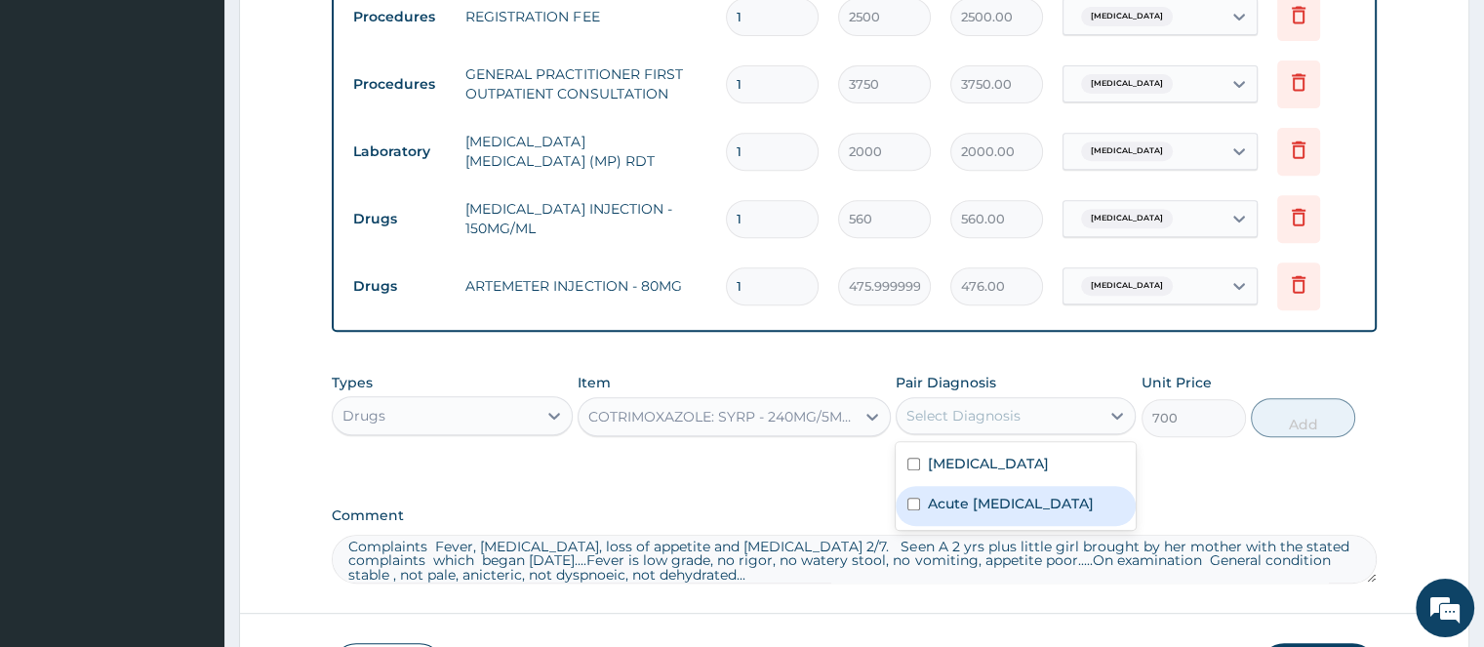
click at [964, 503] on label "Acute [MEDICAL_DATA]" at bounding box center [1011, 504] width 166 height 20
checkbox input "true"
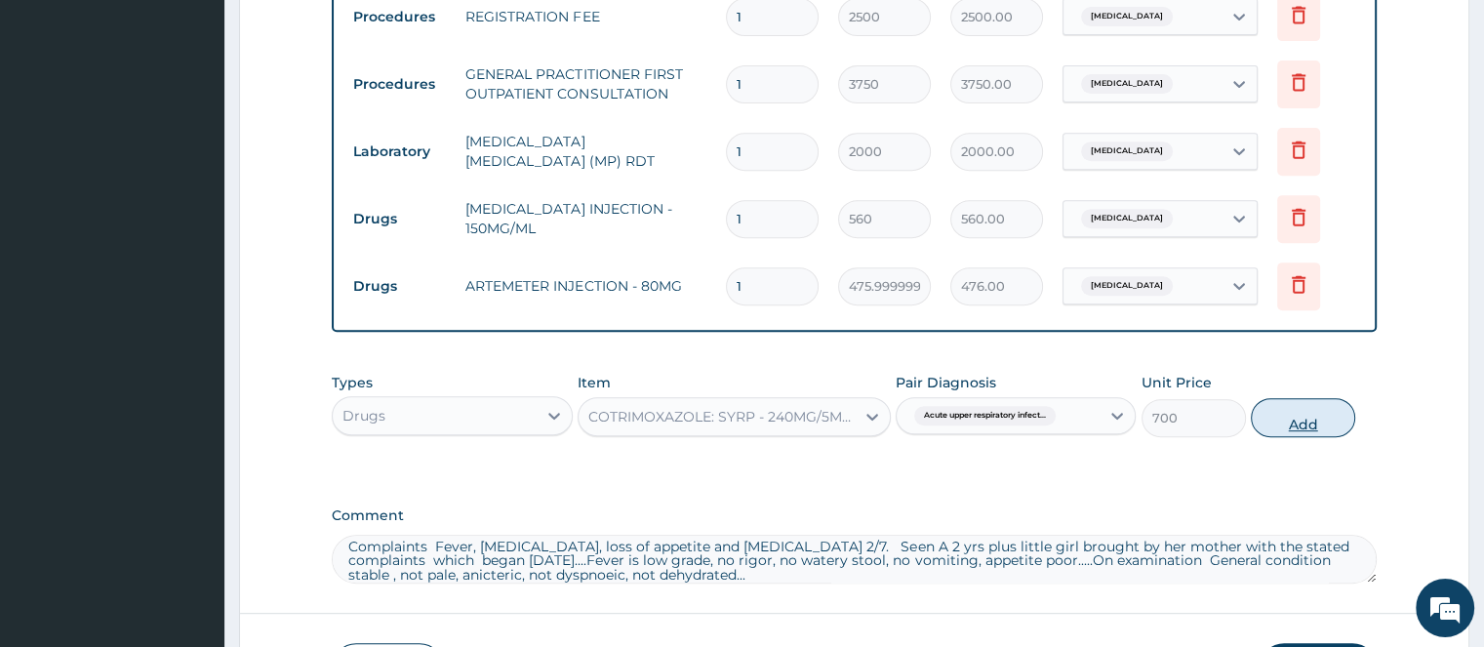
click at [1288, 425] on button "Add" at bounding box center [1303, 417] width 104 height 39
type input "0"
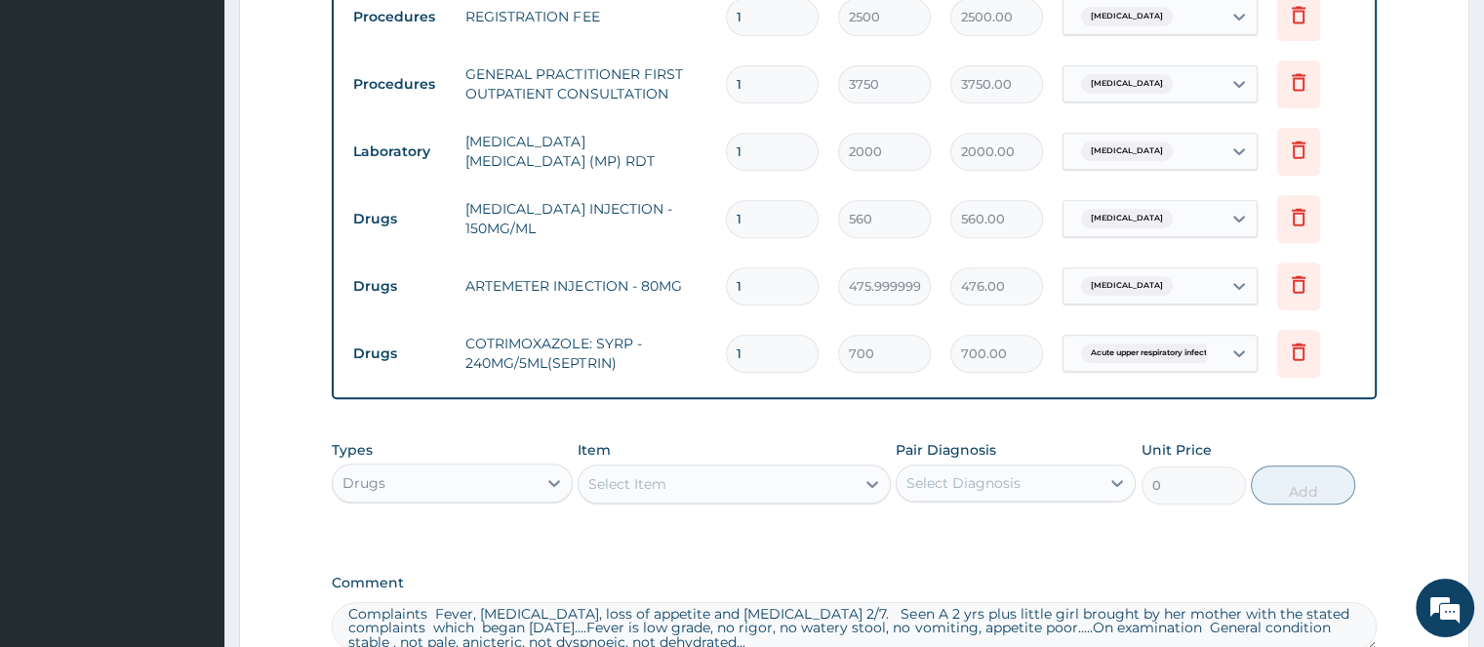
click at [652, 474] on div "Select Item" at bounding box center [627, 484] width 78 height 20
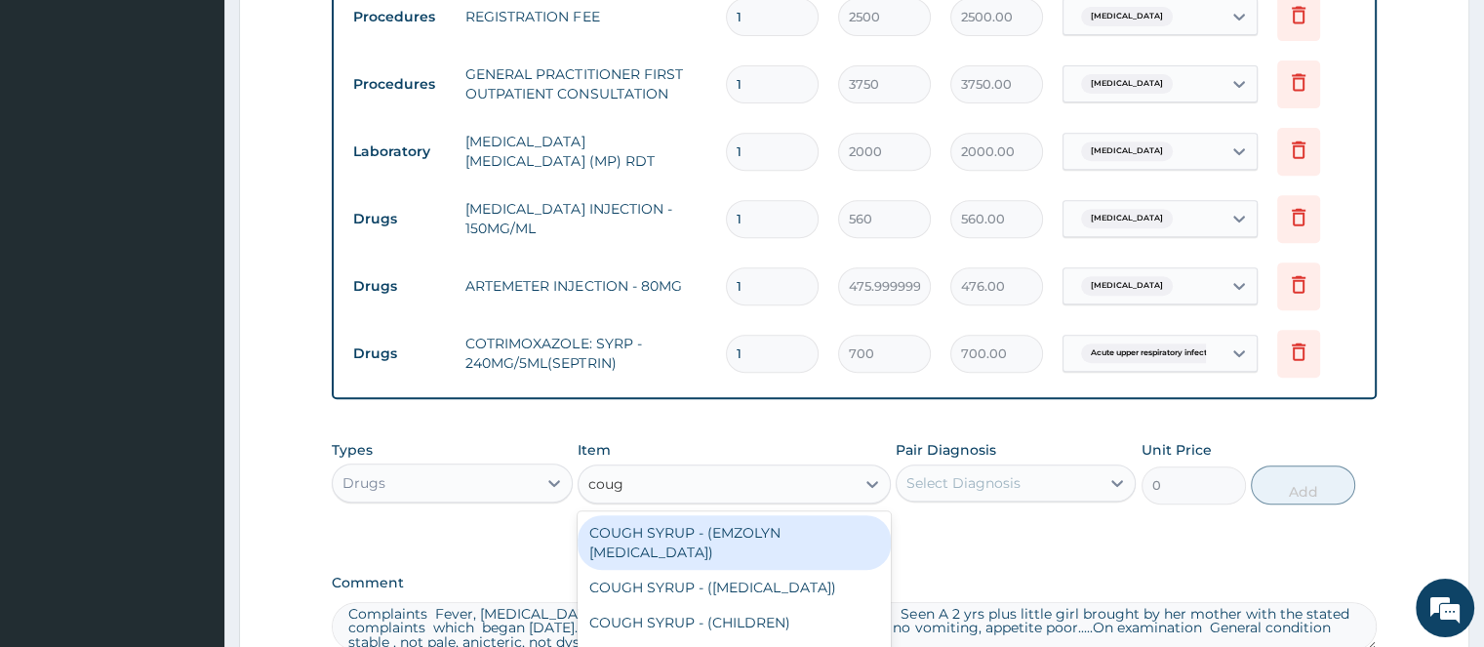
type input "cough"
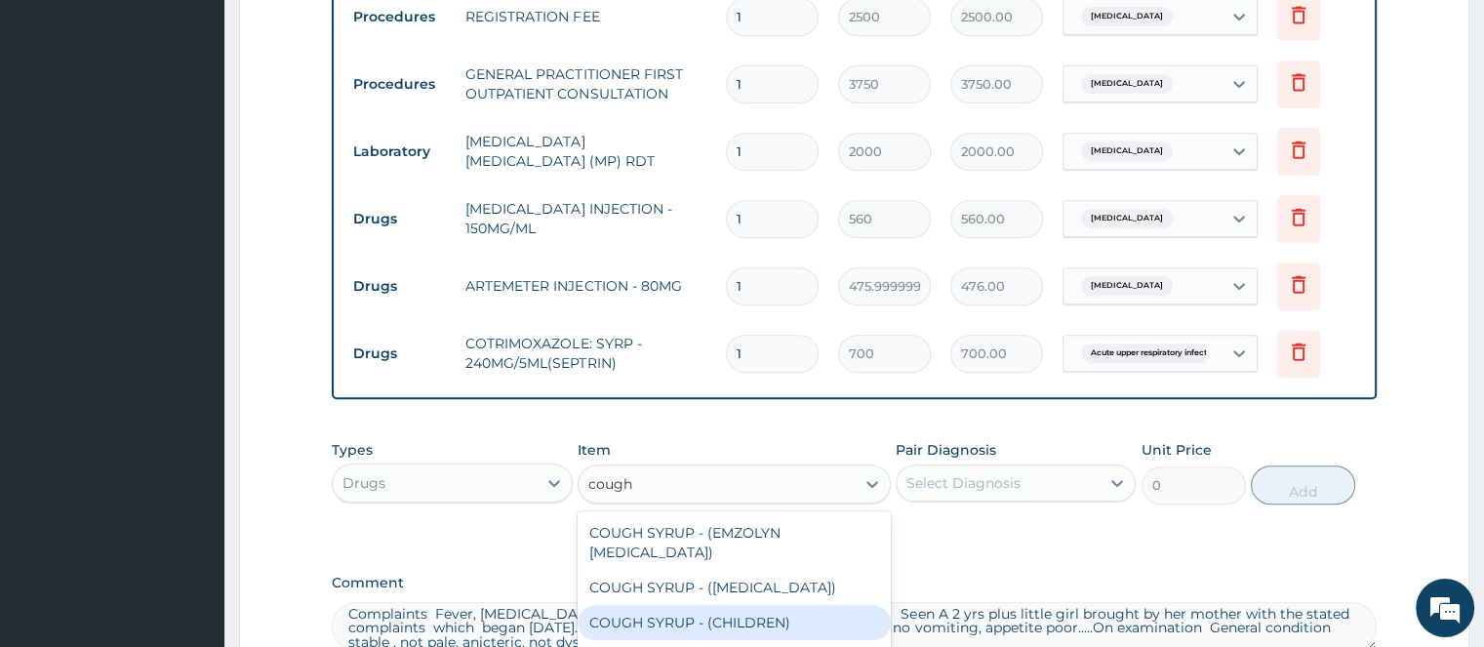
click at [675, 619] on div "COUGH SYRUP - (CHILDREN)" at bounding box center [734, 622] width 313 height 35
type input "1120"
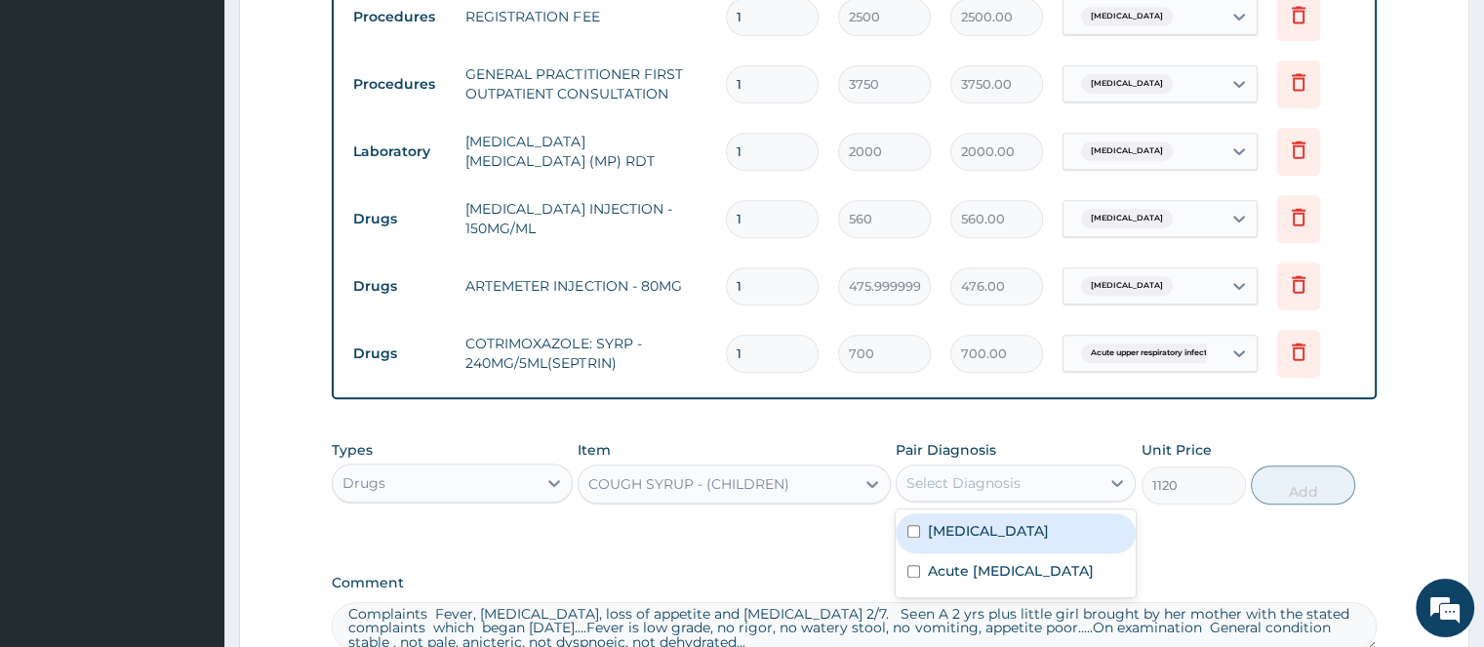
click at [965, 475] on div "Select Diagnosis" at bounding box center [963, 483] width 114 height 20
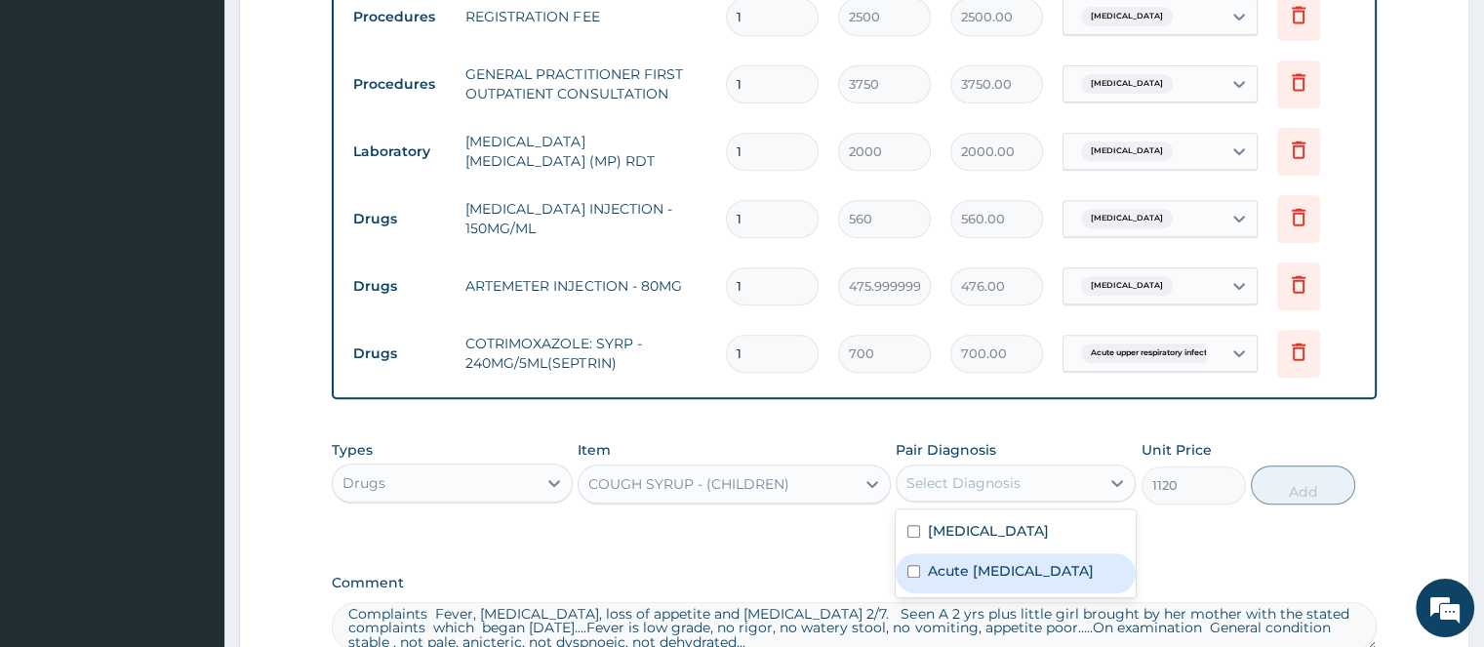
click at [979, 577] on label "Acute [MEDICAL_DATA]" at bounding box center [1011, 571] width 166 height 20
checkbox input "true"
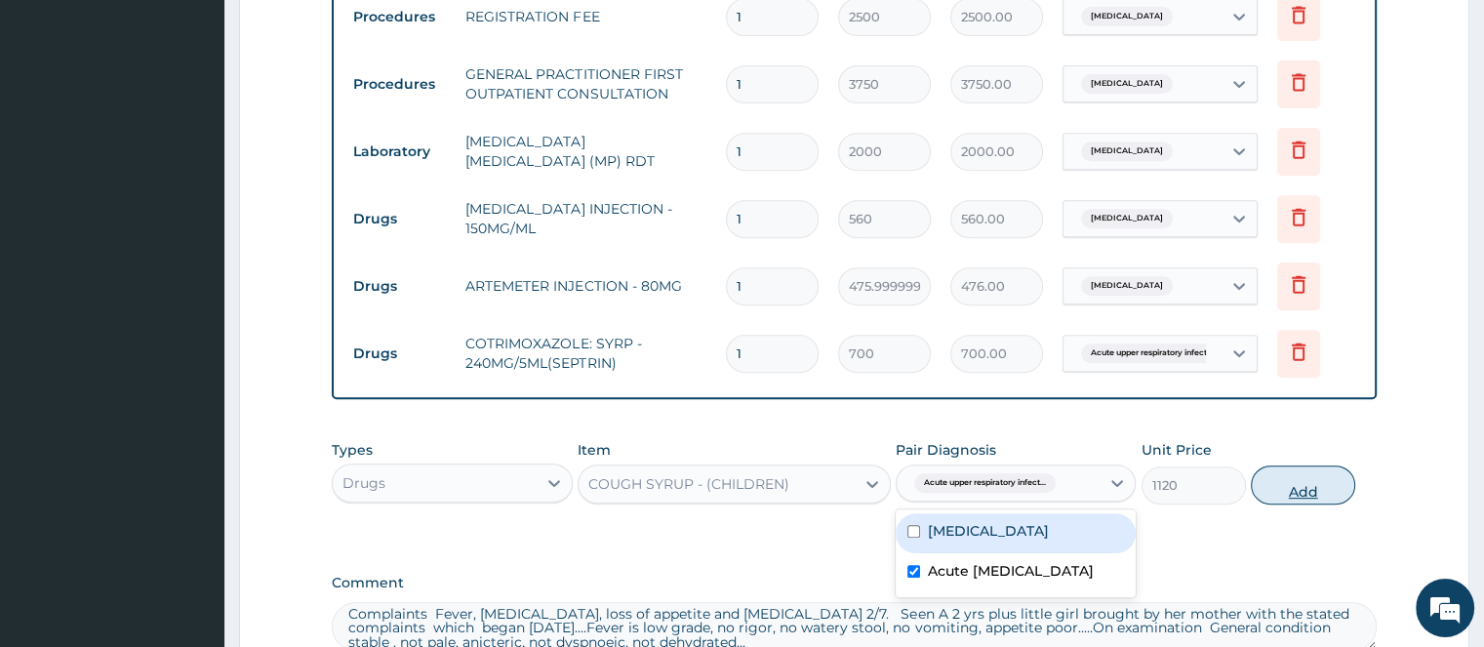
click at [1321, 486] on button "Add" at bounding box center [1303, 484] width 104 height 39
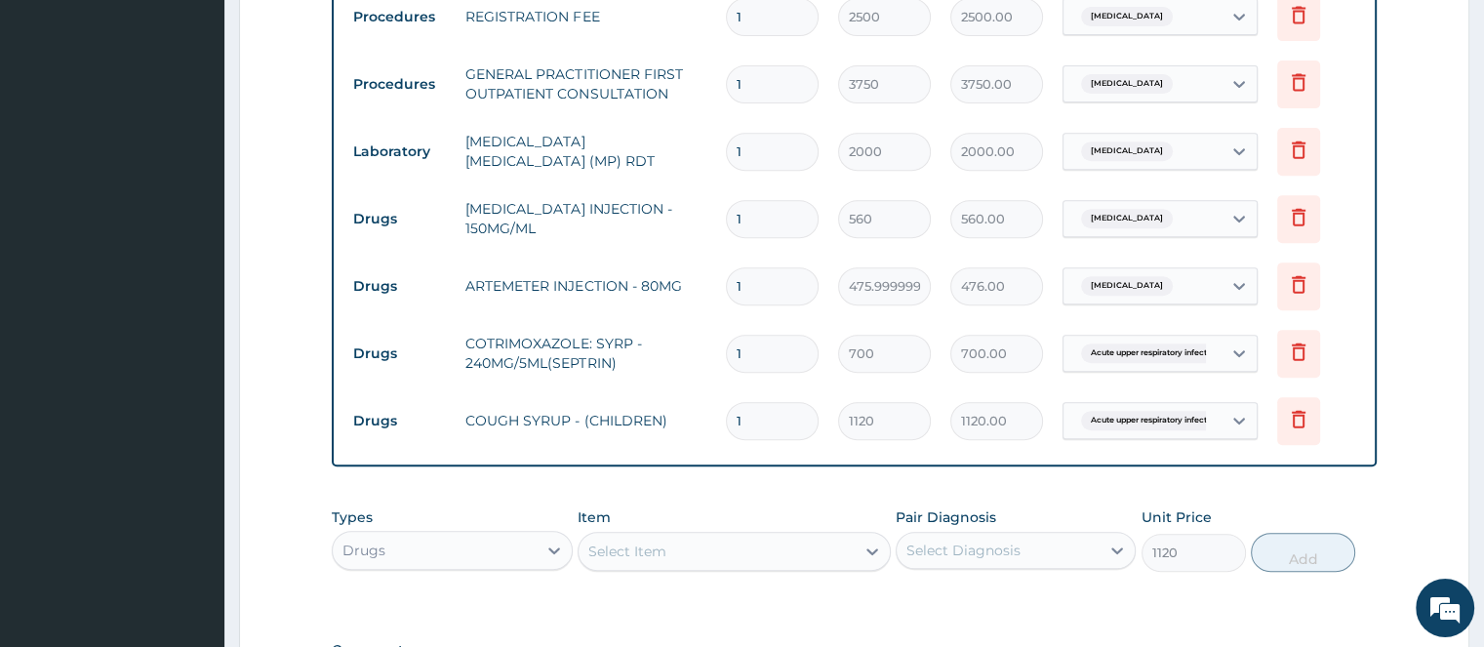
type input "0"
click at [691, 553] on div "Select Item" at bounding box center [717, 551] width 276 height 31
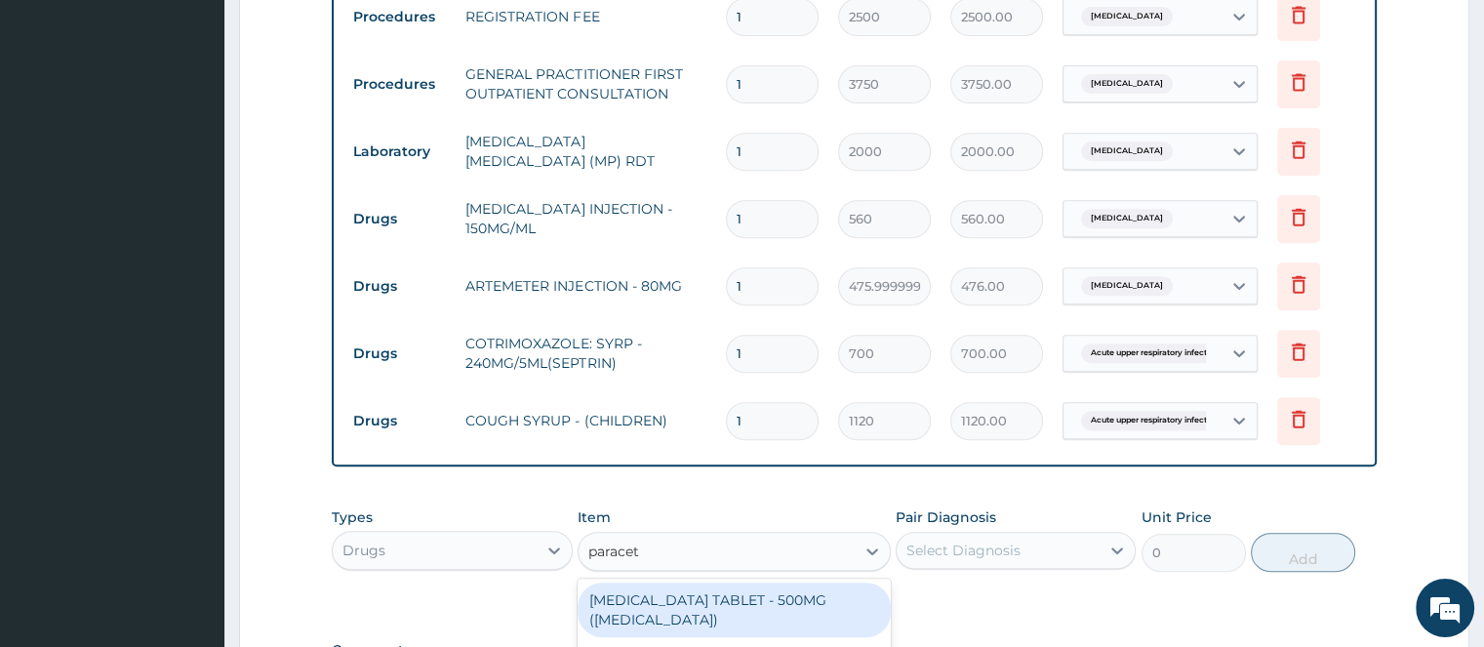
type input "paraceta"
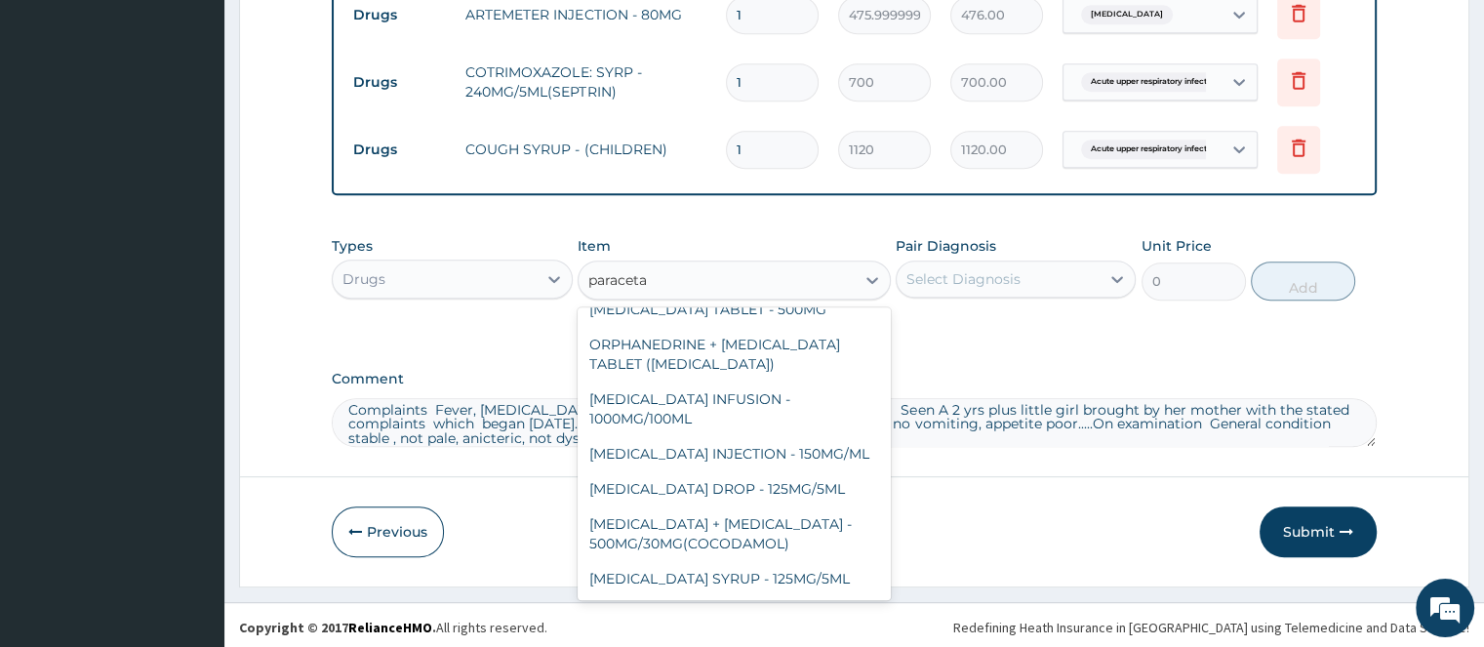
scroll to position [129, 0]
click at [793, 580] on div "[MEDICAL_DATA] SYRUP - 125MG/5ML" at bounding box center [734, 578] width 313 height 35
type input "840"
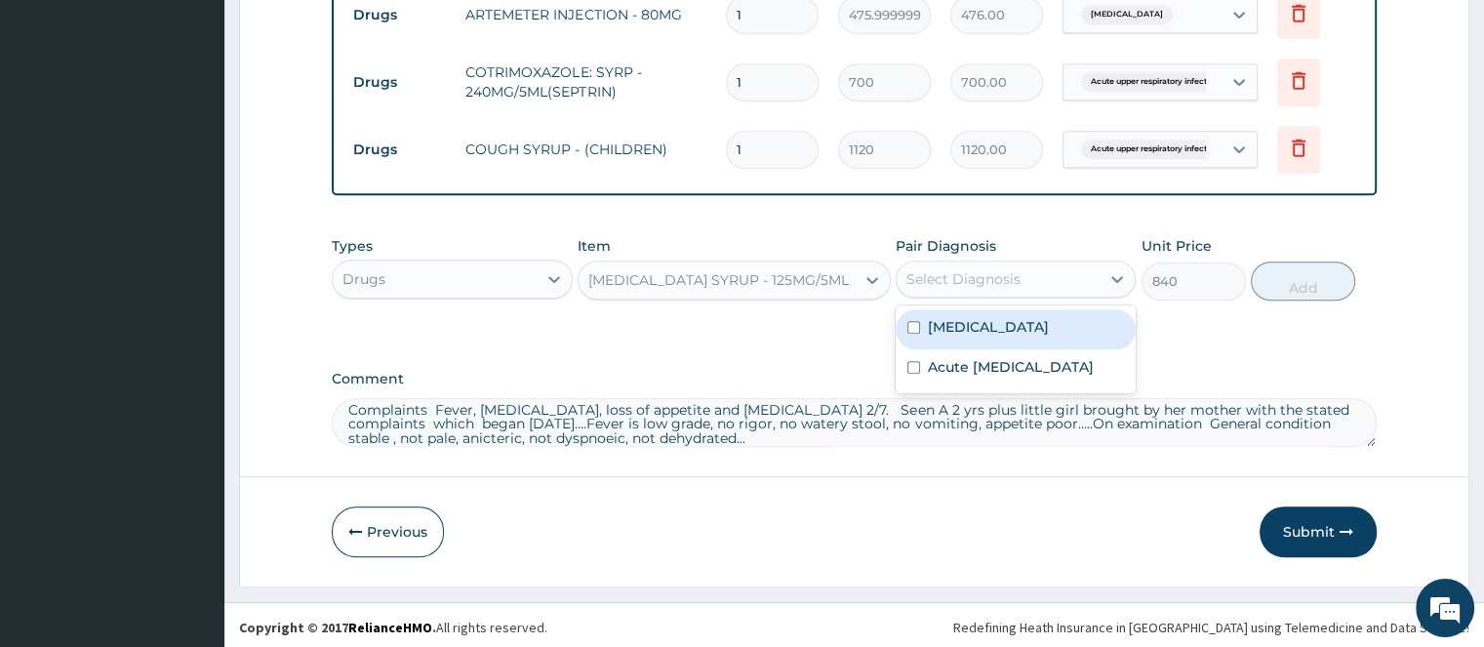
click at [1007, 276] on div "Select Diagnosis" at bounding box center [963, 279] width 114 height 20
click at [975, 331] on label "[MEDICAL_DATA]" at bounding box center [988, 327] width 121 height 20
checkbox input "true"
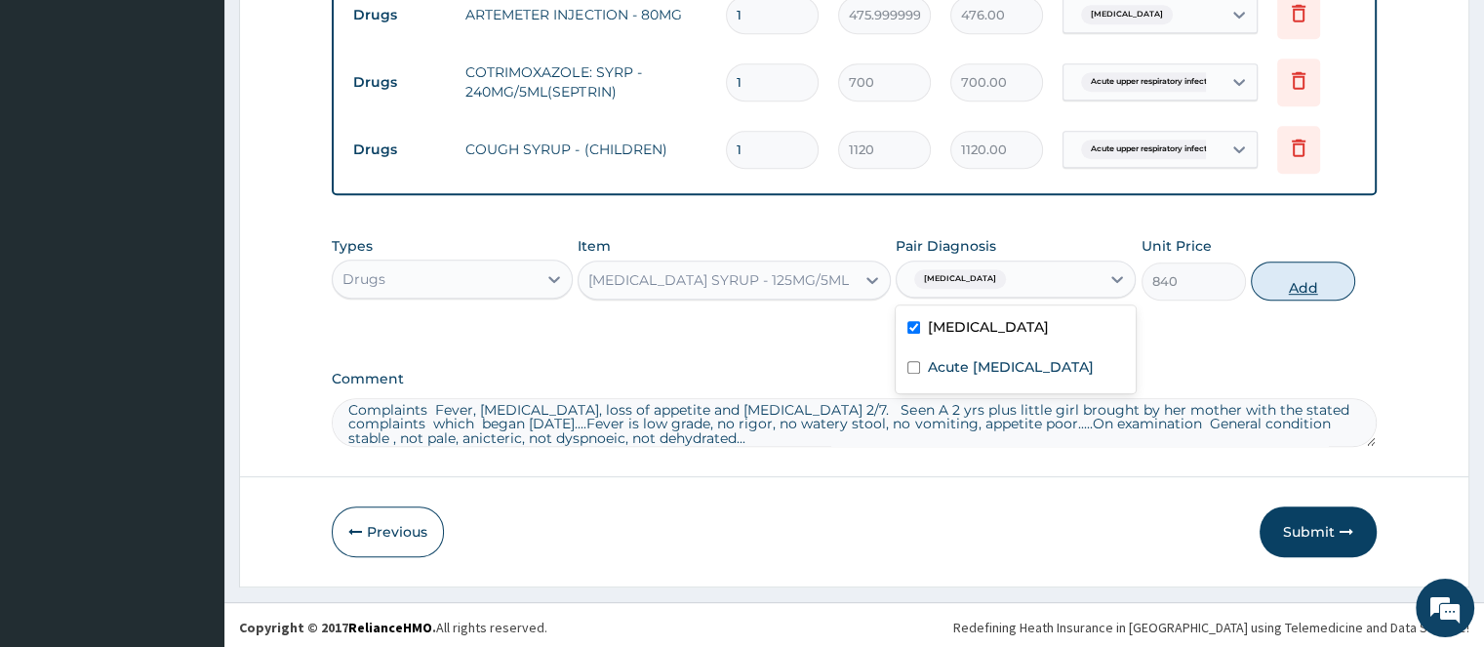
click at [1298, 292] on button "Add" at bounding box center [1303, 280] width 104 height 39
type input "0"
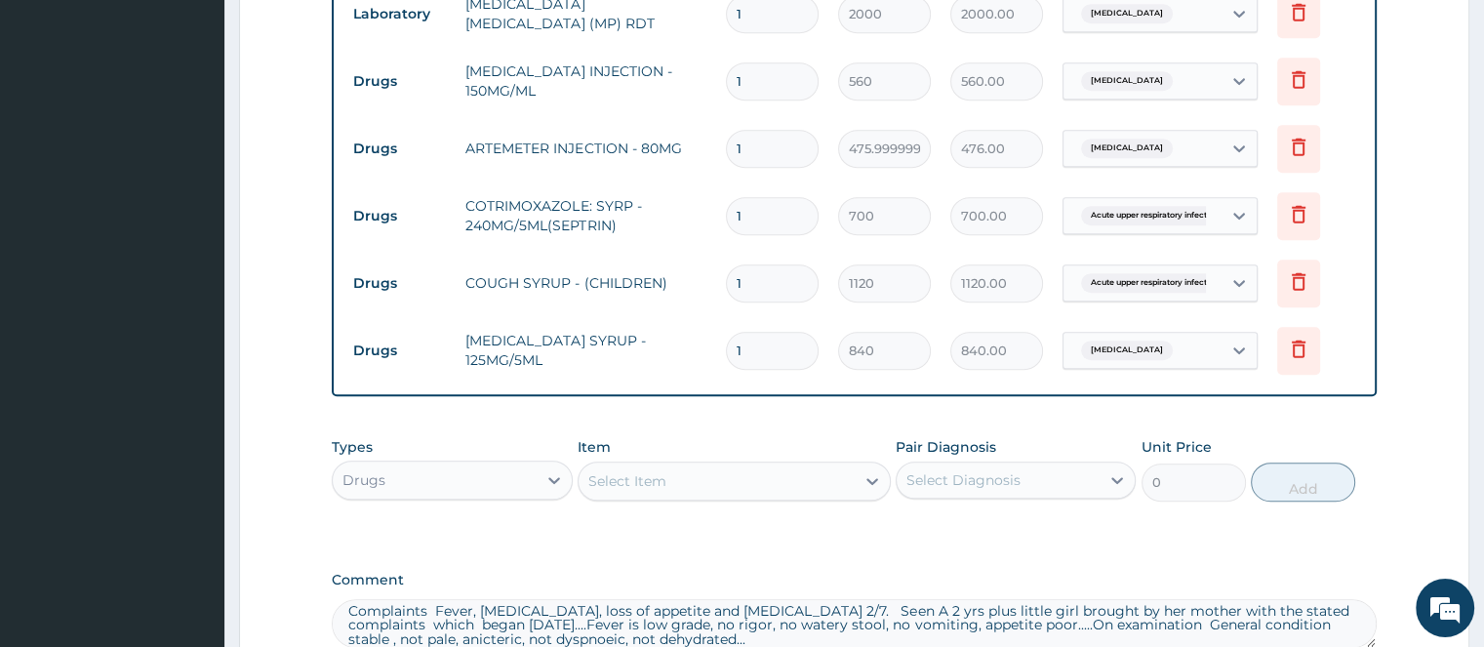
scroll to position [1134, 0]
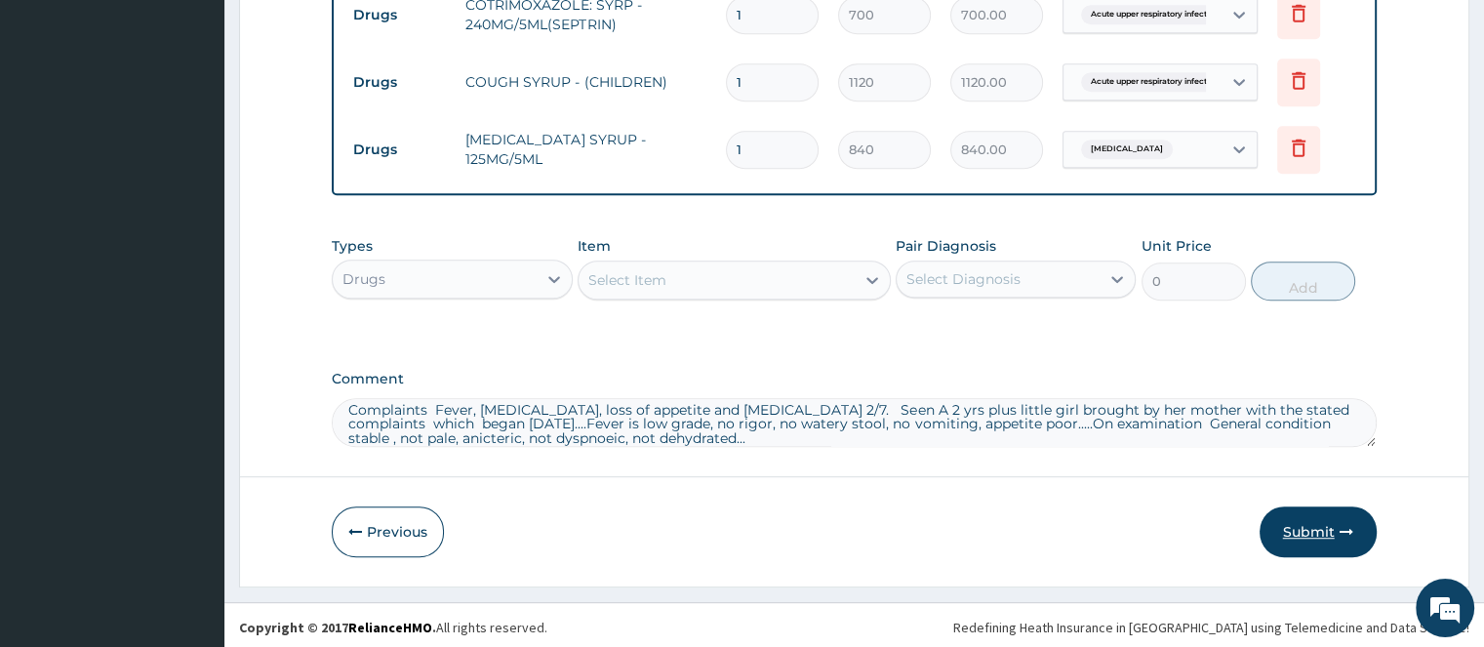
click at [1318, 524] on button "Submit" at bounding box center [1317, 531] width 117 height 51
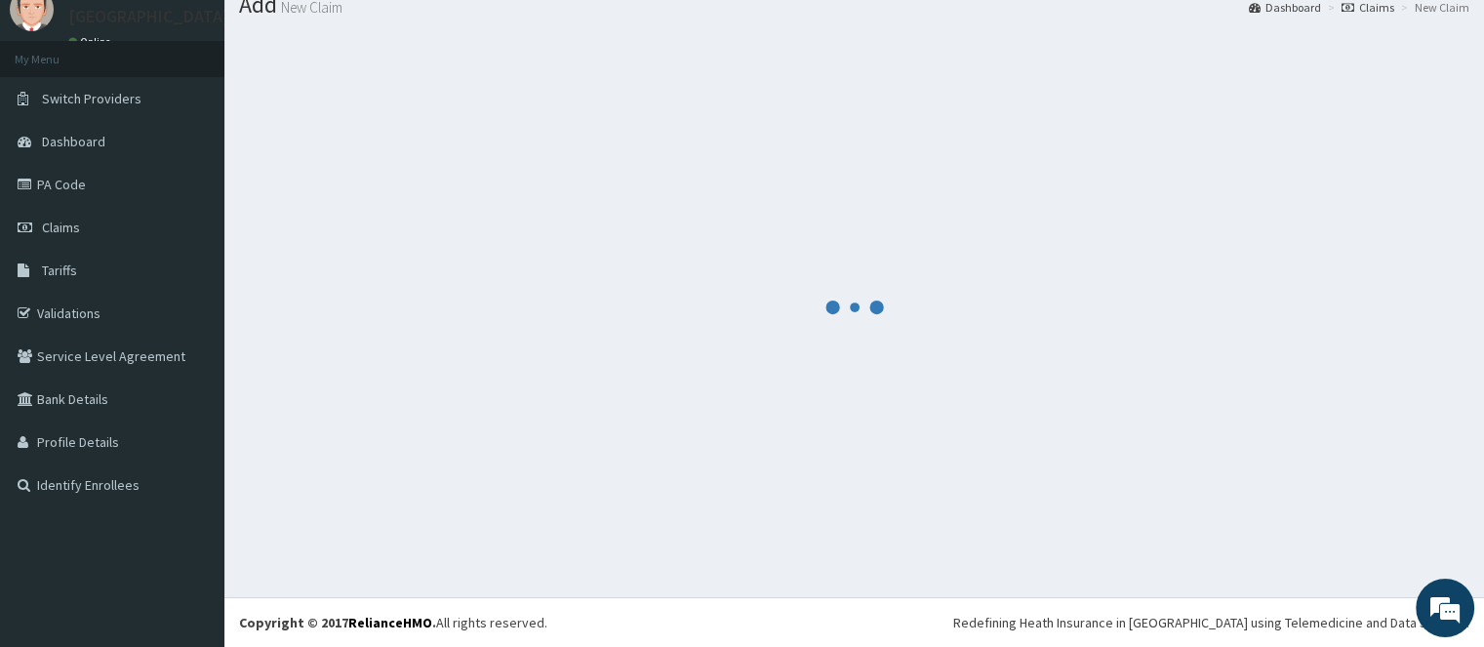
scroll to position [70, 0]
